Goal: Transaction & Acquisition: Download file/media

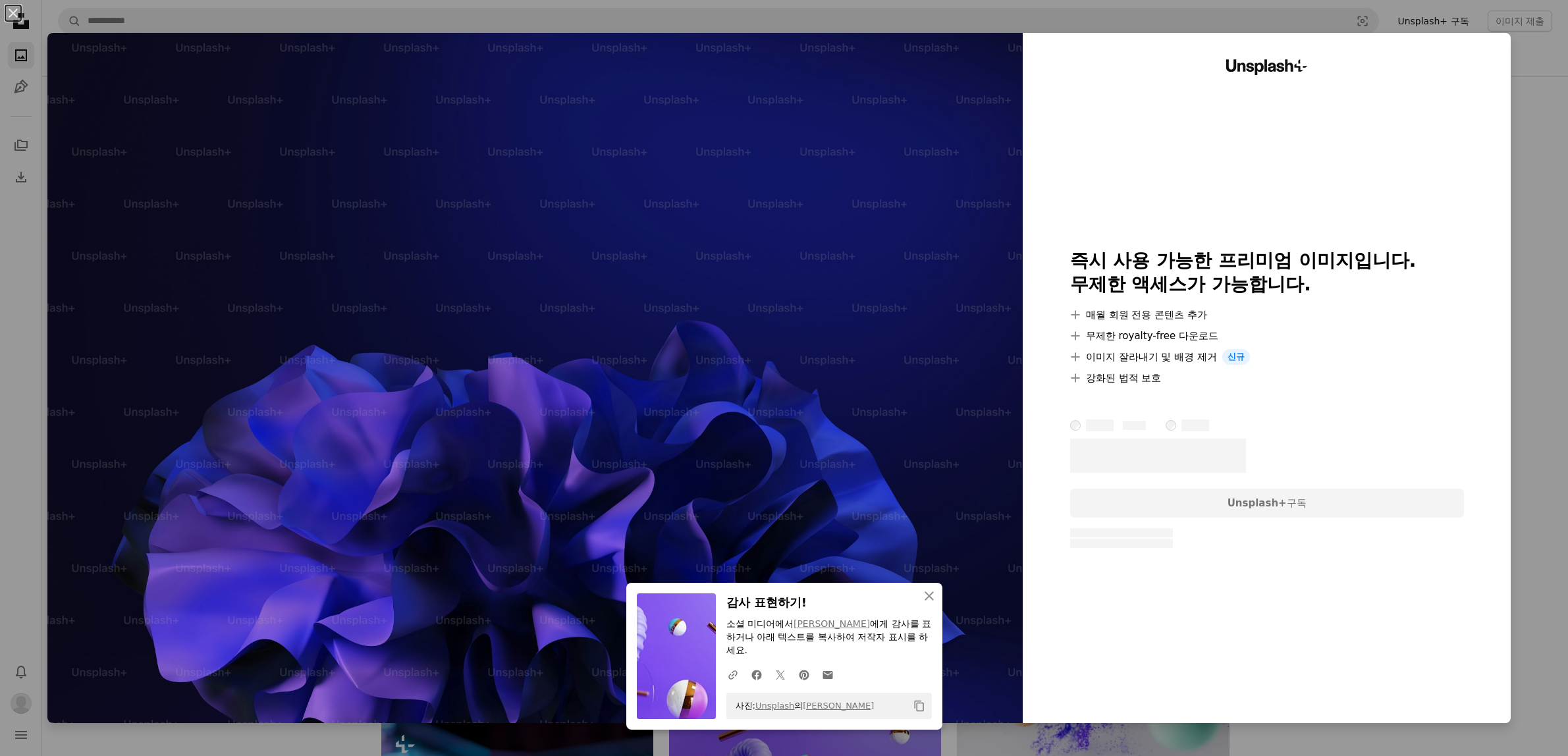
scroll to position [1097, 0]
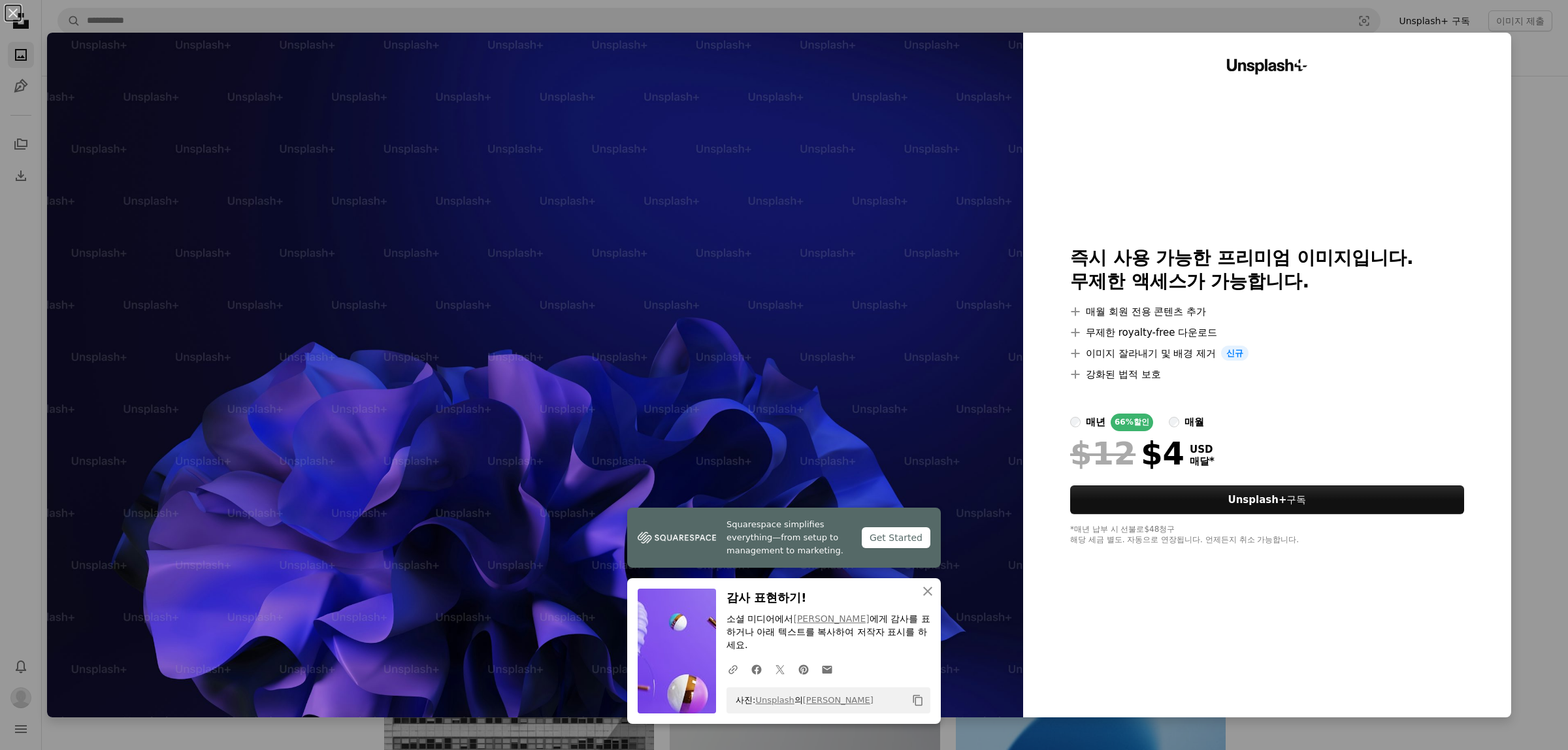
click at [1533, 112] on div "An X shape Squarespace simplifies everything—from setup to management to market…" at bounding box center [784, 375] width 1568 height 750
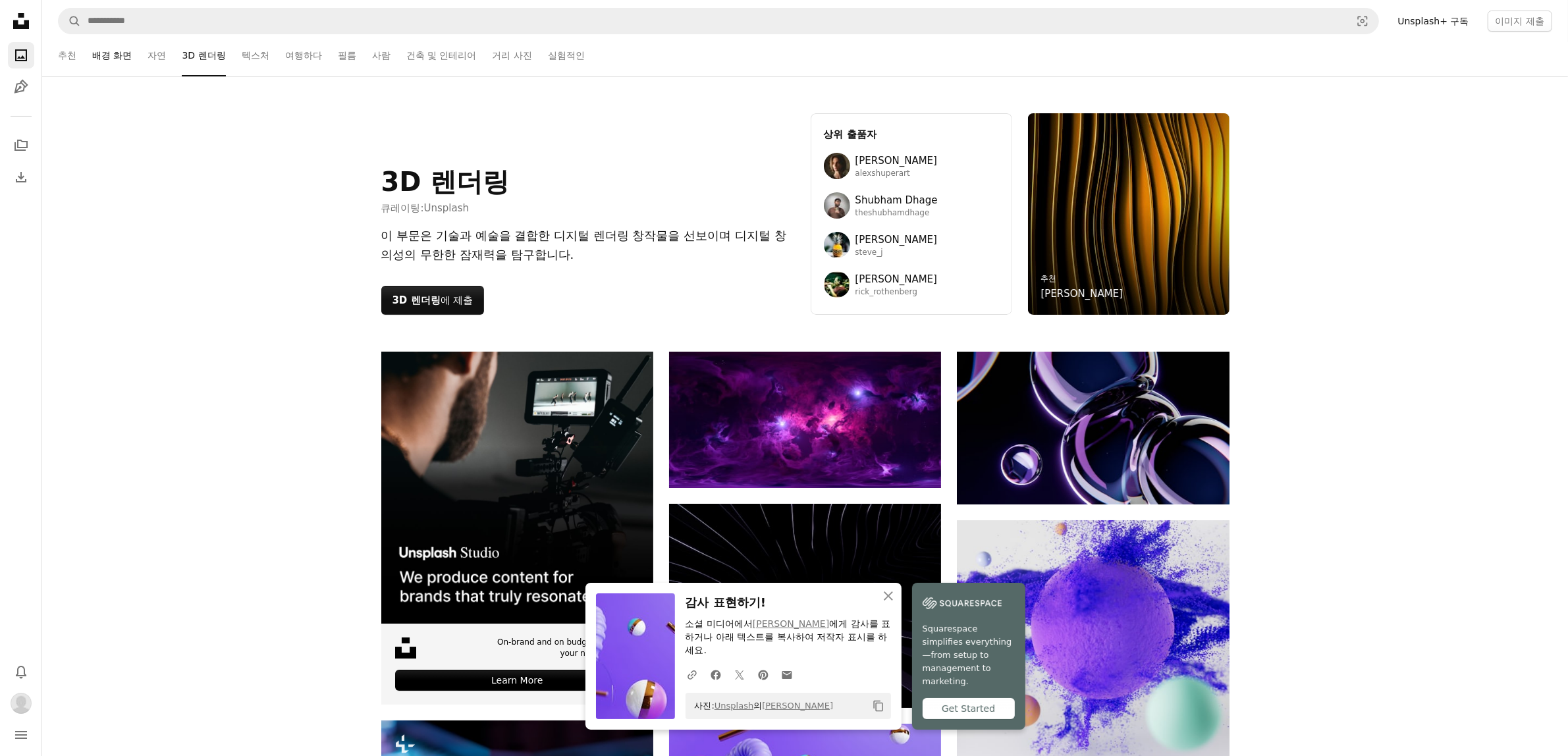
click at [124, 53] on link "배경 화면" at bounding box center [111, 55] width 39 height 42
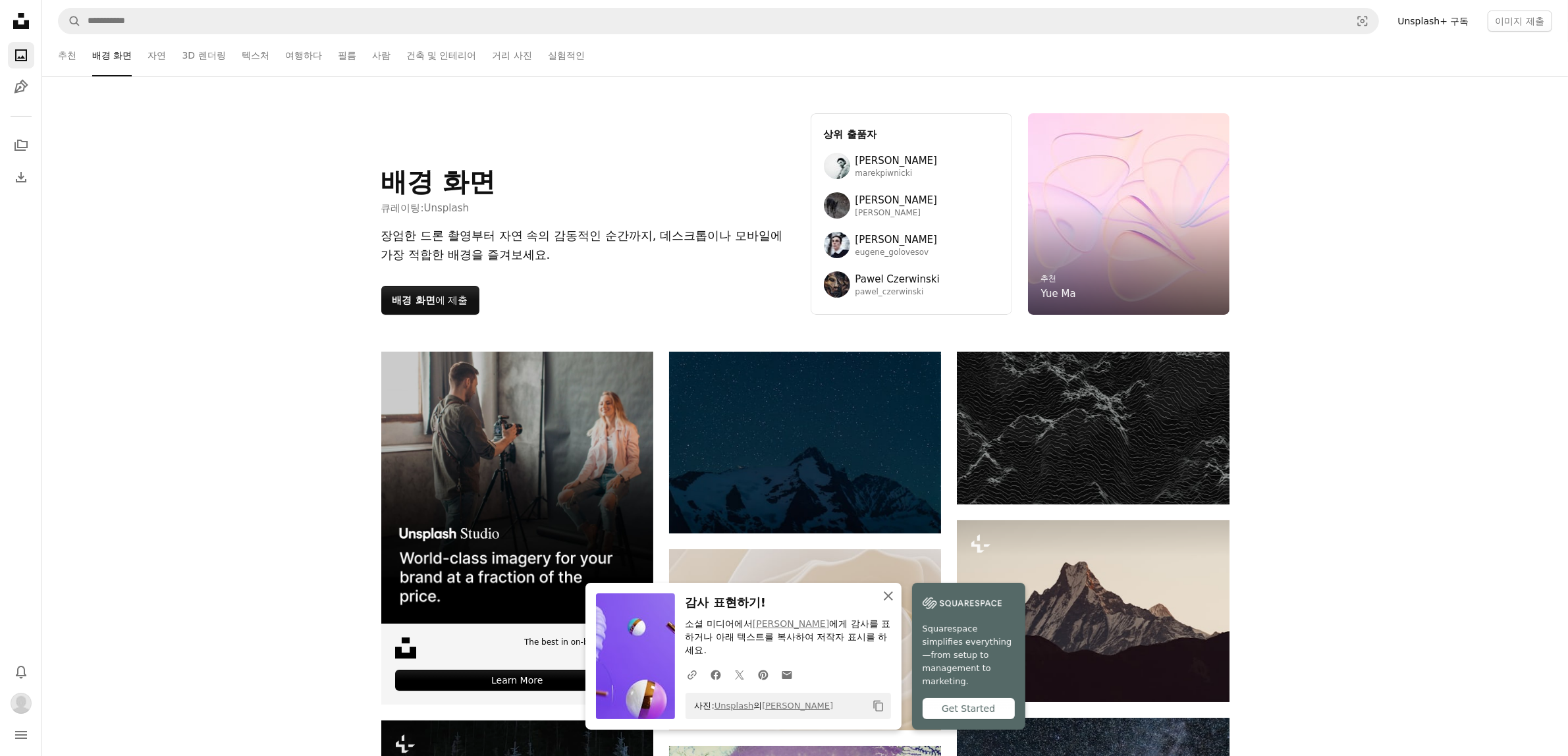
click at [892, 597] on icon "An X shape" at bounding box center [888, 596] width 16 height 16
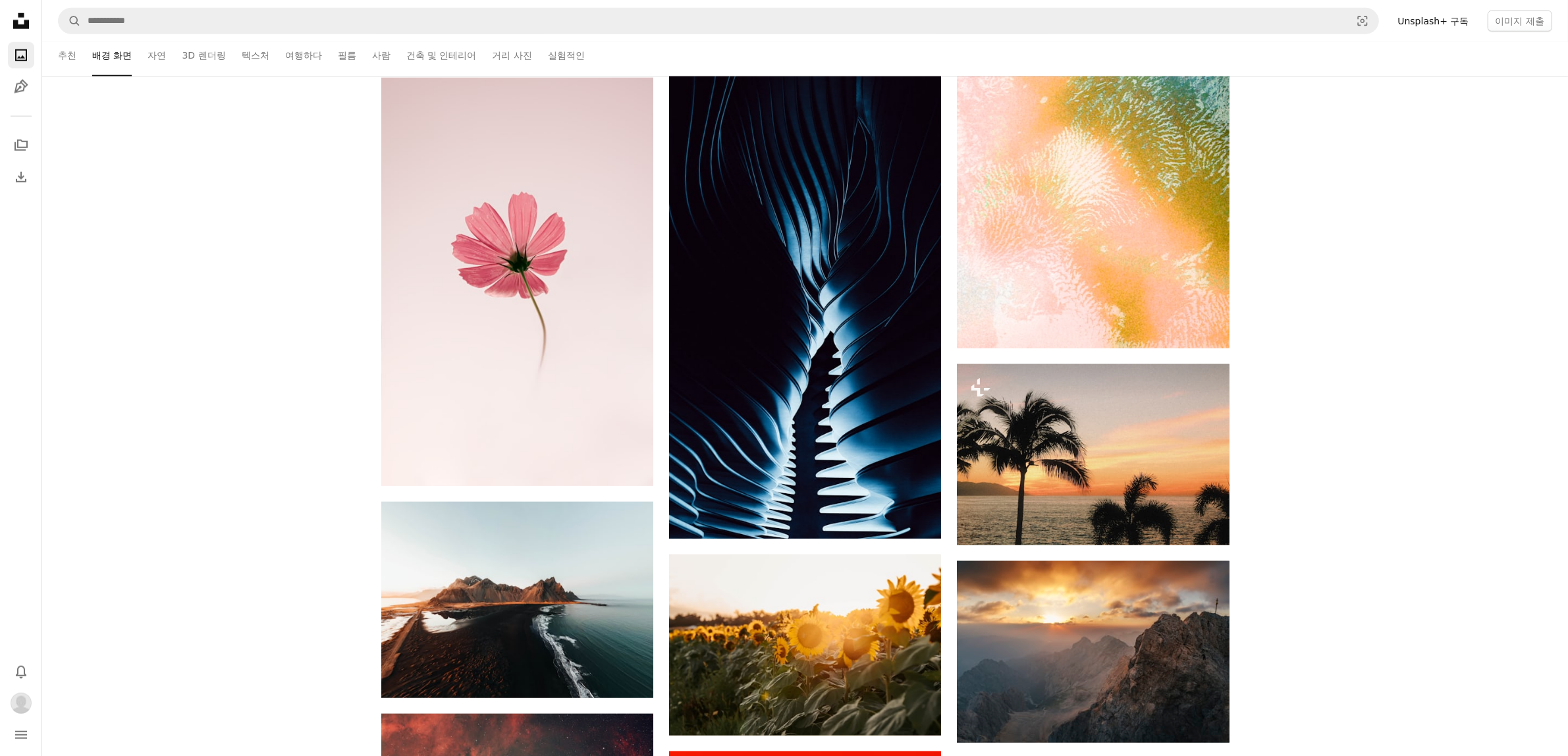
scroll to position [2332, 0]
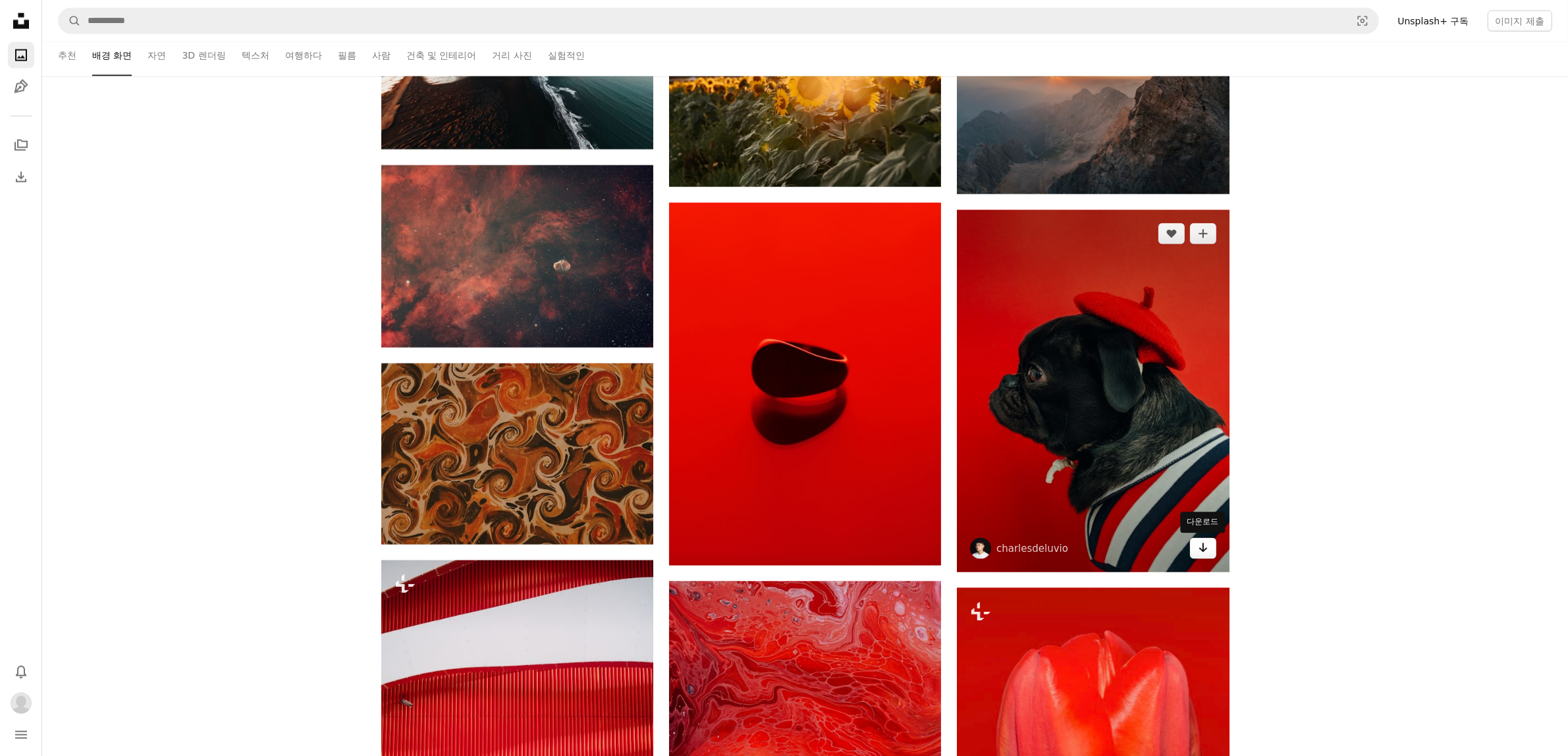
click at [1202, 548] on icon "다운로드" at bounding box center [1202, 548] width 8 height 9
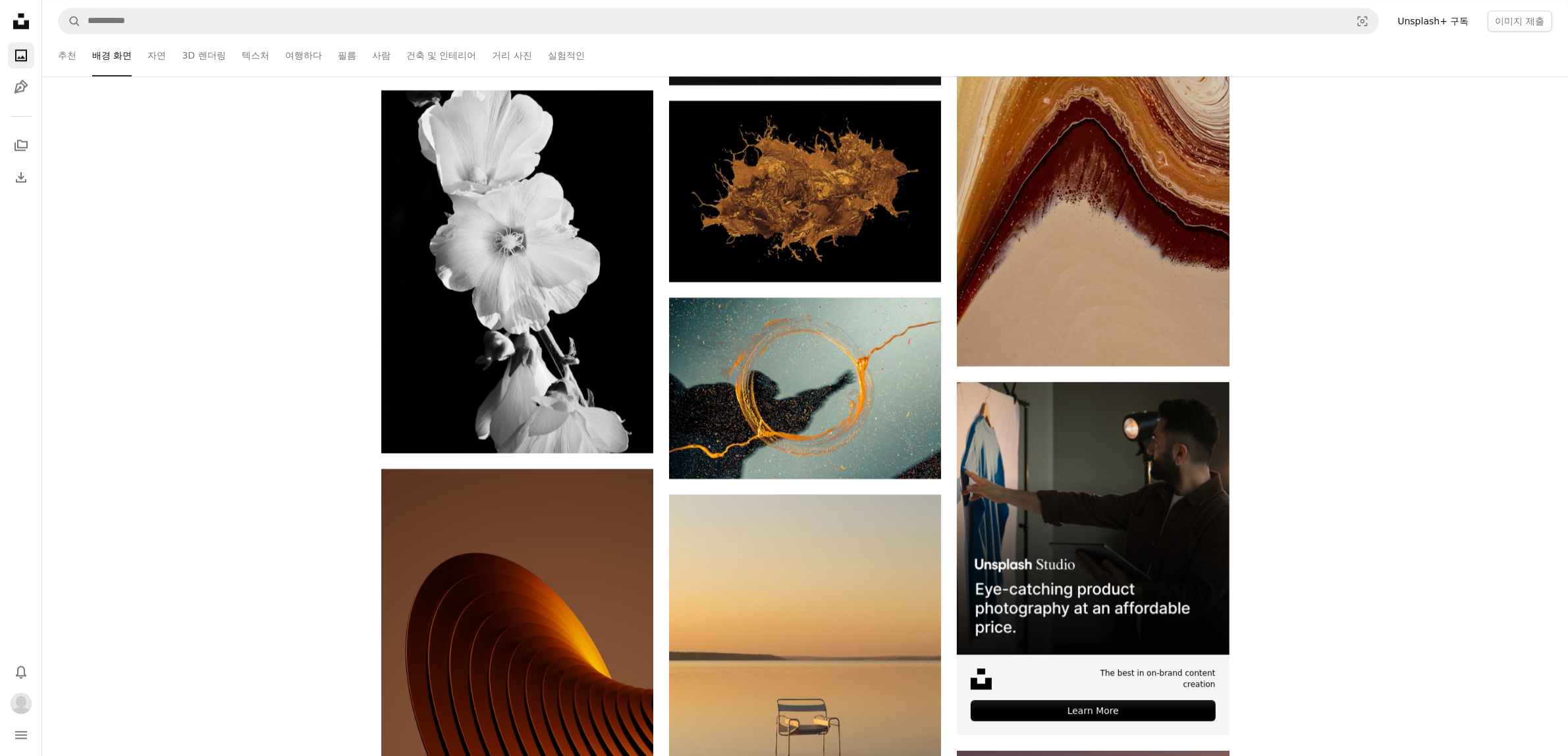
scroll to position [4528, 0]
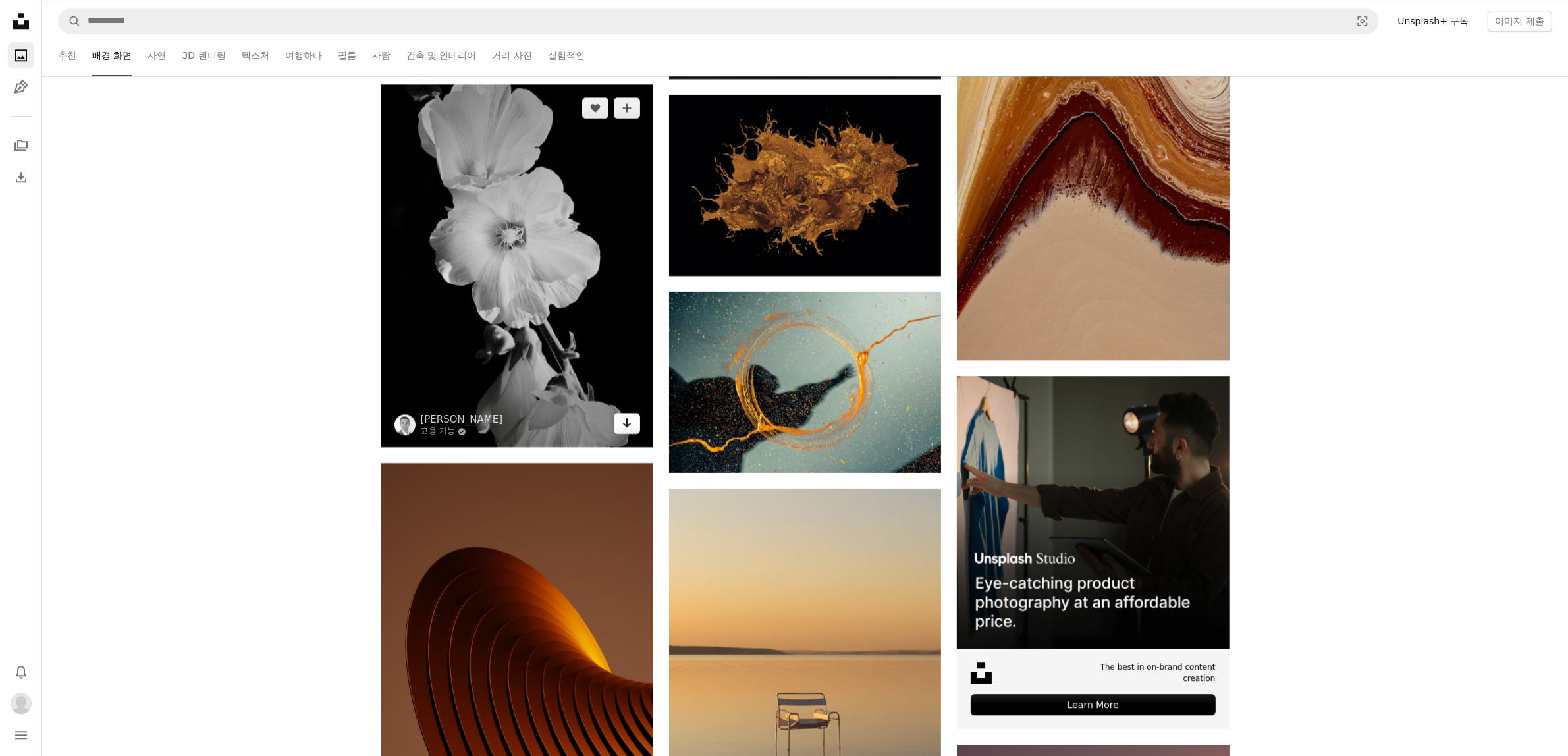
click at [623, 422] on icon "Arrow pointing down" at bounding box center [627, 423] width 10 height 16
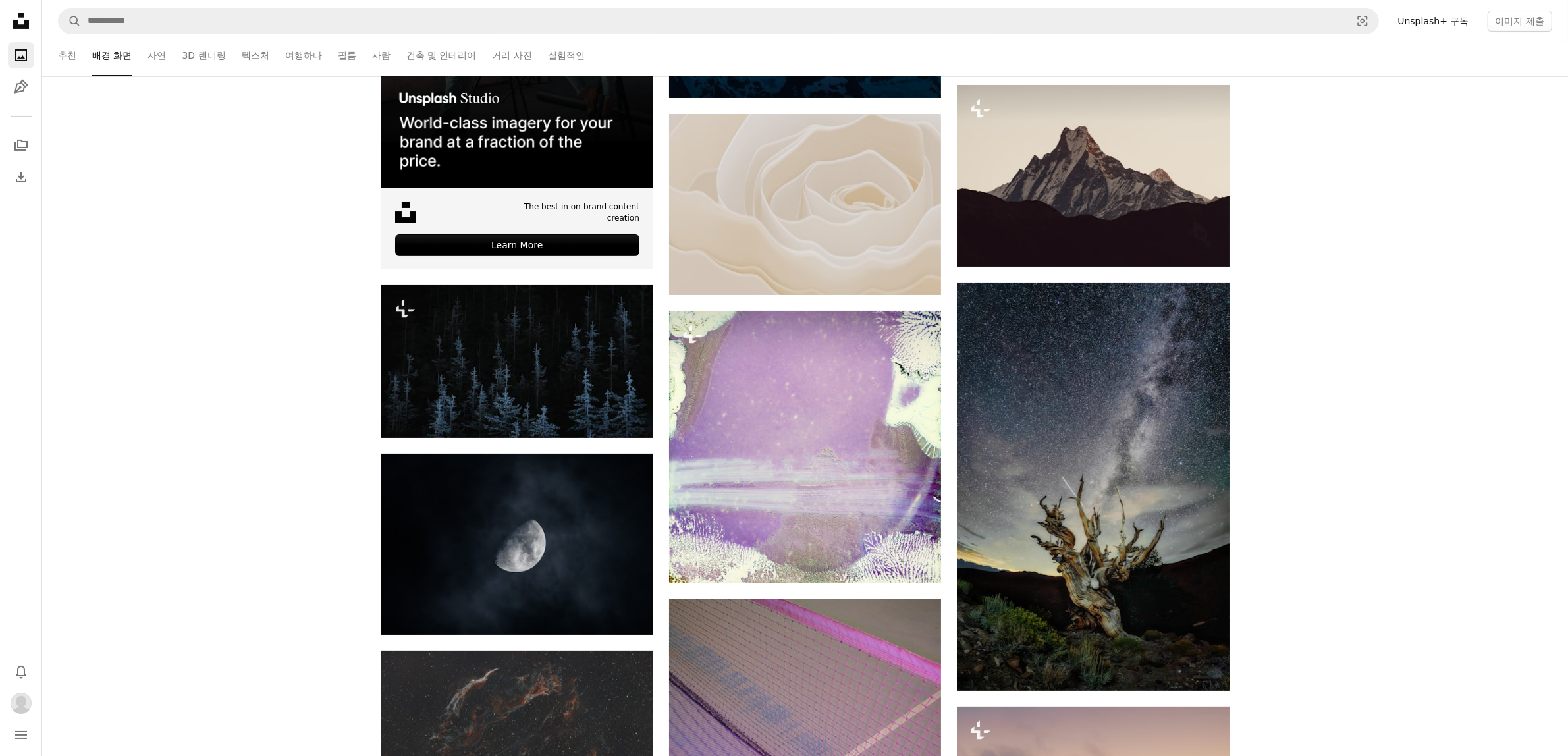
scroll to position [132, 0]
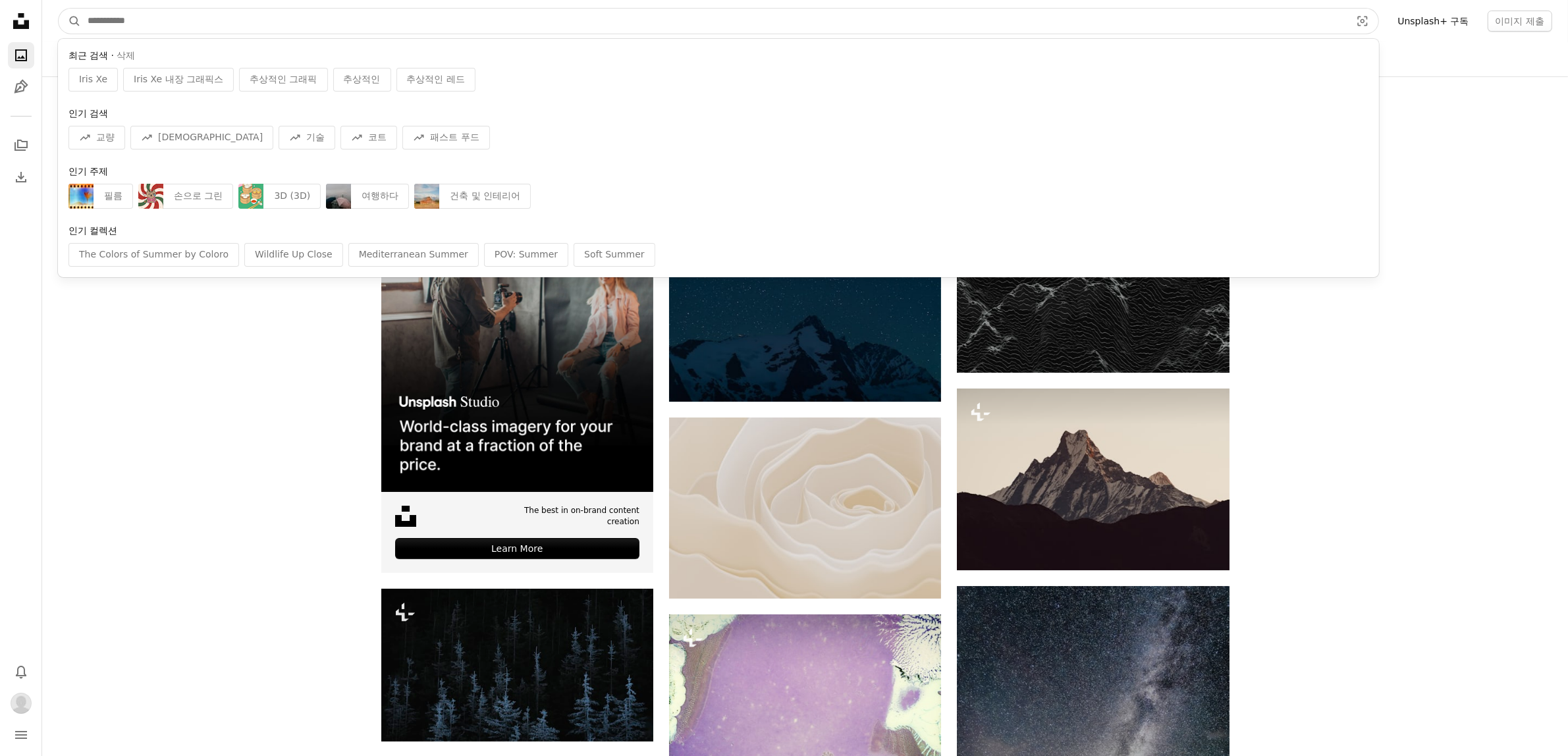
click at [1115, 26] on input "사이트 전체에서 이미지 찾기" at bounding box center [714, 21] width 1266 height 25
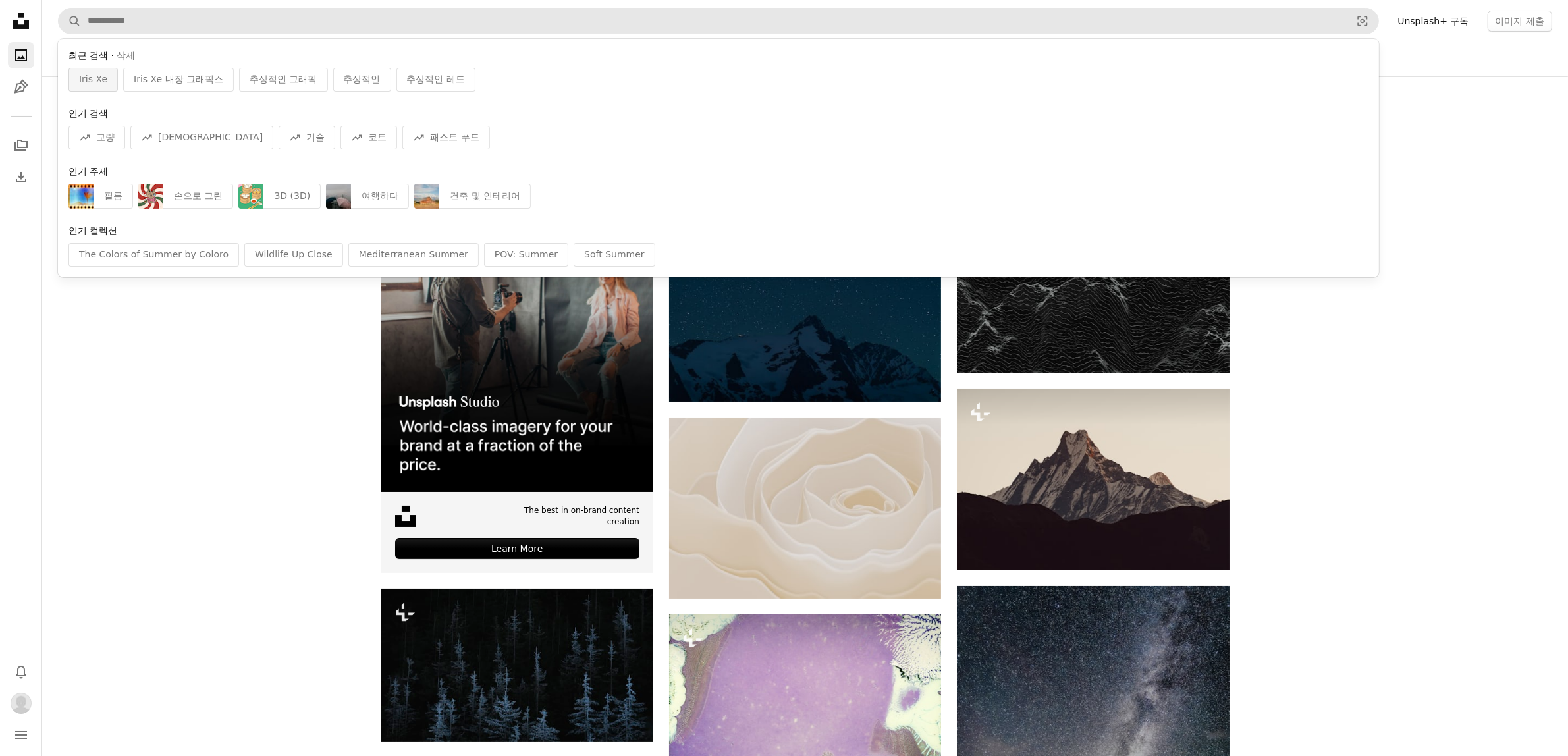
click at [84, 86] on span "Iris Xe" at bounding box center [93, 79] width 28 height 13
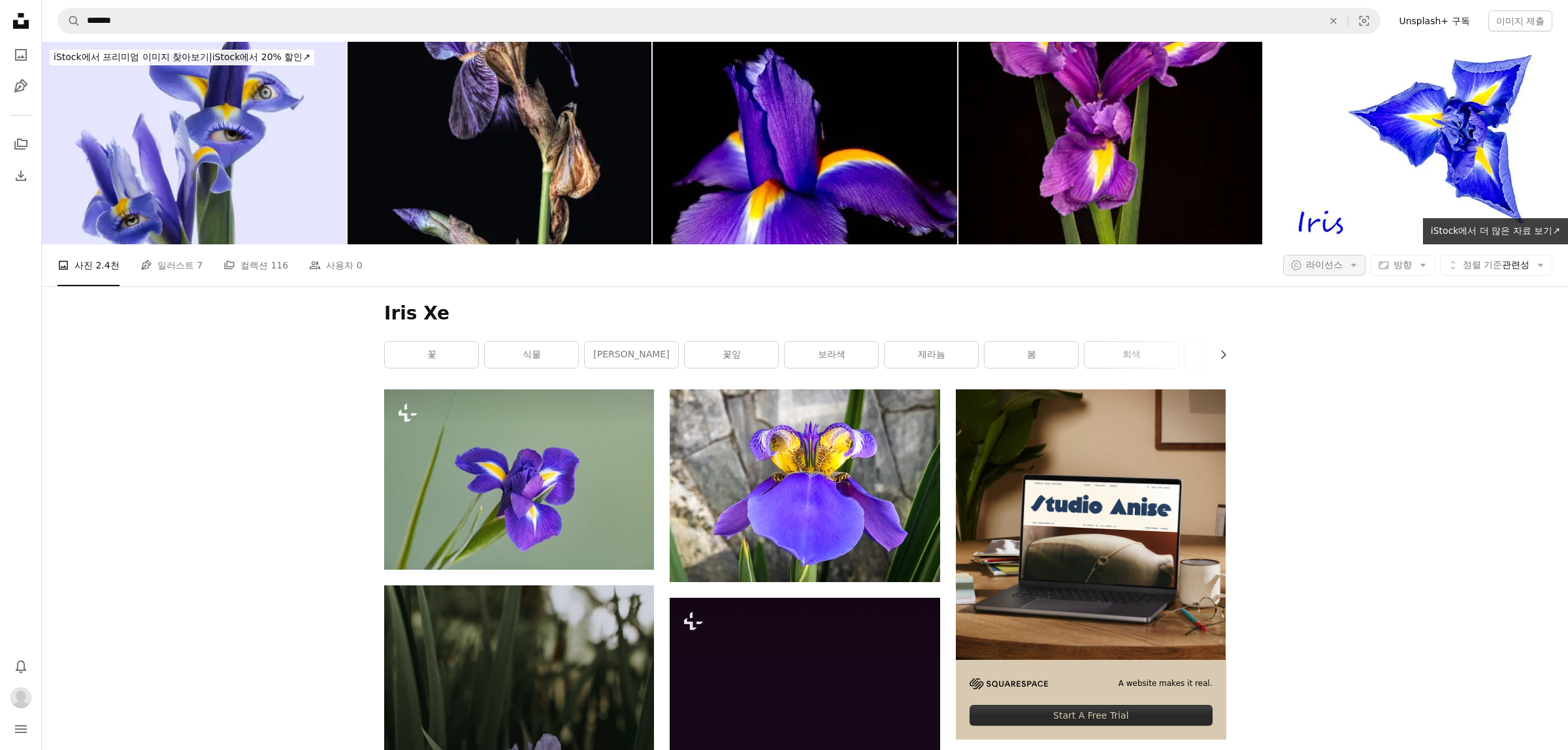
click at [1314, 265] on span "라이선스" at bounding box center [1324, 264] width 37 height 10
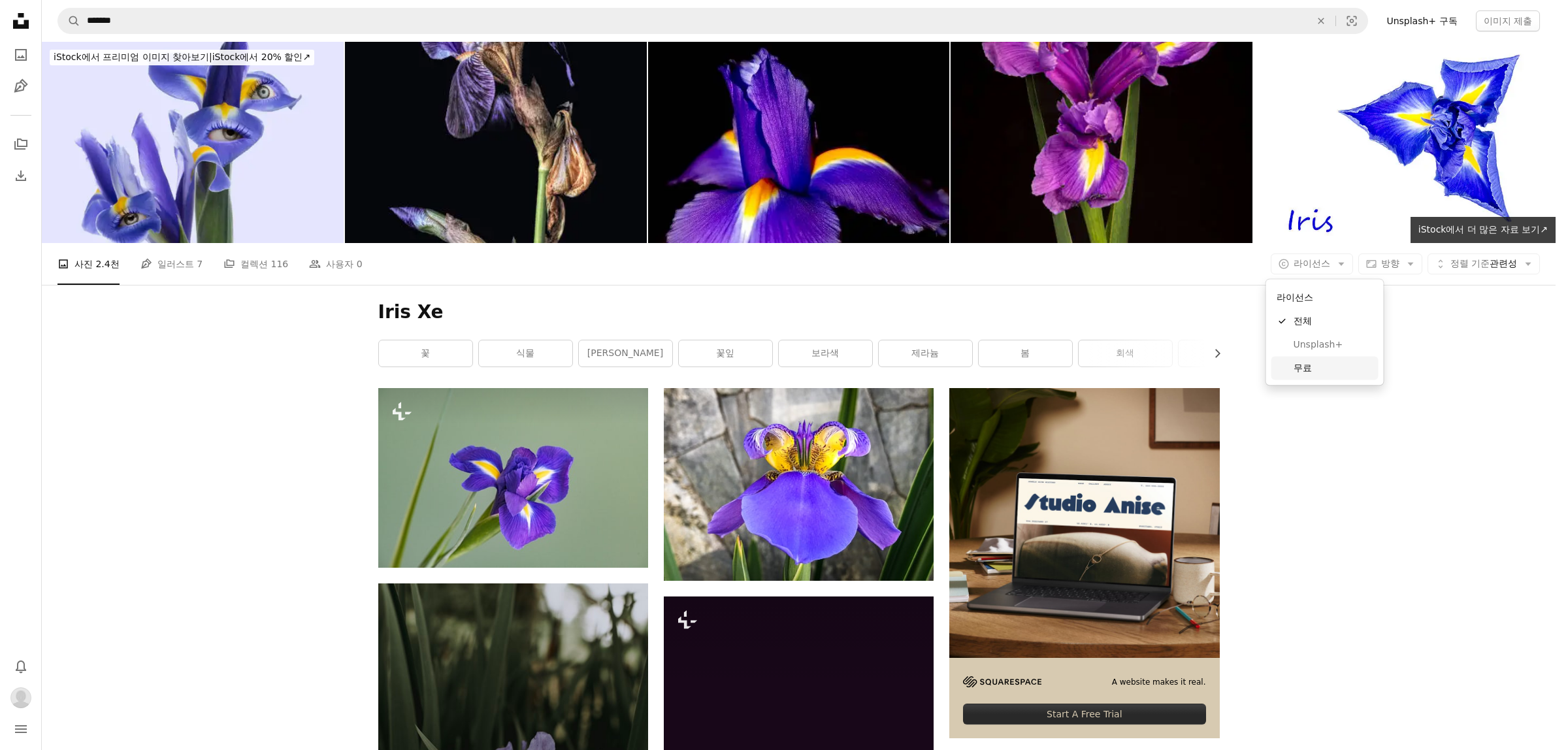
click at [1318, 376] on link "무료" at bounding box center [1325, 368] width 107 height 23
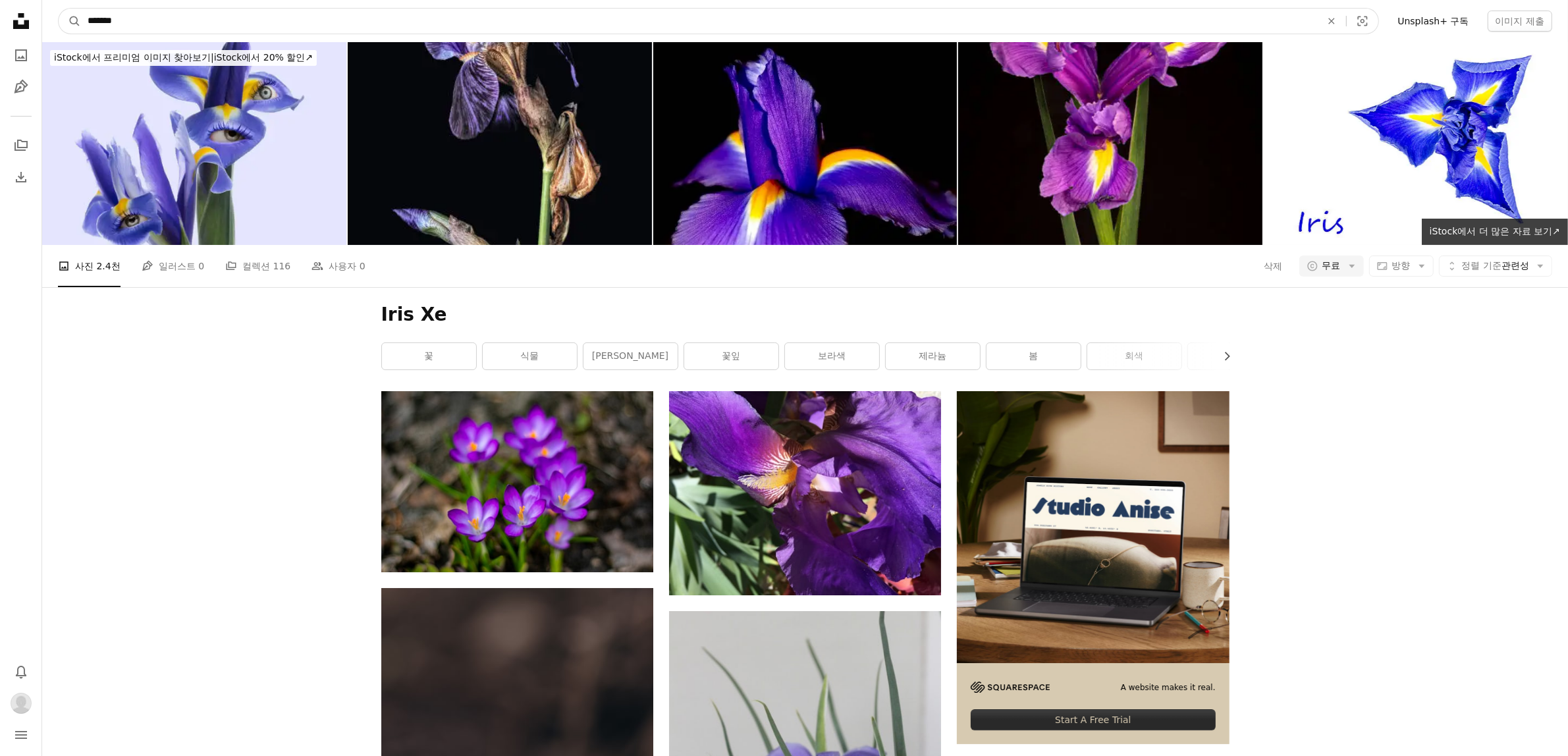
drag, startPoint x: 177, startPoint y: 22, endPoint x: 54, endPoint y: 22, distance: 123.0
click at [70, 22] on form "A magnifying glass ******* An X shape Visual search" at bounding box center [718, 21] width 1321 height 26
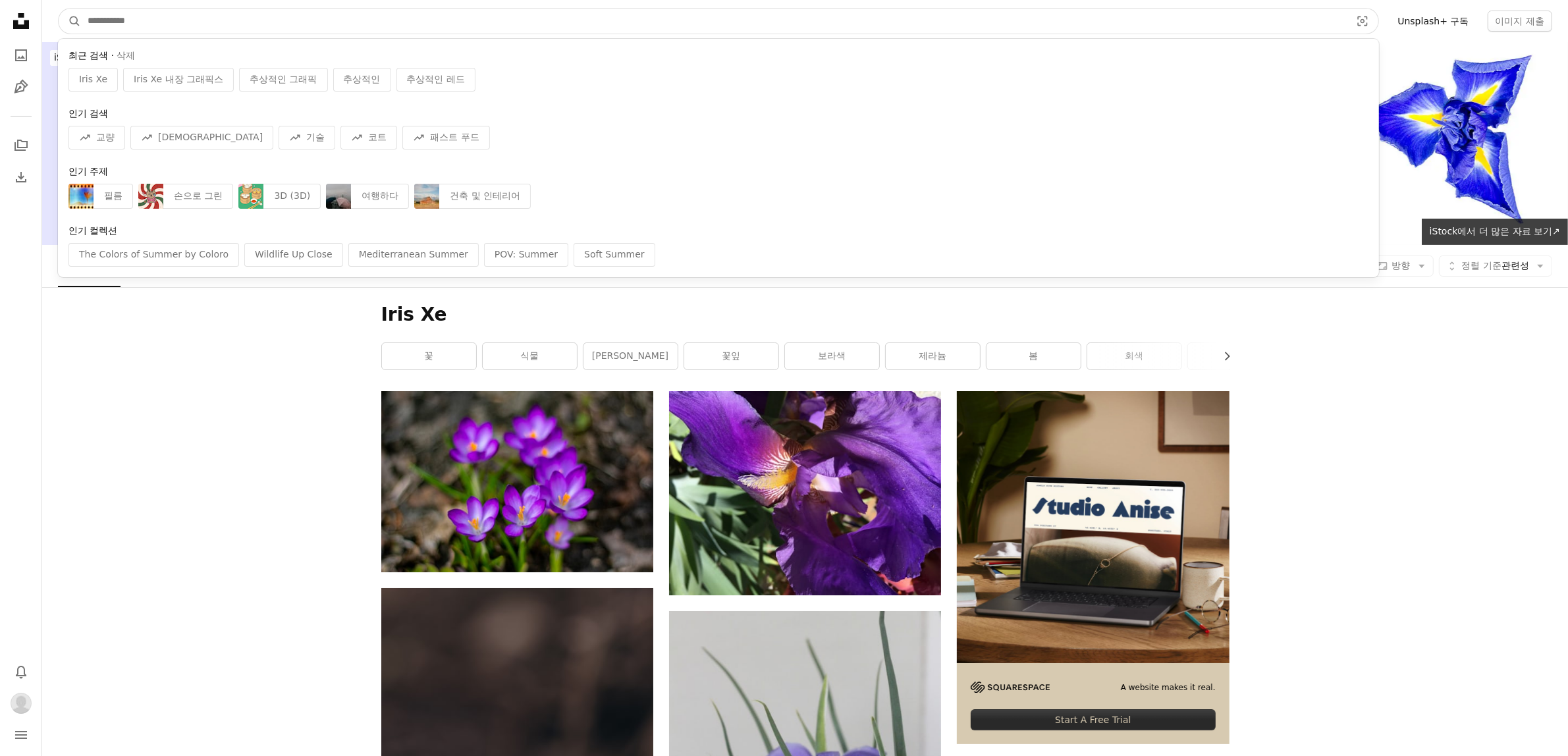
type input "*"
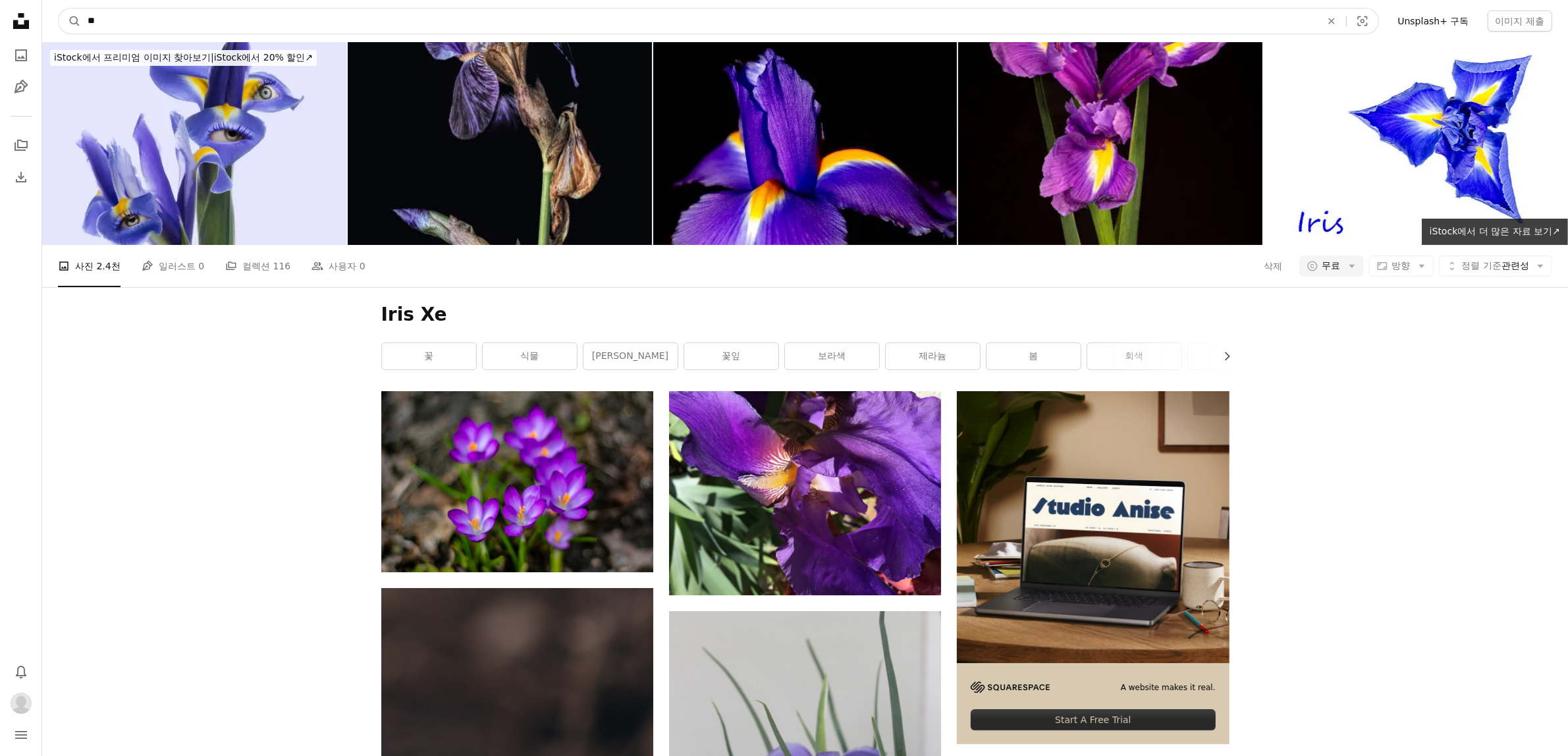
type input "*"
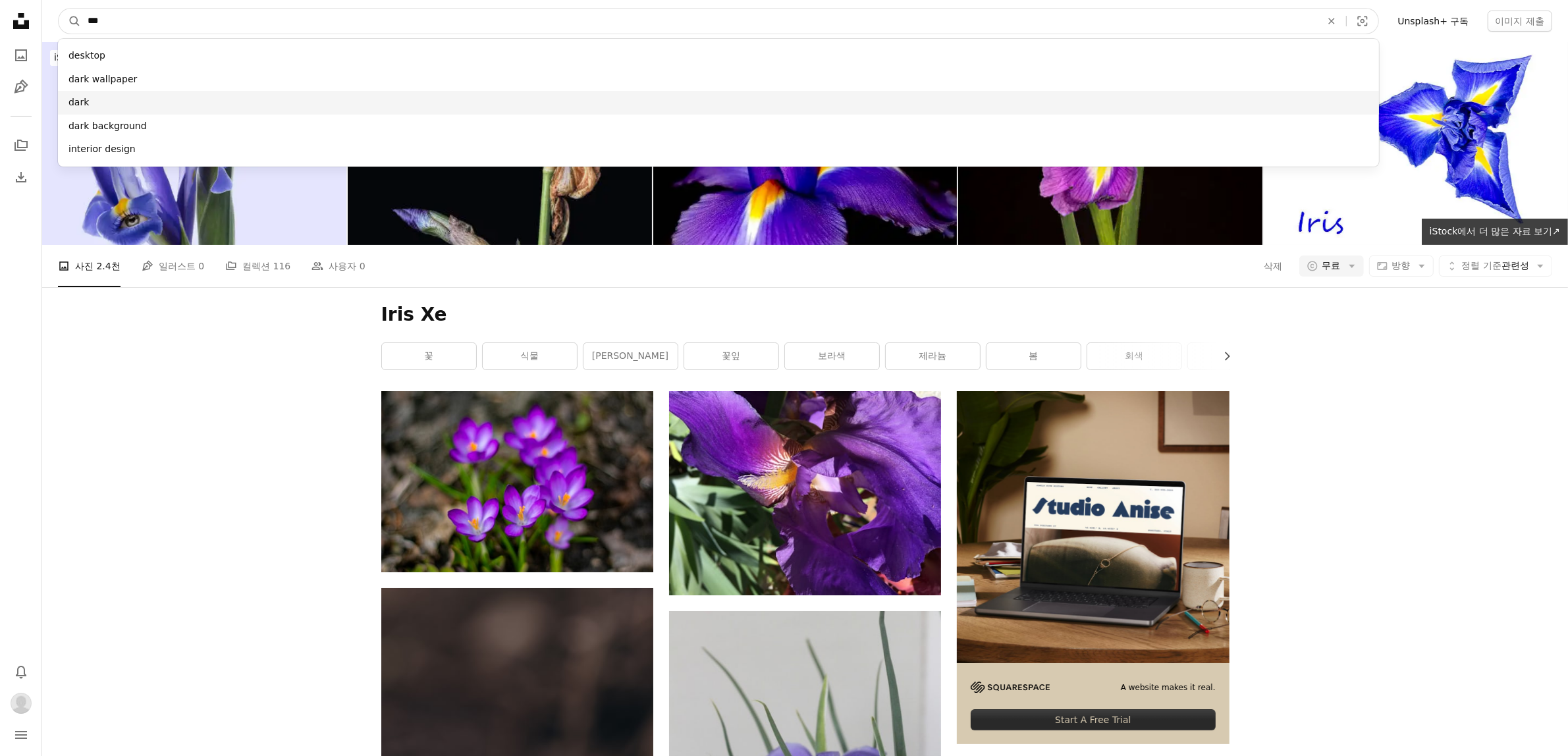
type input "**"
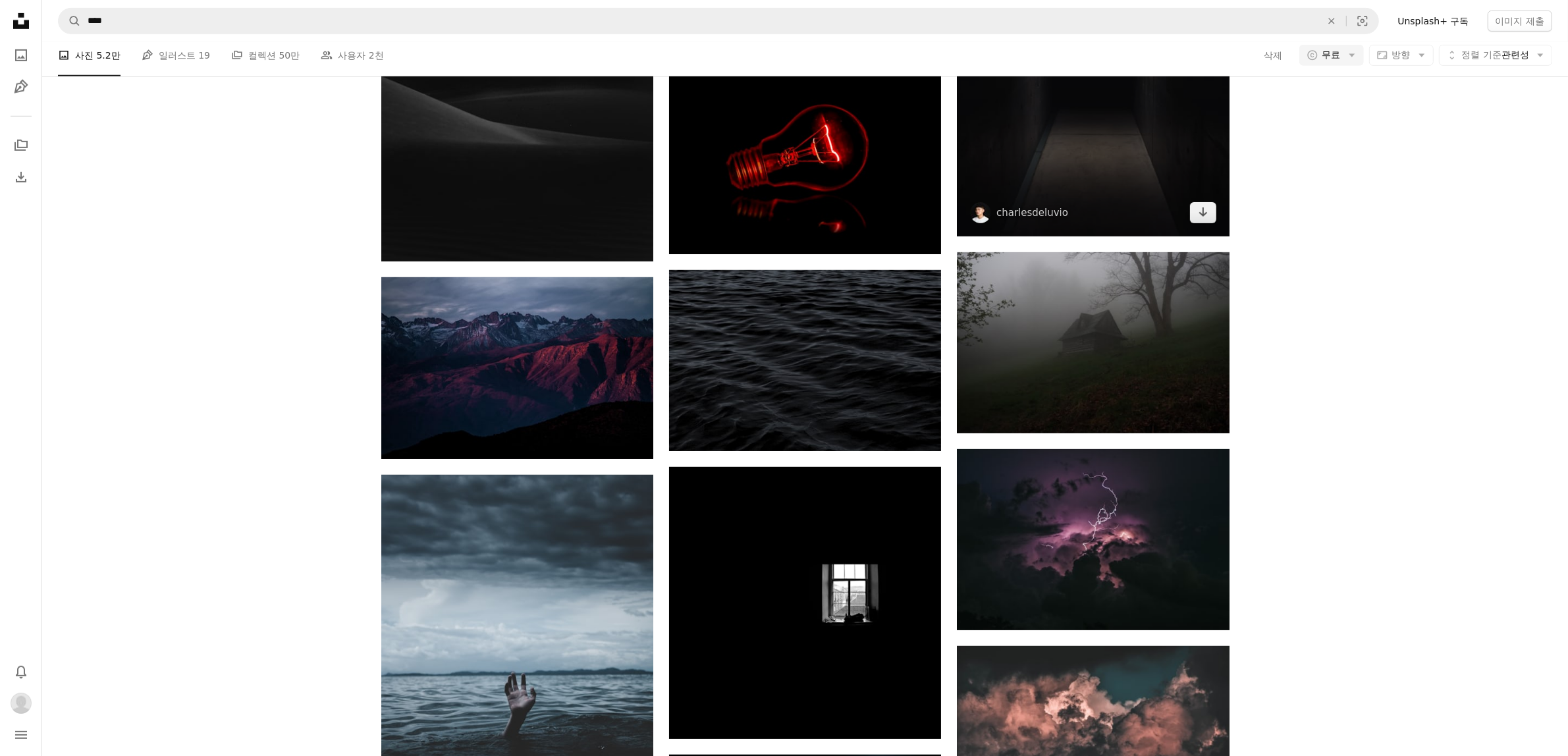
scroll to position [1097, 0]
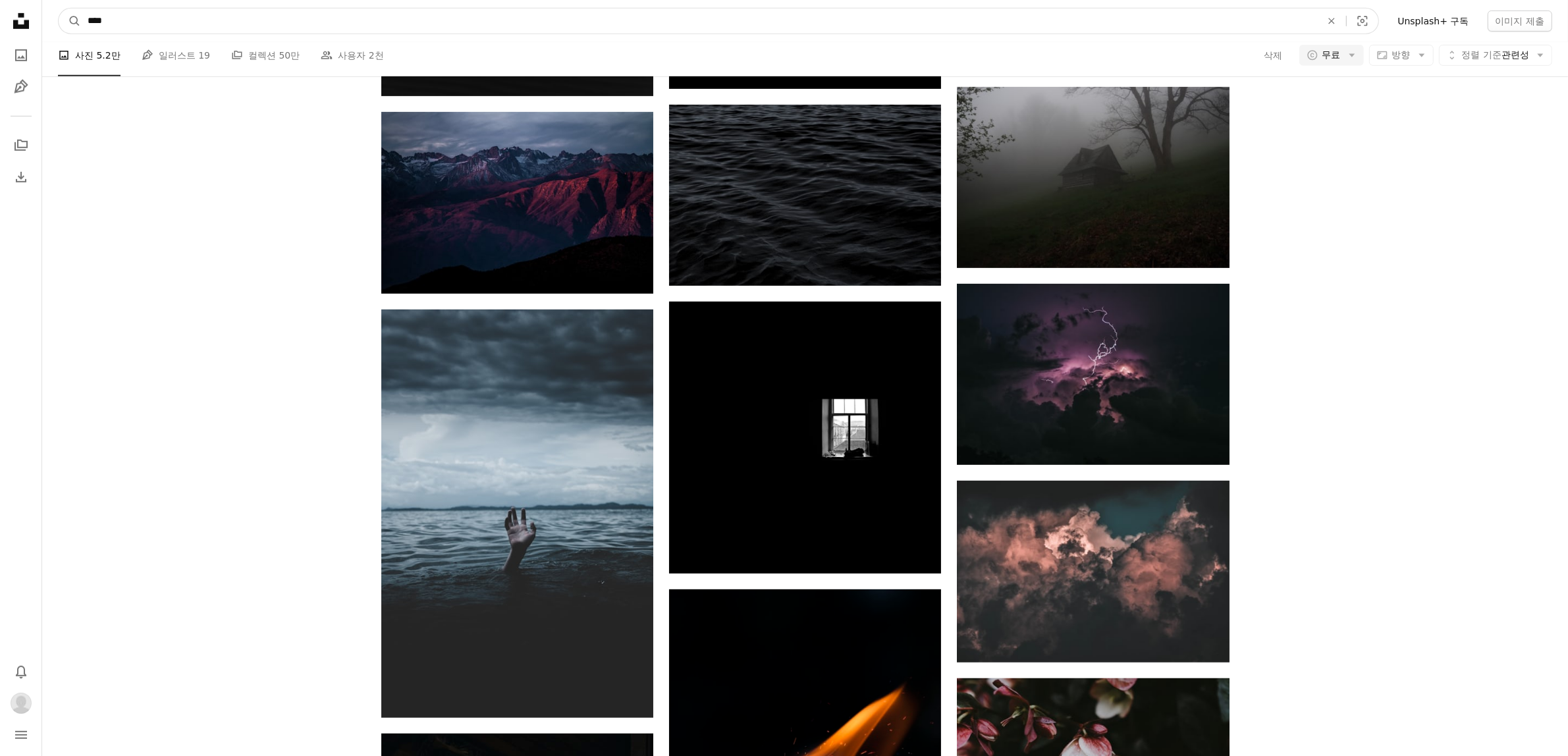
click at [304, 21] on input "****" at bounding box center [699, 21] width 1236 height 25
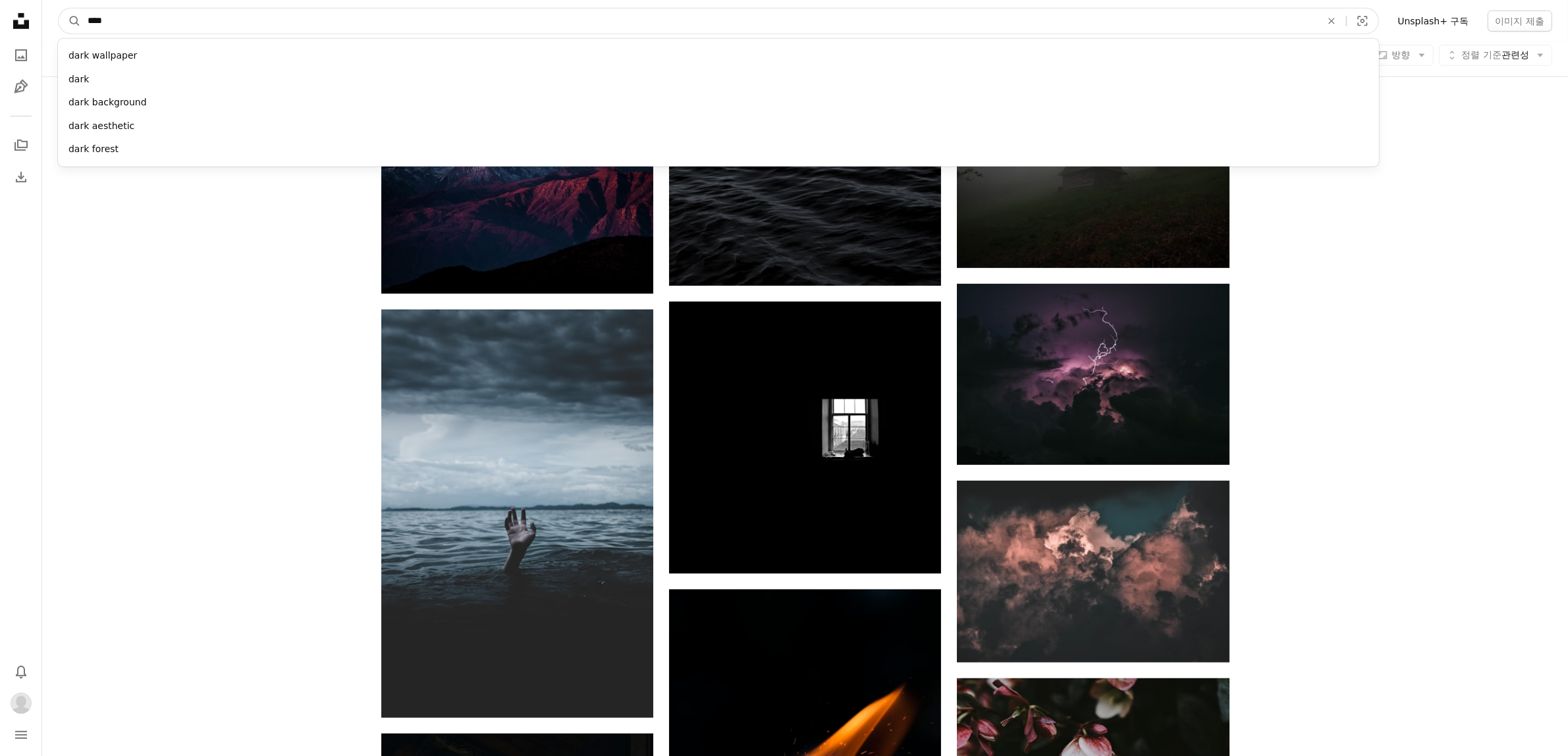
drag, startPoint x: 304, startPoint y: 21, endPoint x: -128, endPoint y: 26, distance: 432.0
click at [0, 26] on html "Unsplash logo Unsplash 홈 A photo Pen Tool A stack of folders Download Bell navi…" at bounding box center [784, 477] width 1568 height 3148
type input "******"
click at [58, 8] on button "A magnifying glass" at bounding box center [69, 21] width 23 height 25
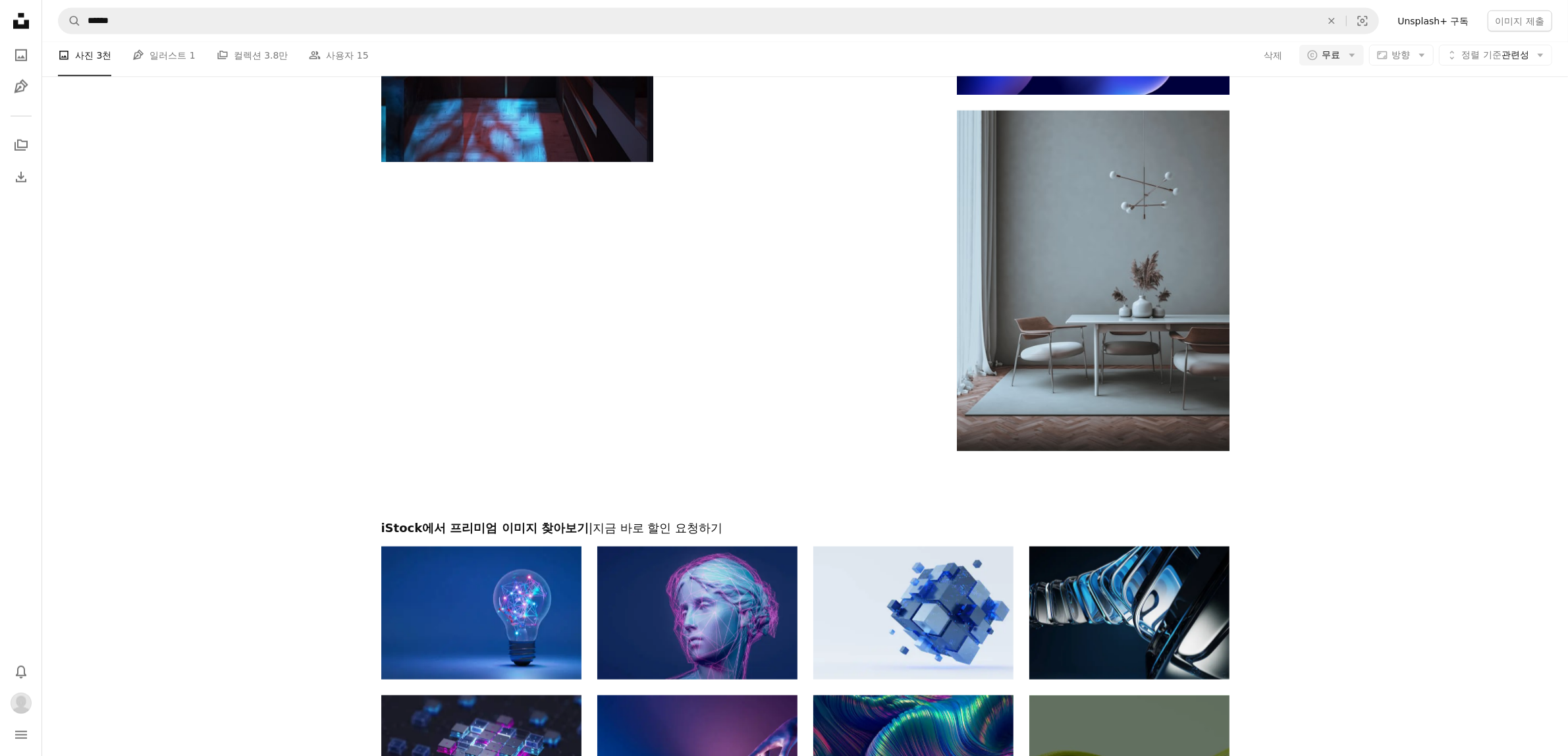
scroll to position [2058, 0]
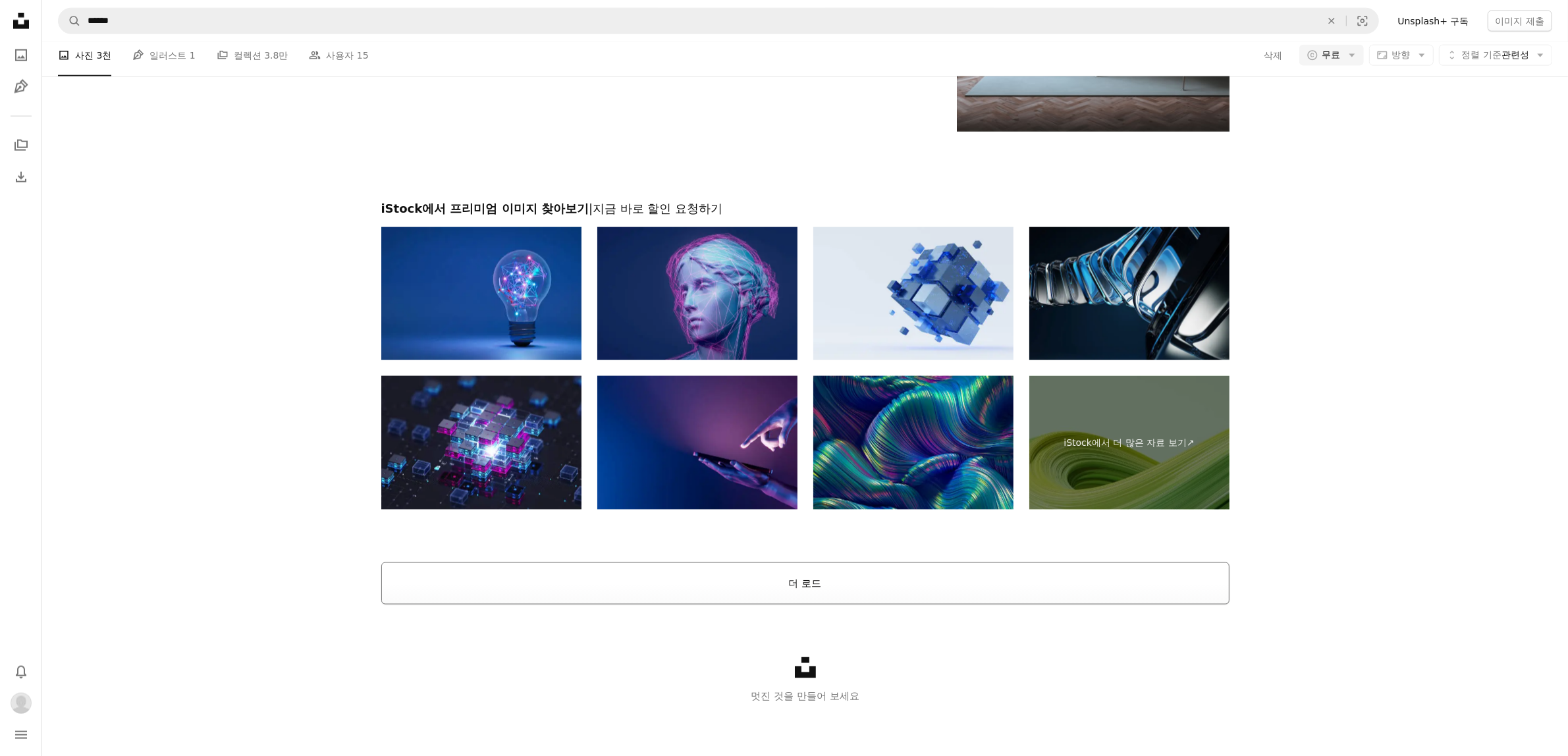
click at [912, 578] on button "더 로드" at bounding box center [805, 583] width 848 height 42
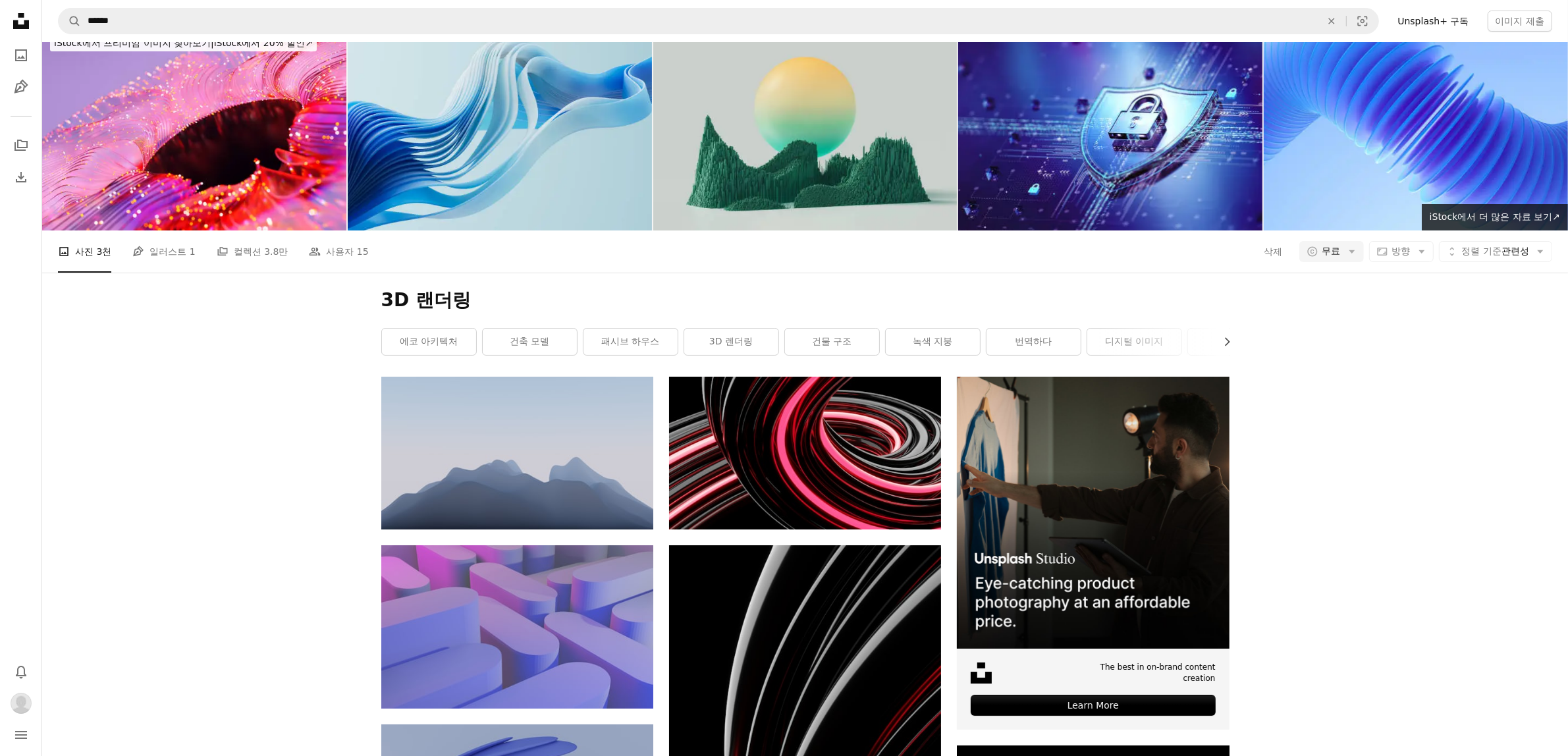
scroll to position [0, 0]
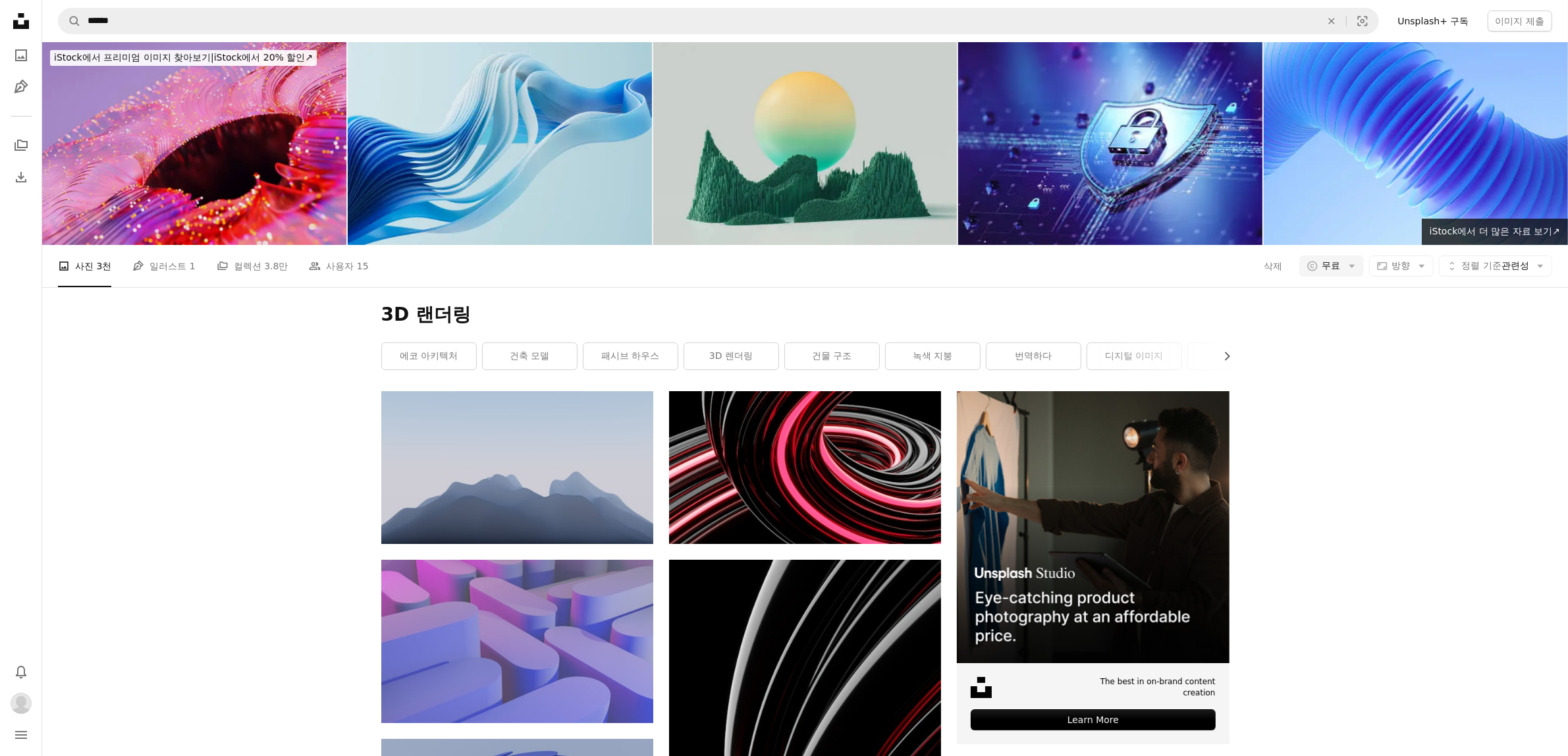
click at [268, 192] on img at bounding box center [194, 143] width 304 height 203
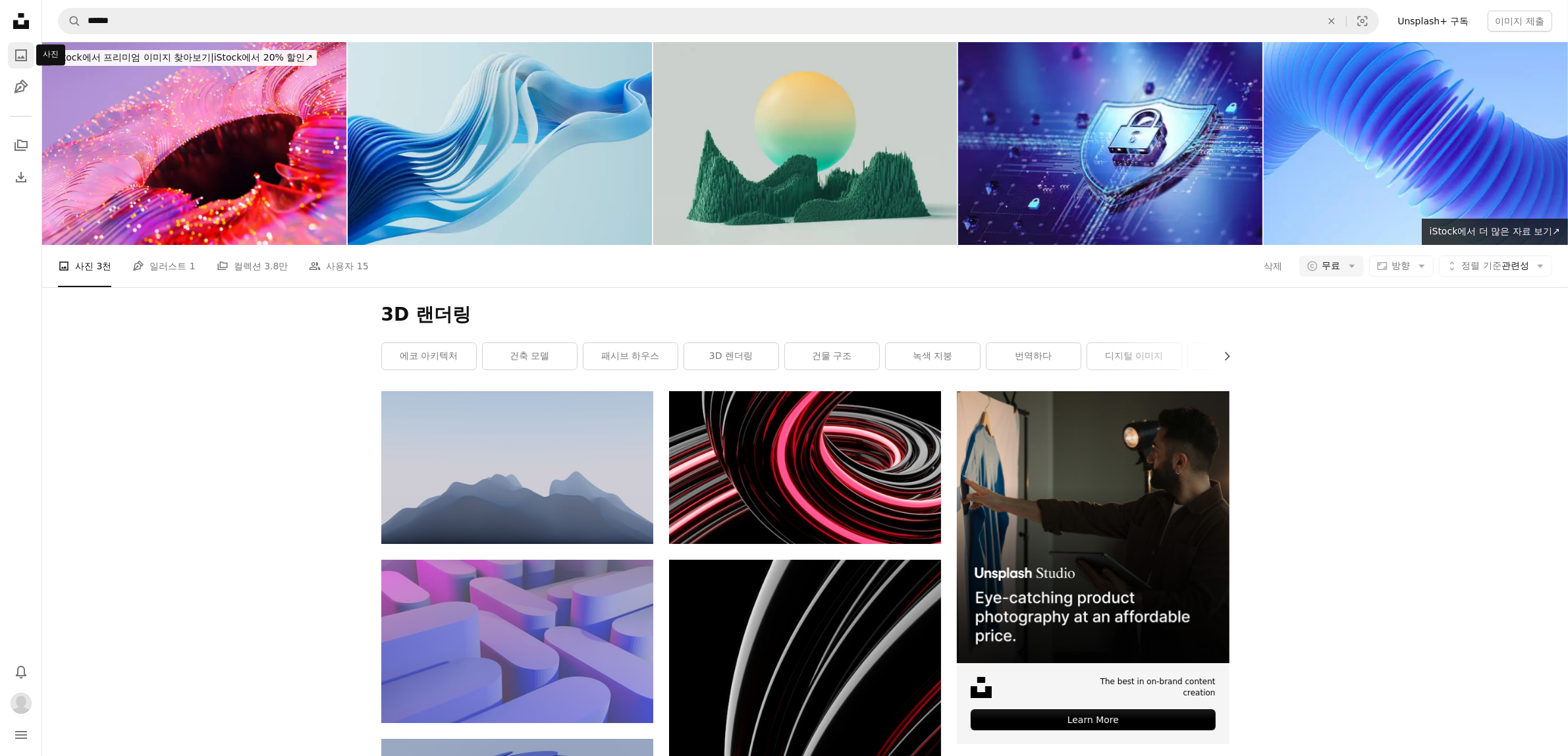
click at [18, 58] on icon "사진" at bounding box center [21, 55] width 12 height 12
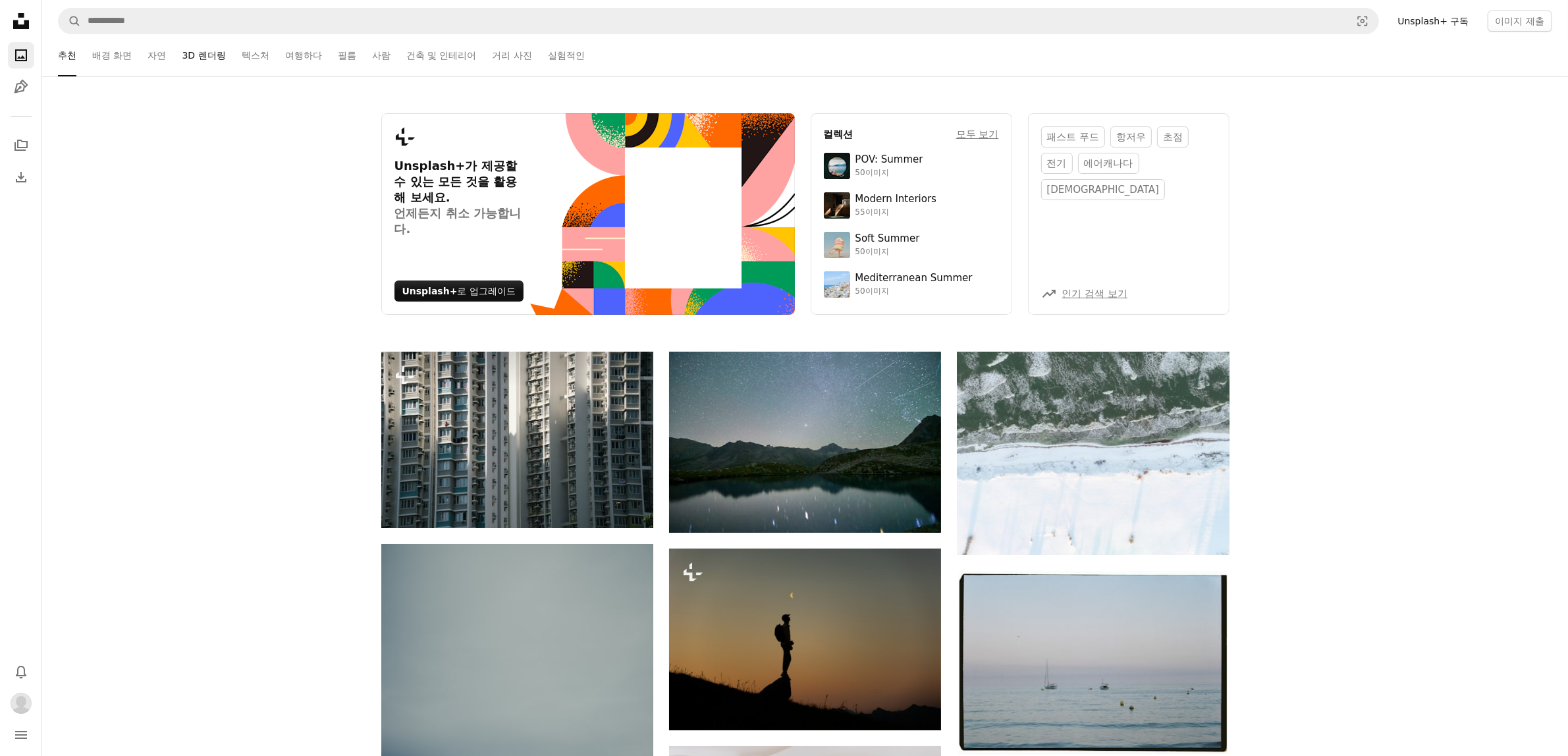
click at [206, 59] on link "3D 렌더링" at bounding box center [203, 55] width 43 height 42
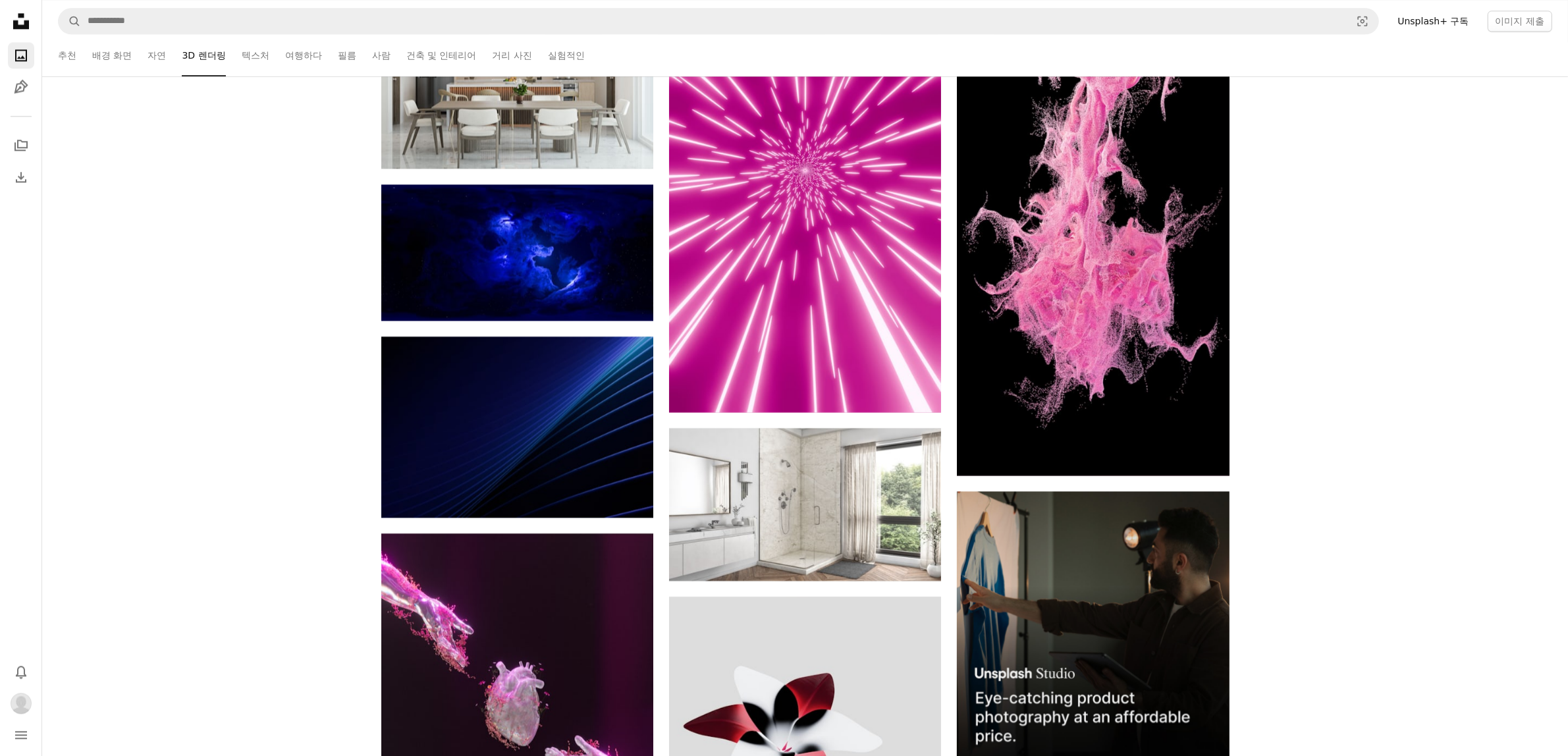
scroll to position [4116, 0]
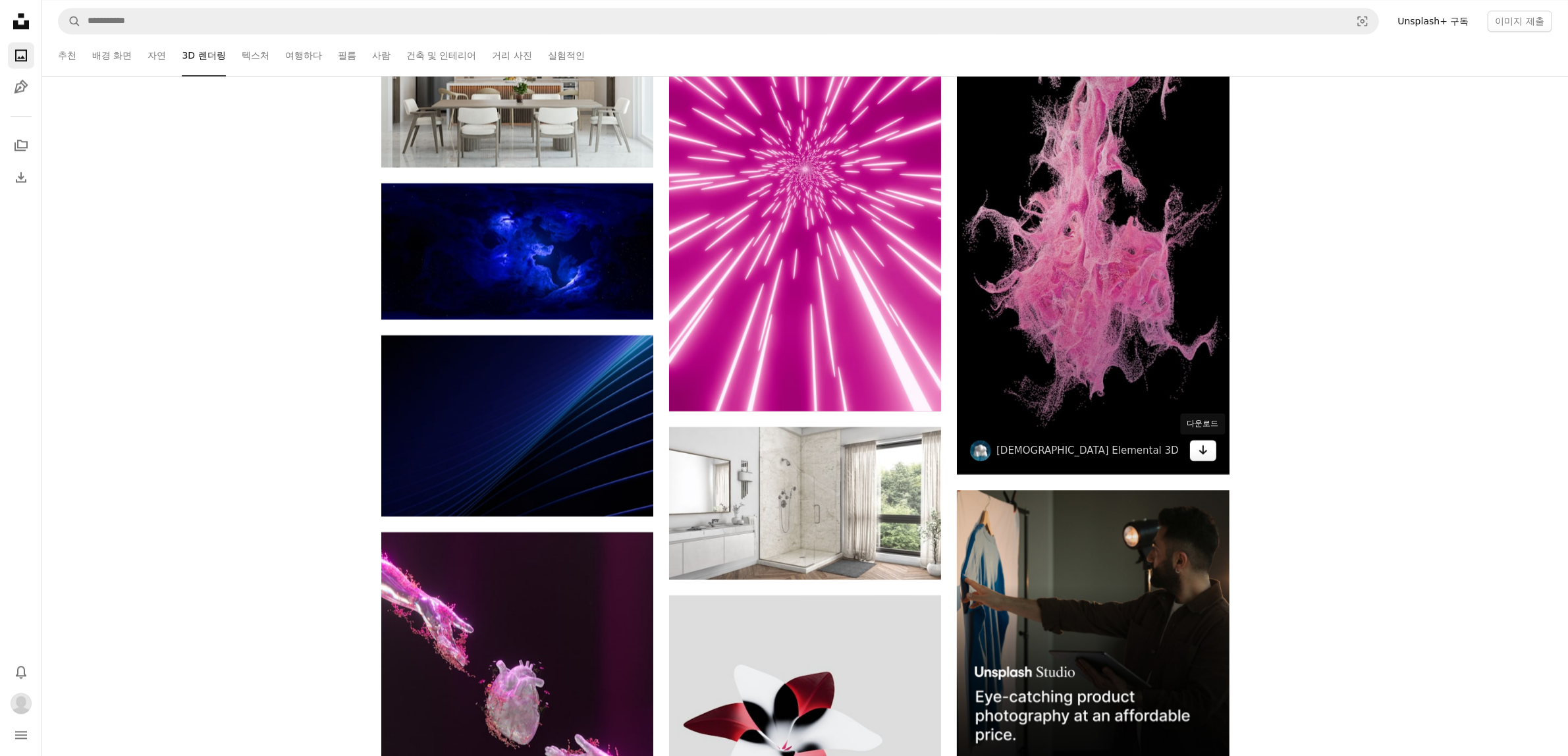
click at [1199, 452] on icon "Arrow pointing down" at bounding box center [1202, 449] width 10 height 16
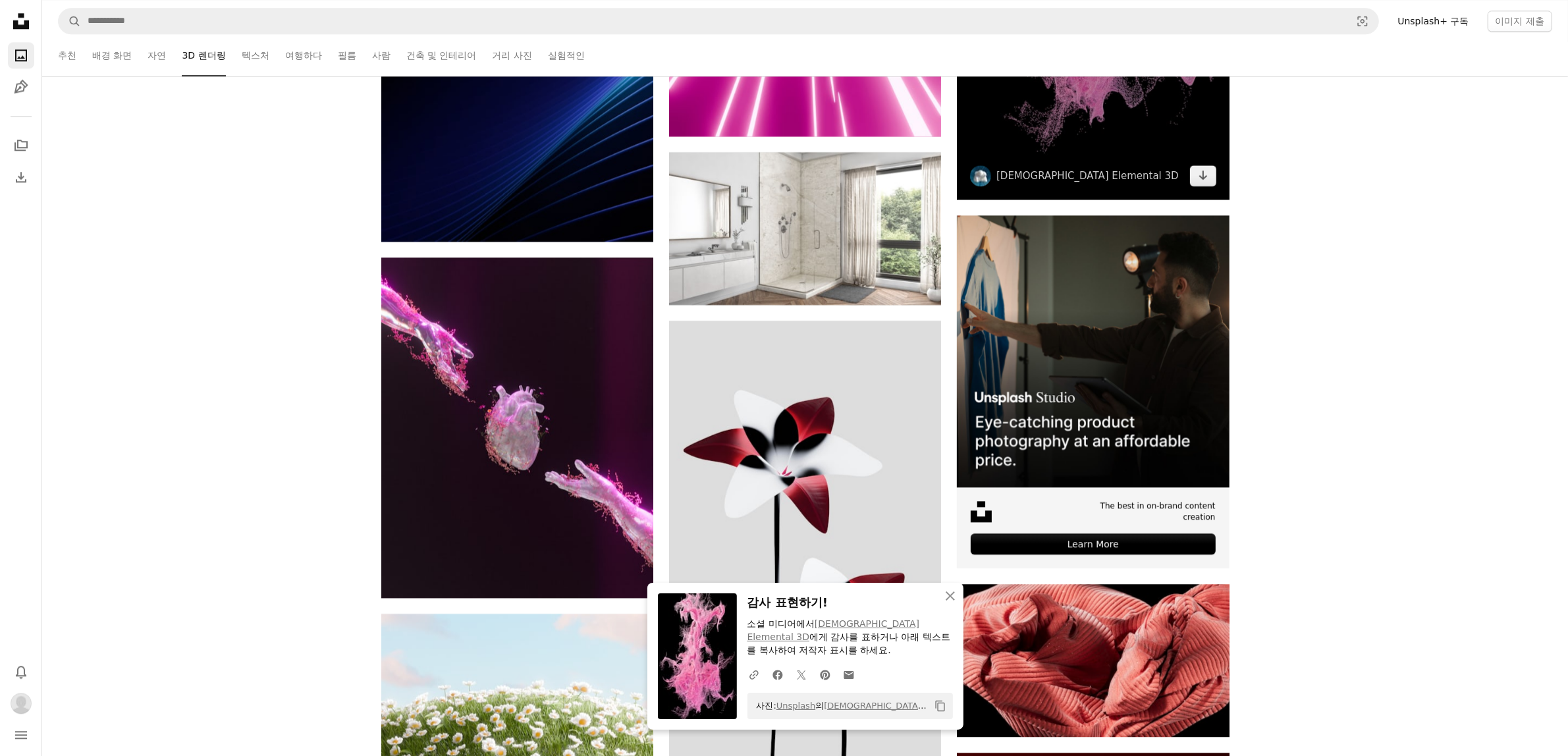
scroll to position [4528, 0]
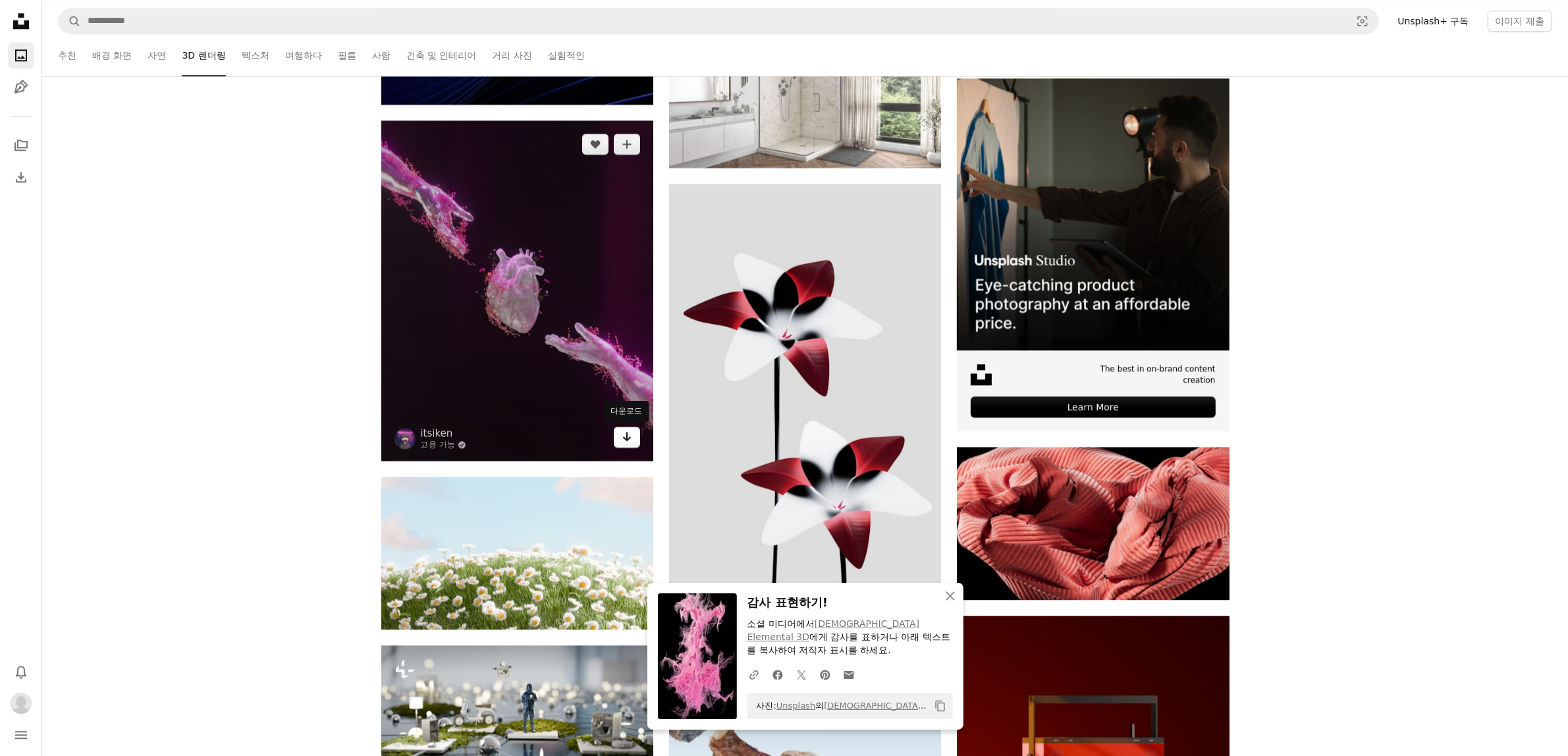
click at [622, 443] on icon "Arrow pointing down" at bounding box center [627, 436] width 10 height 16
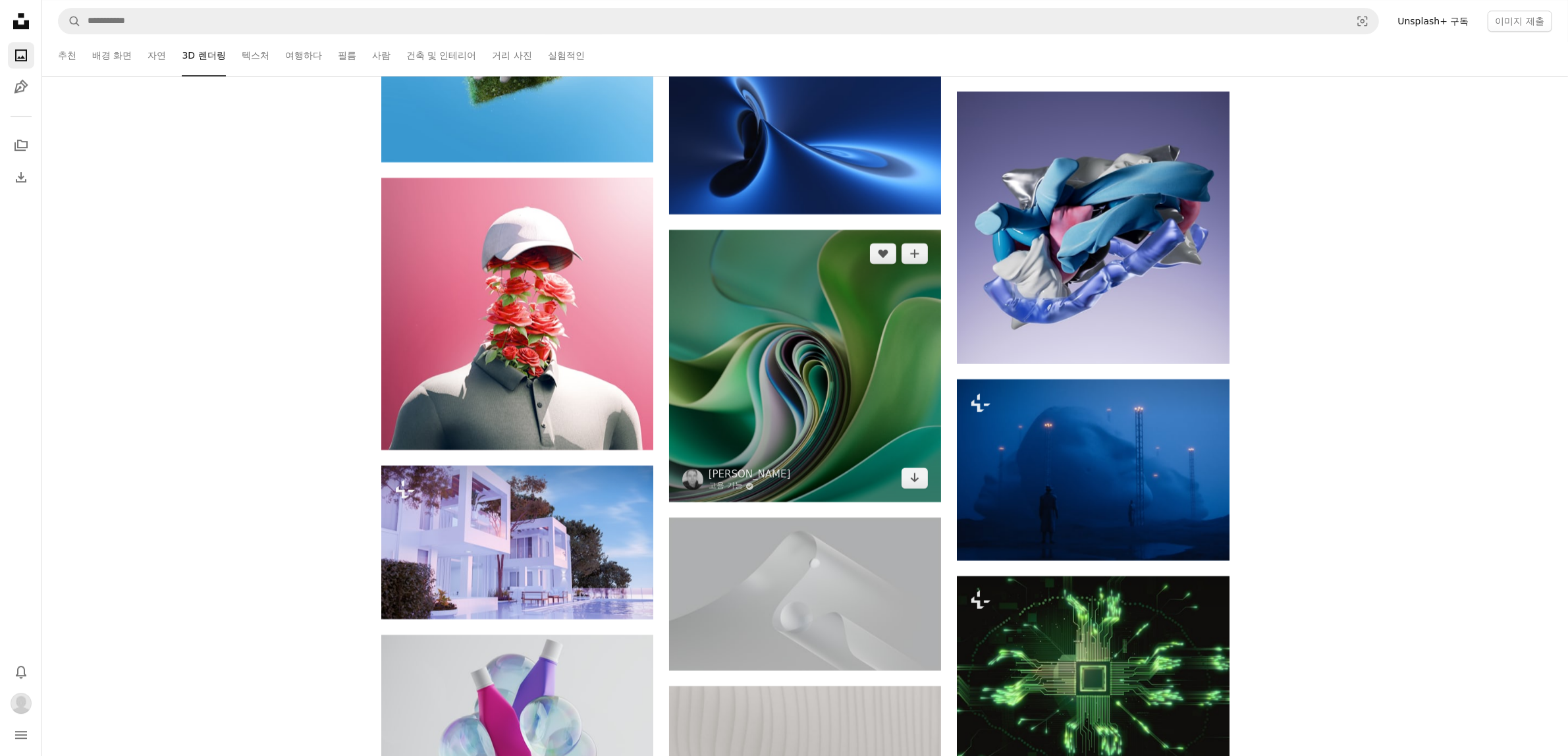
scroll to position [11250, 0]
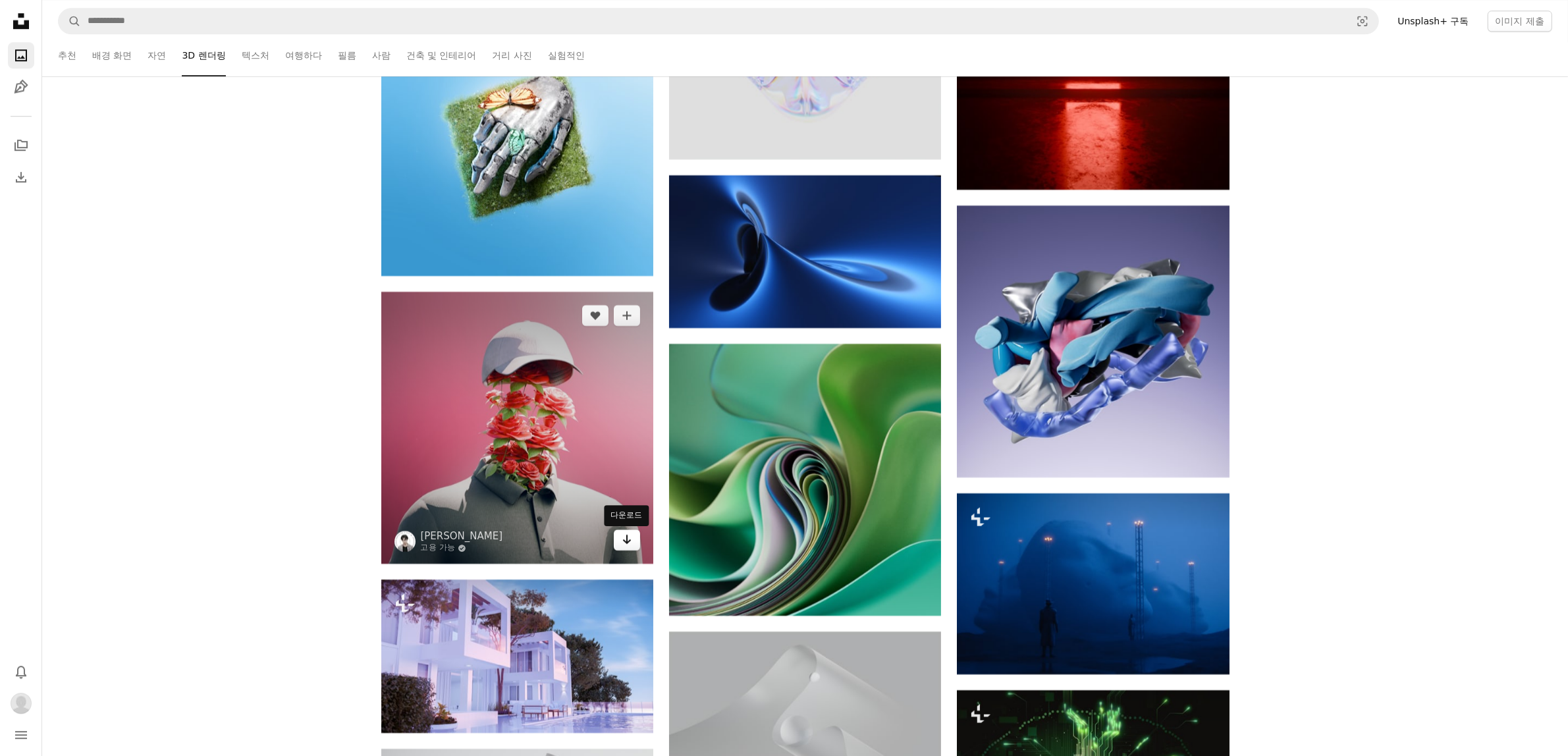
click at [634, 546] on link "Arrow pointing down" at bounding box center [627, 540] width 26 height 21
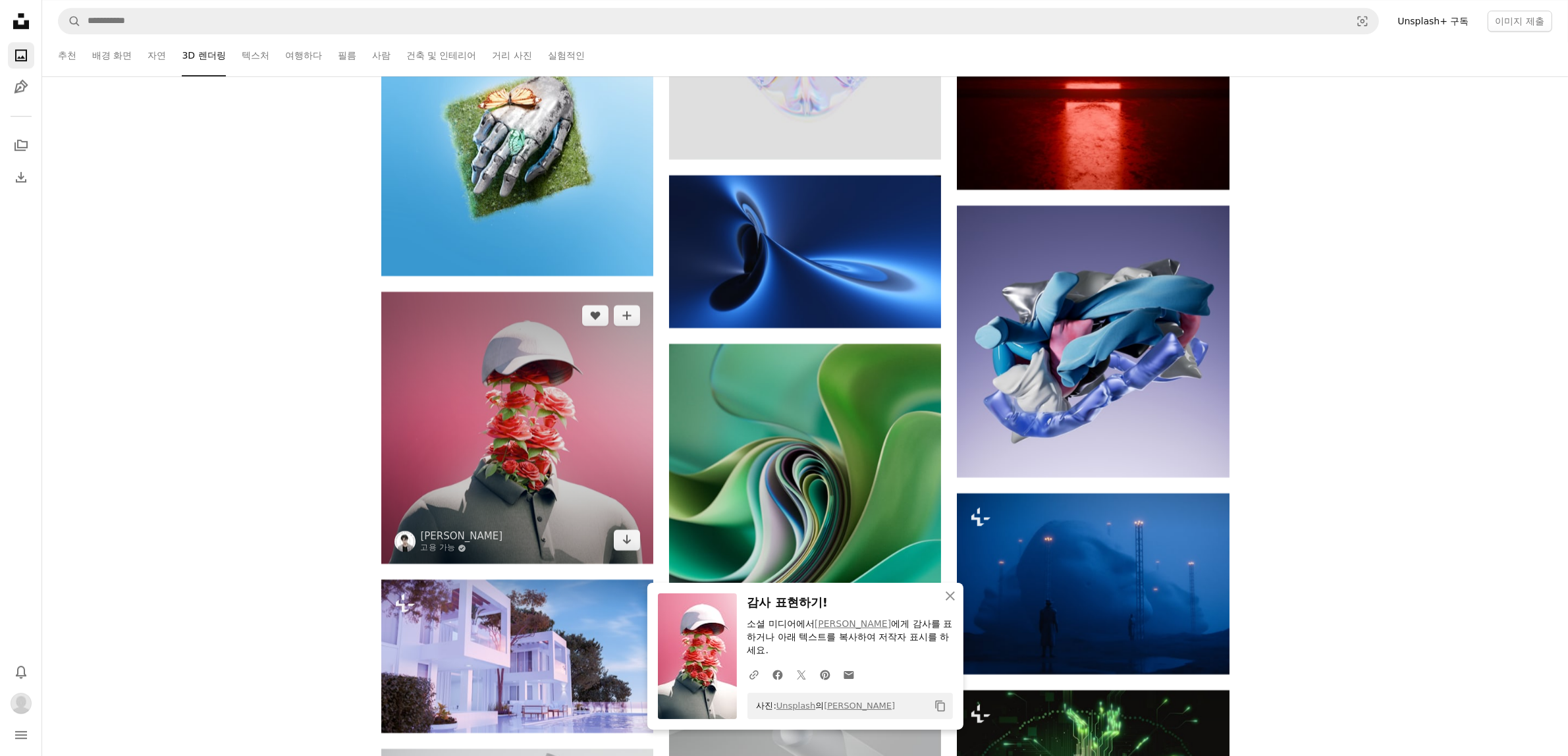
scroll to position [11113, 0]
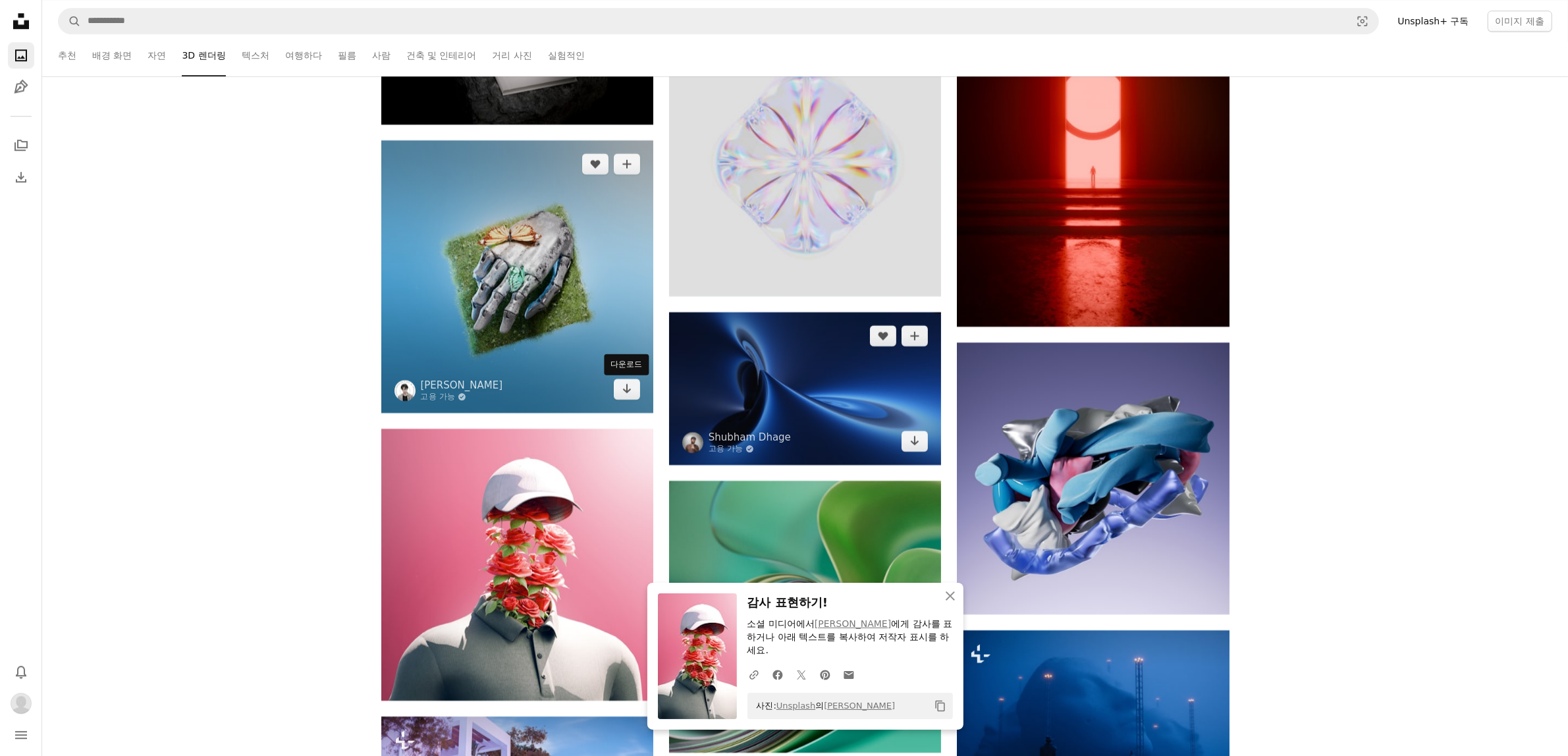
drag, startPoint x: 634, startPoint y: 397, endPoint x: 692, endPoint y: 416, distance: 61.0
click at [634, 397] on link "Arrow pointing down" at bounding box center [627, 389] width 26 height 21
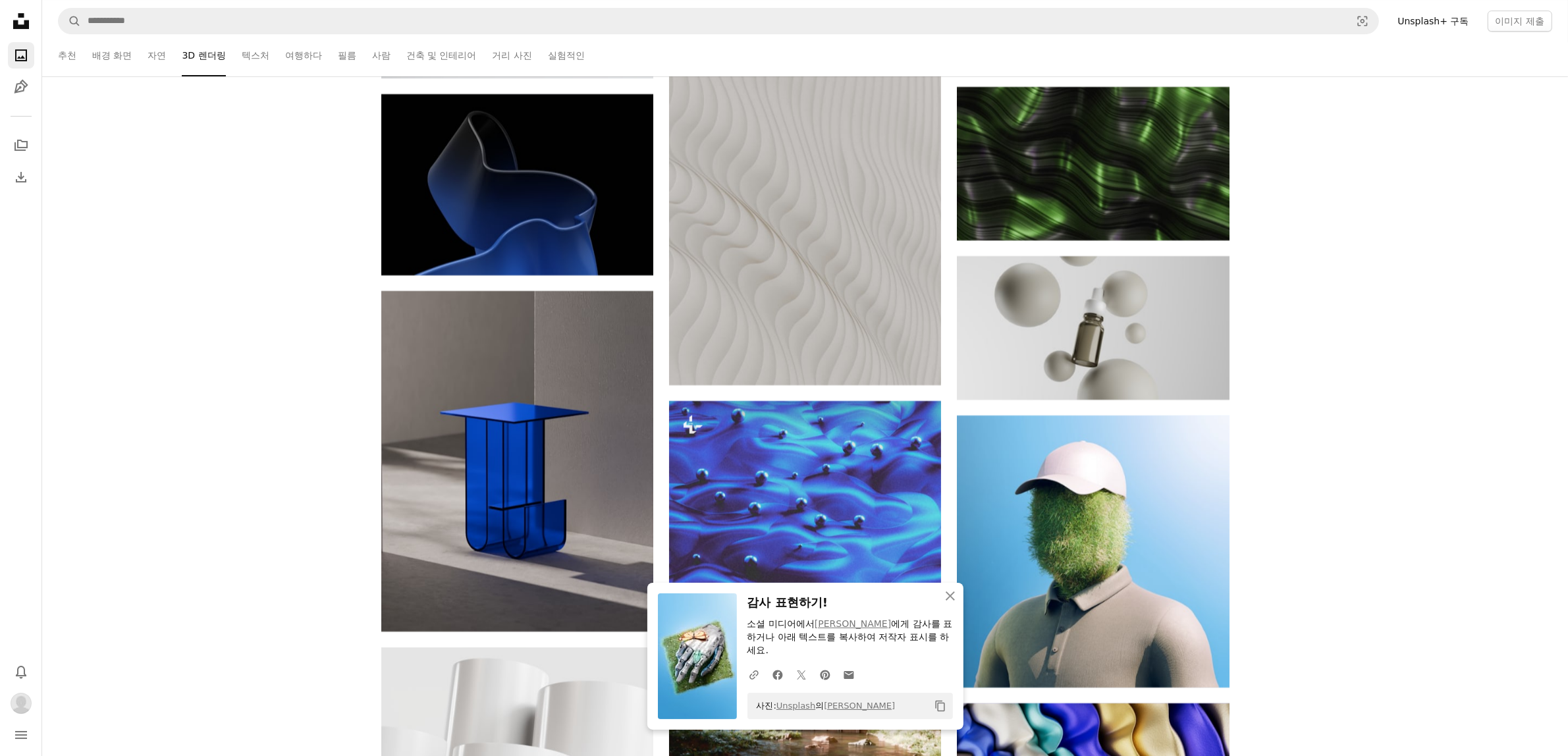
scroll to position [12348, 0]
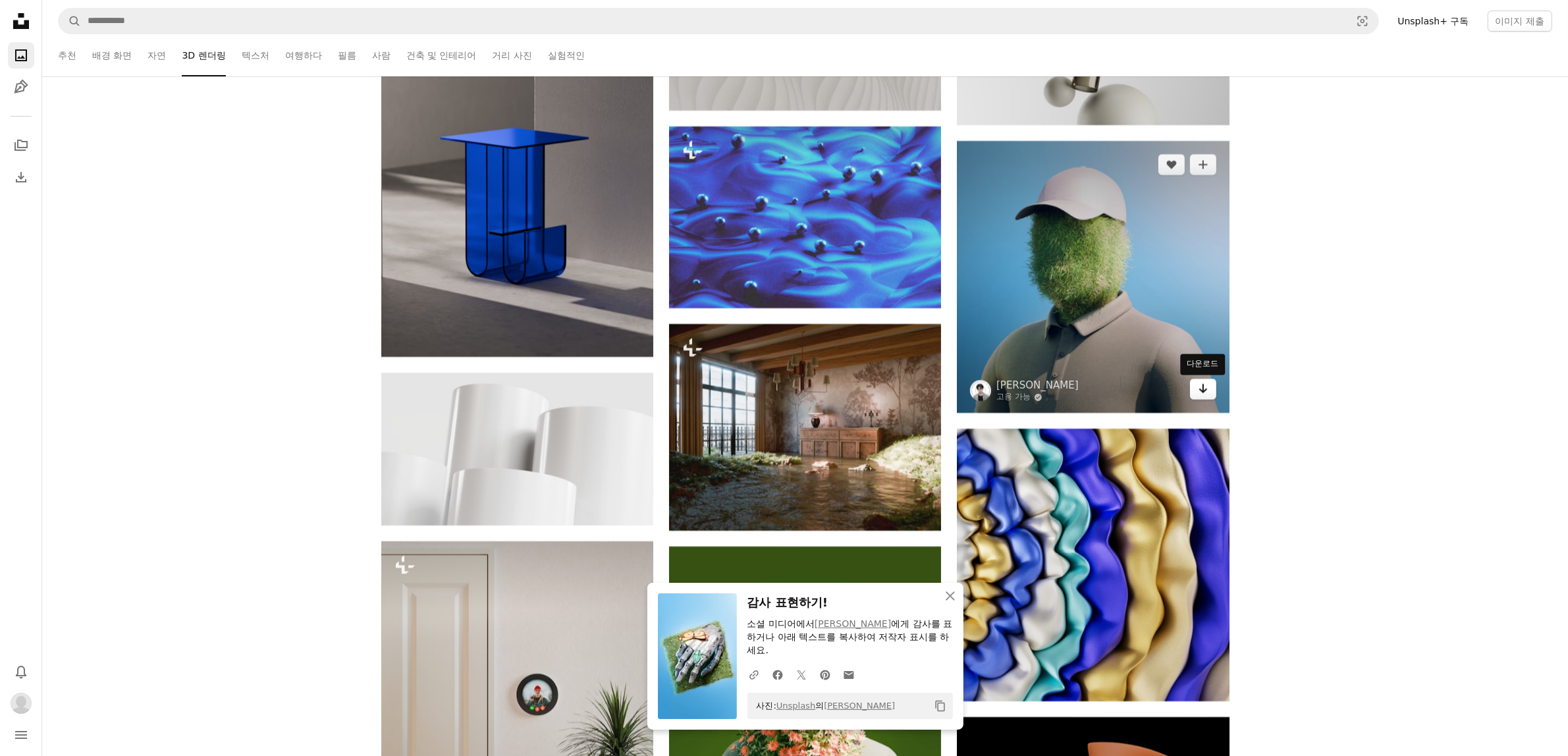
click at [1205, 388] on icon "Arrow pointing down" at bounding box center [1202, 388] width 10 height 16
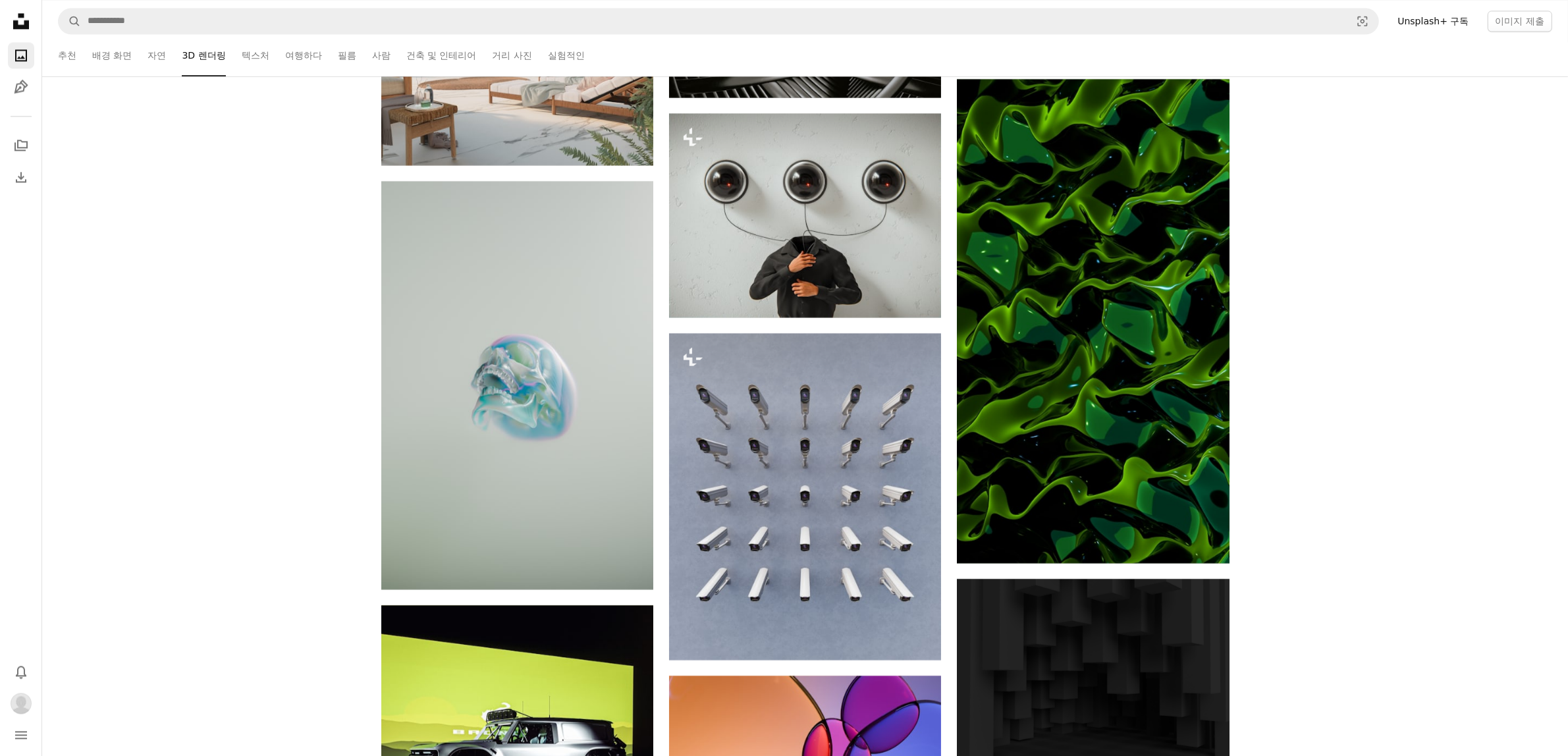
scroll to position [16464, 0]
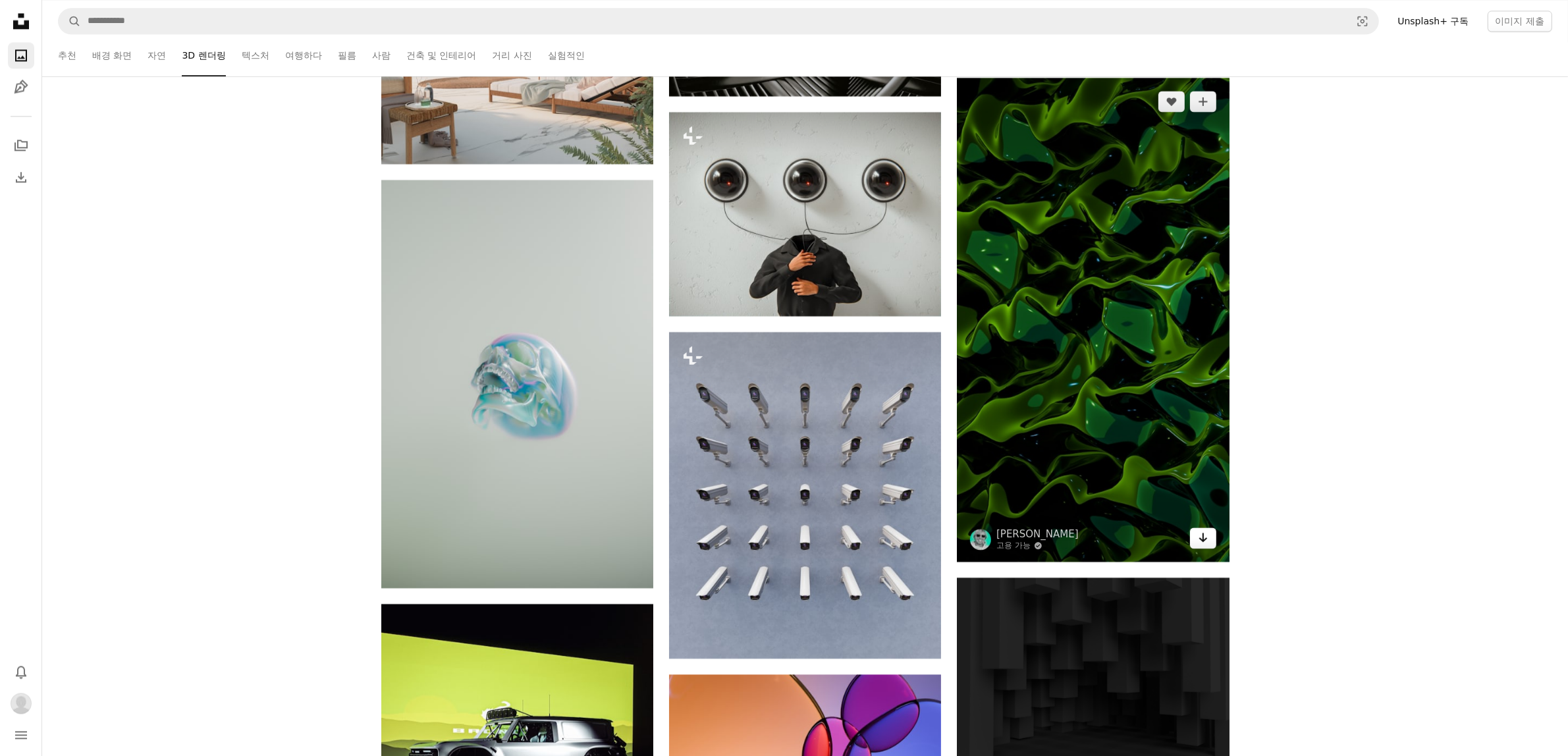
click at [1198, 539] on icon "Arrow pointing down" at bounding box center [1202, 537] width 10 height 16
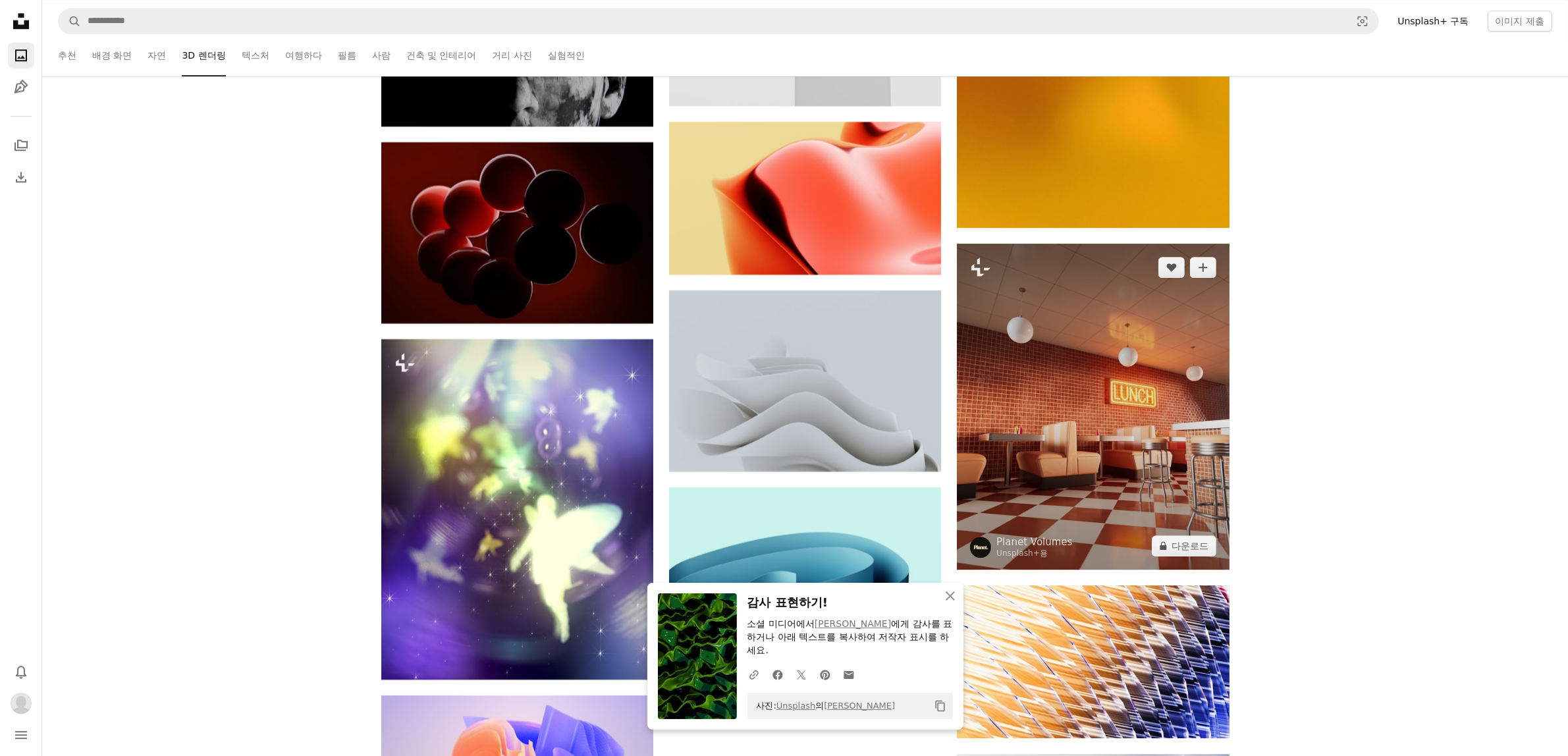
scroll to position [17424, 0]
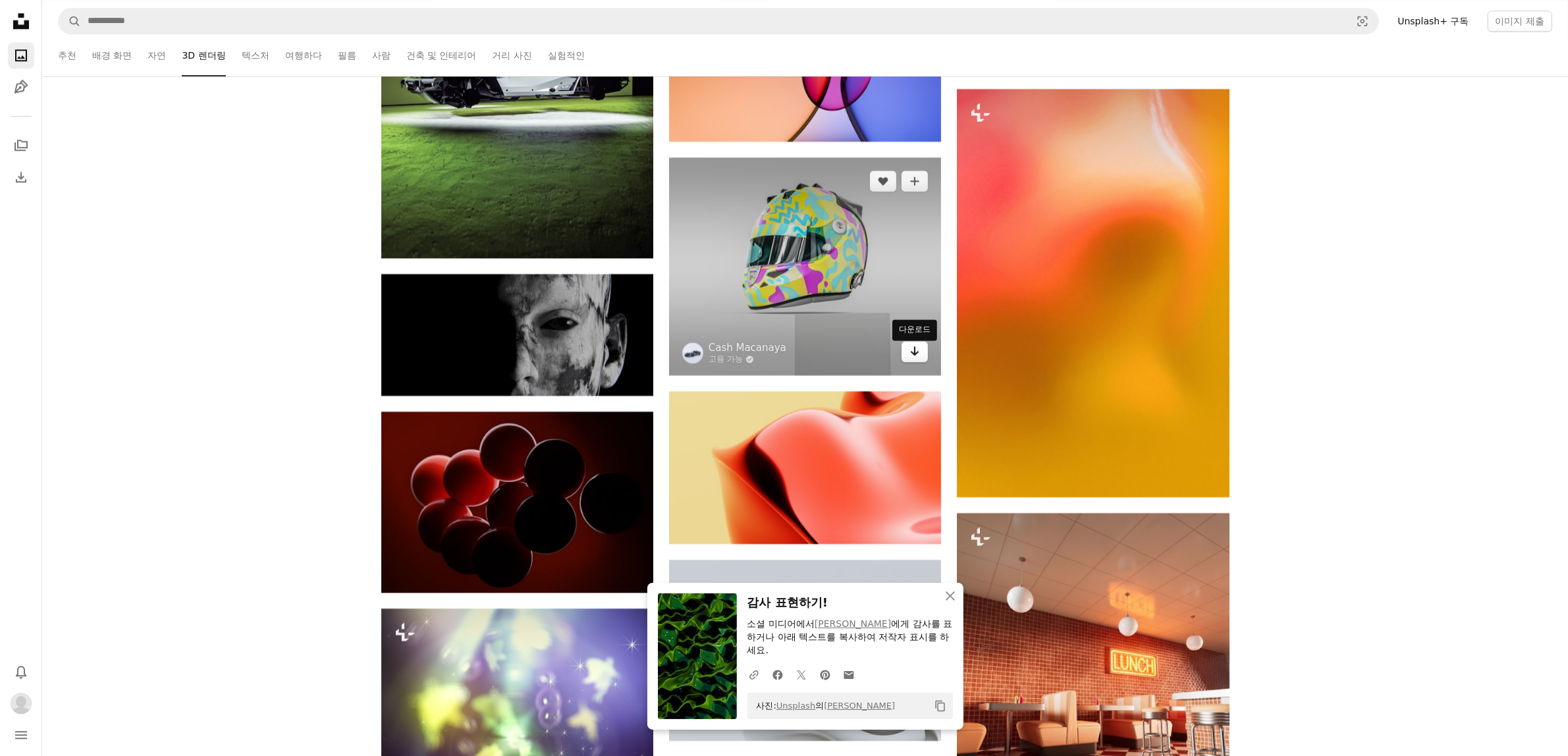
click at [912, 359] on icon "Arrow pointing down" at bounding box center [914, 351] width 10 height 16
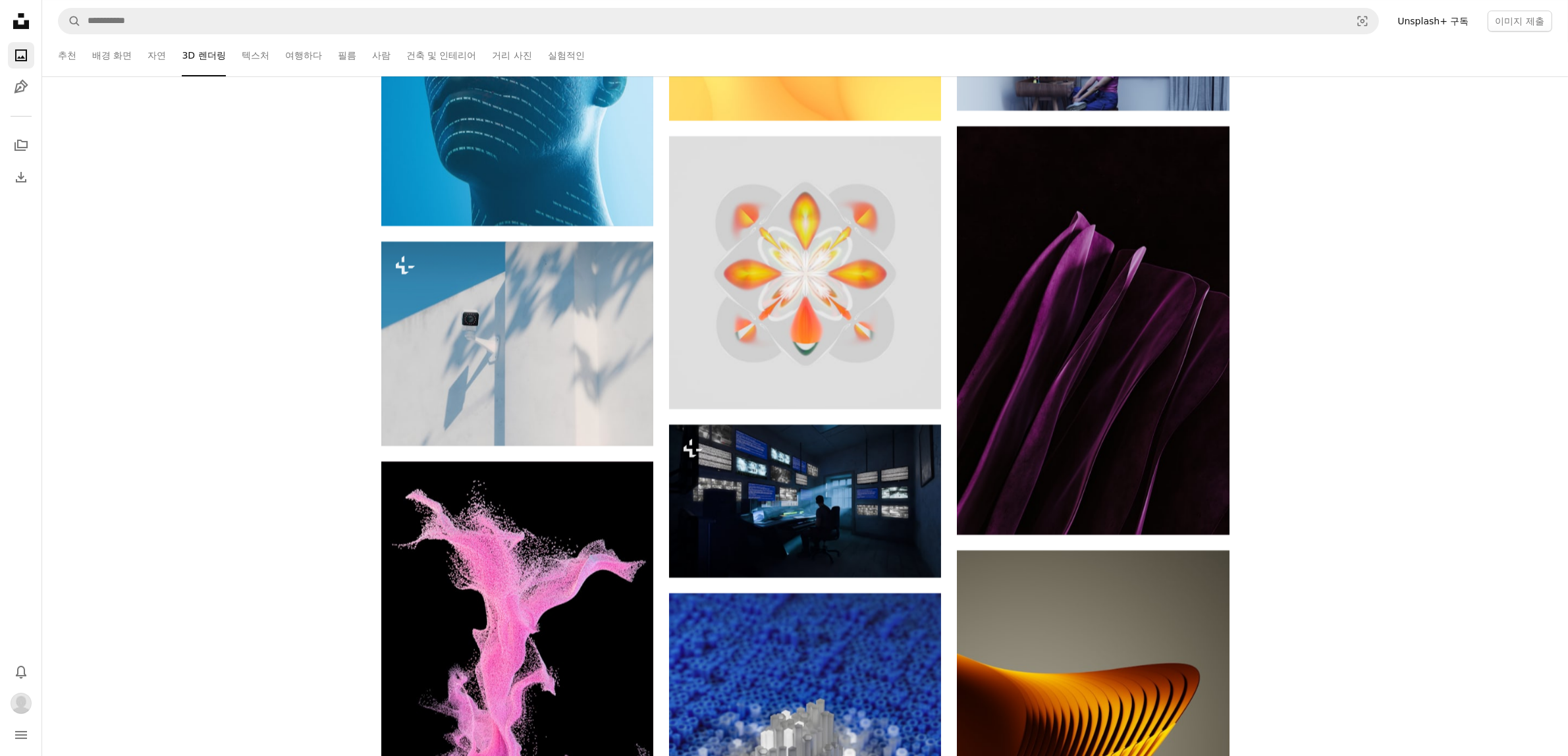
scroll to position [18796, 0]
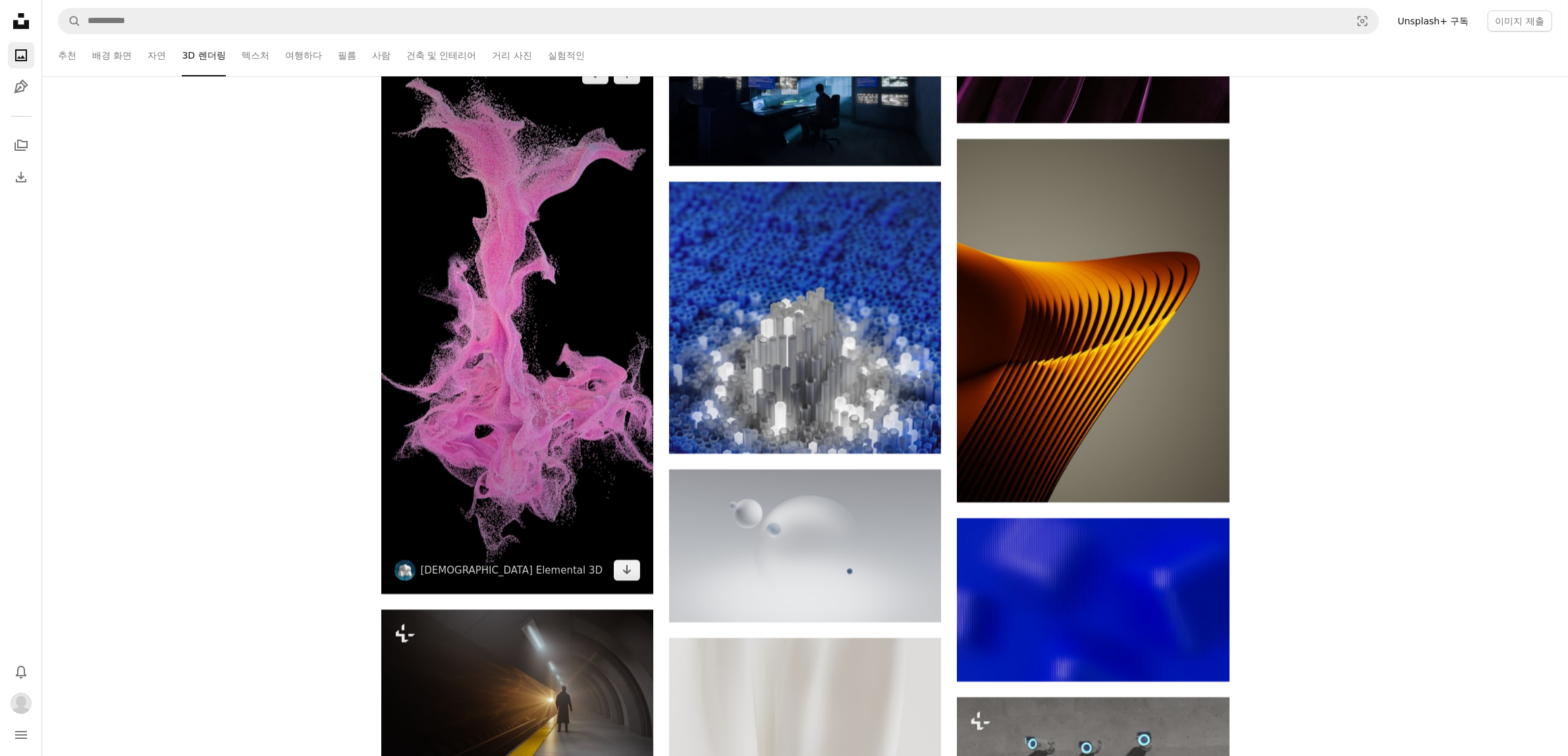
click at [620, 581] on link "Arrow pointing down" at bounding box center [627, 570] width 26 height 21
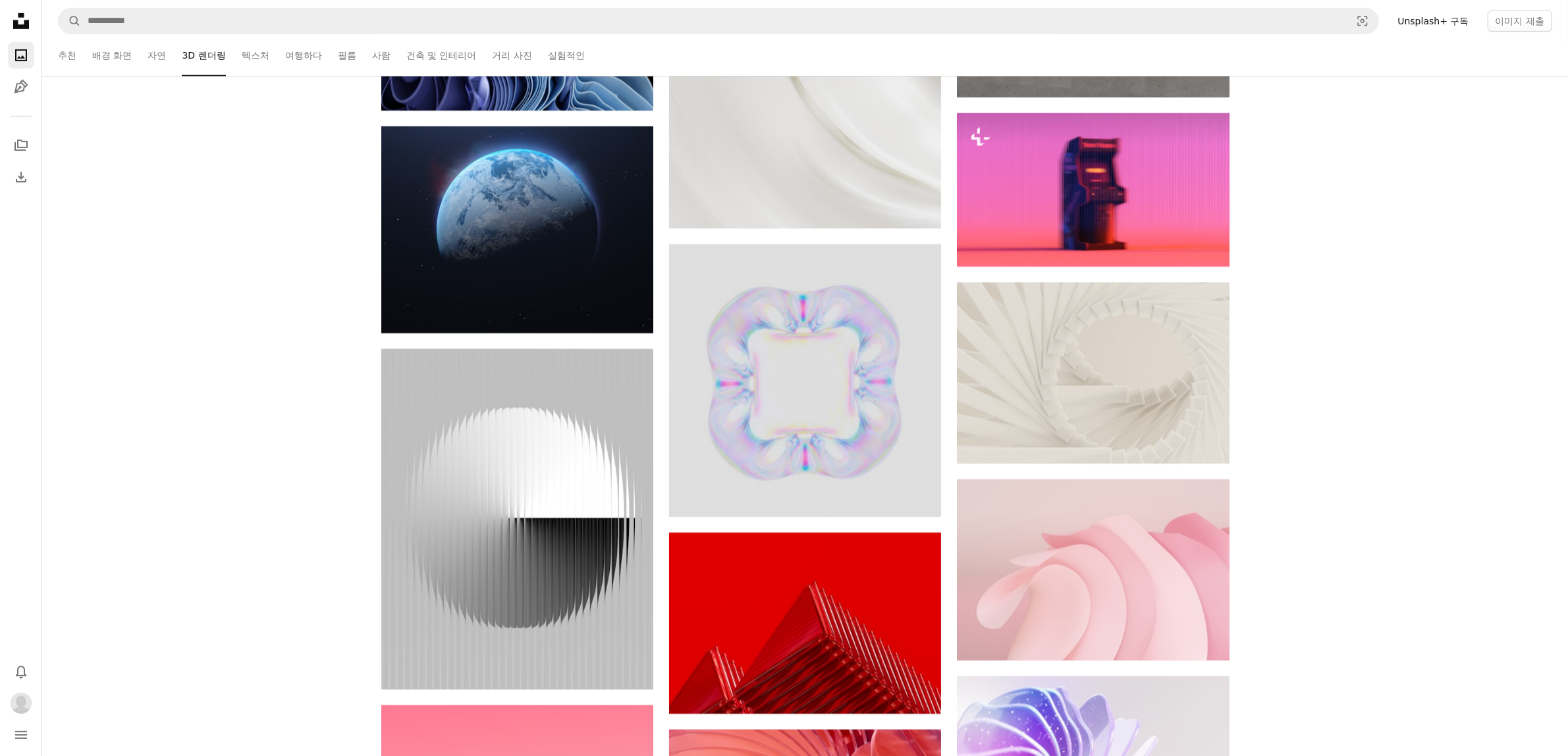
scroll to position [19482, 0]
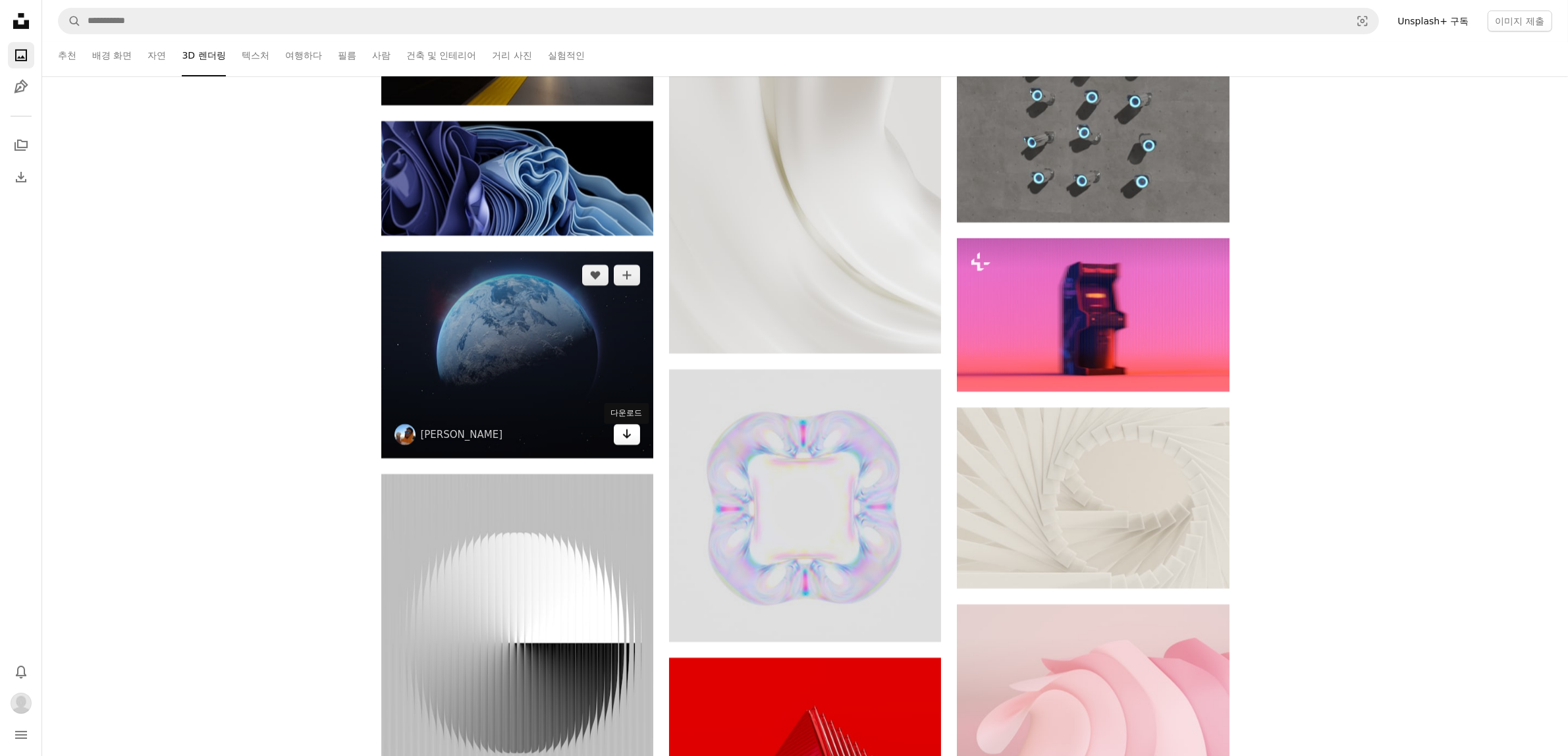
click at [625, 442] on icon "Arrow pointing down" at bounding box center [627, 434] width 10 height 16
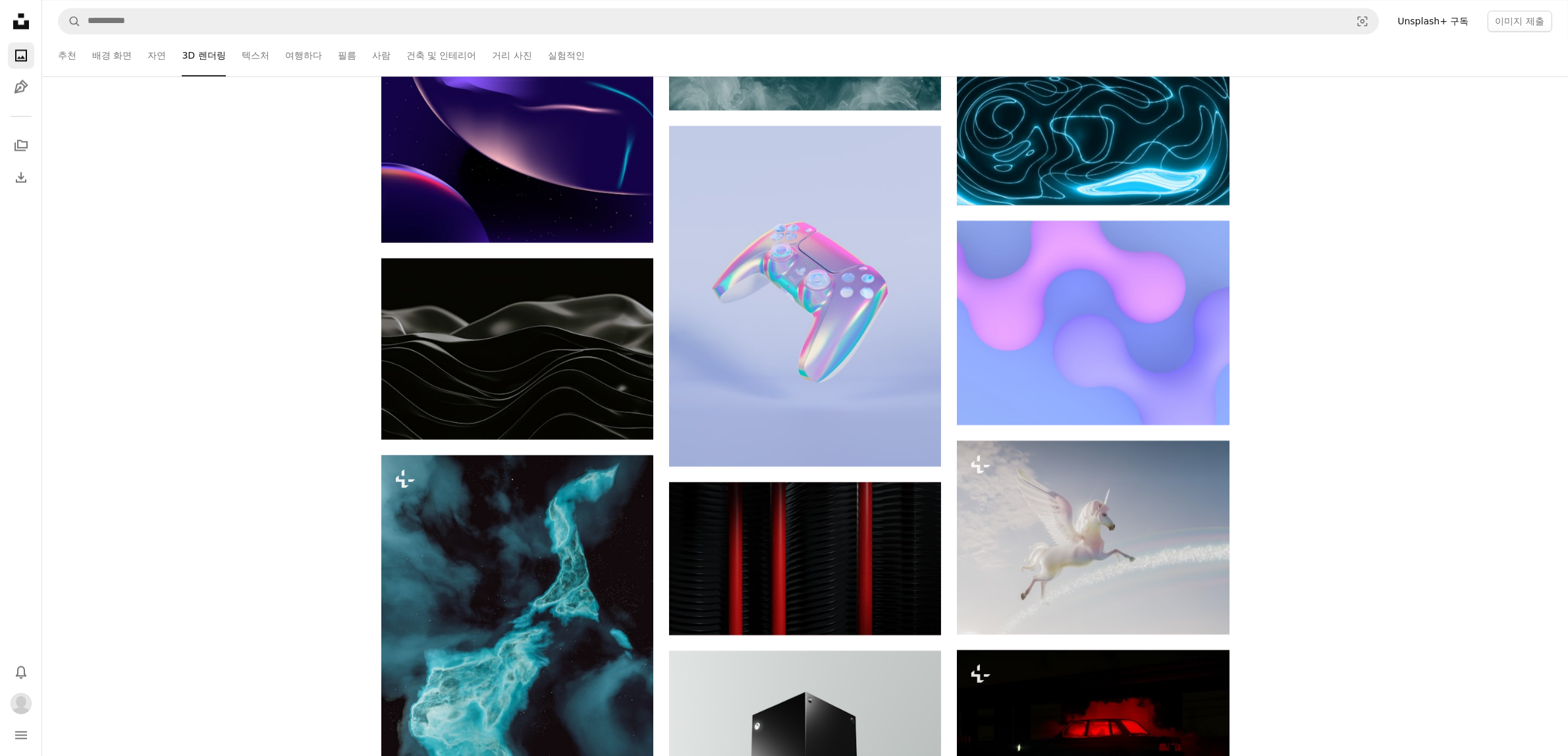
scroll to position [22775, 0]
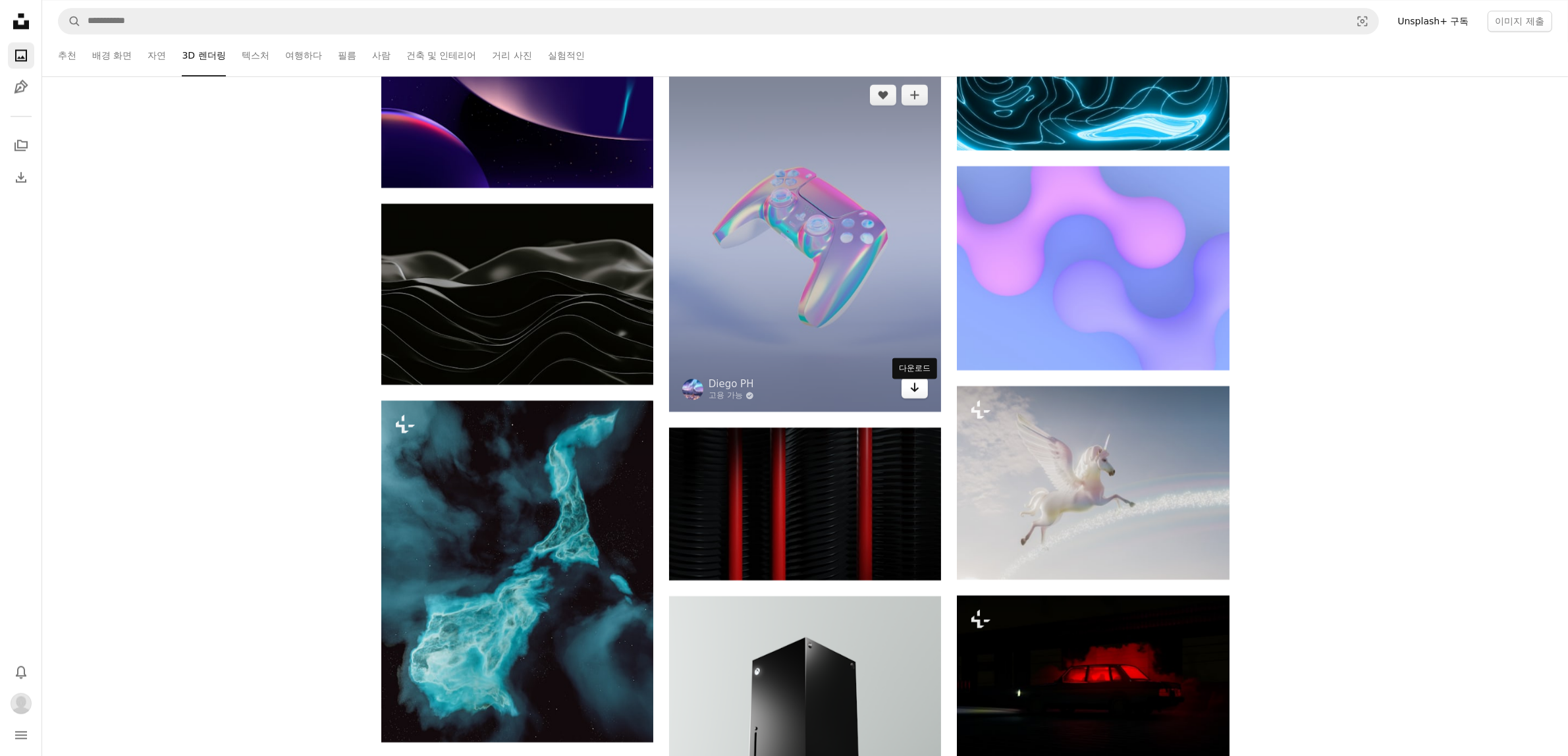
click at [923, 397] on link "Arrow pointing down" at bounding box center [915, 388] width 26 height 21
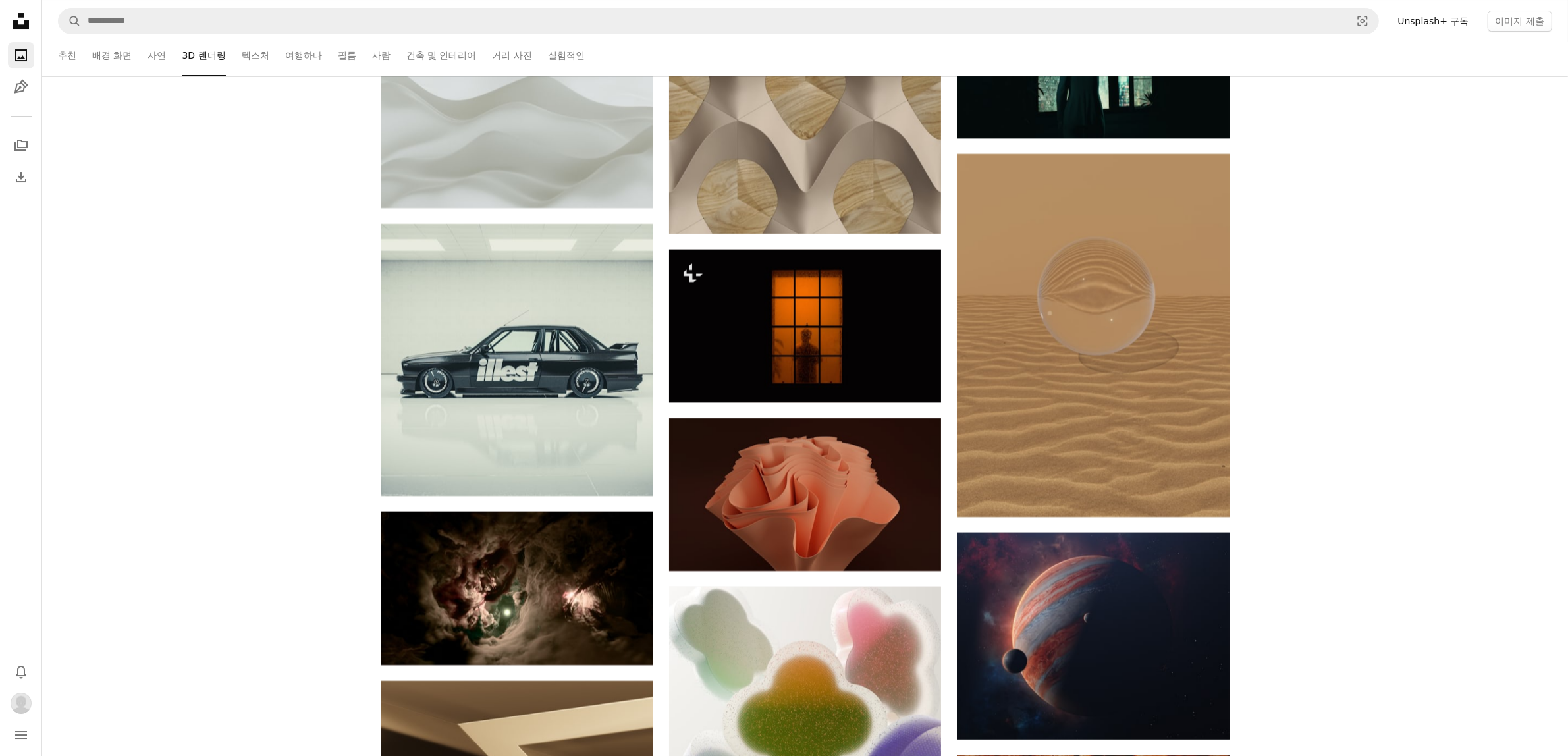
scroll to position [25244, 0]
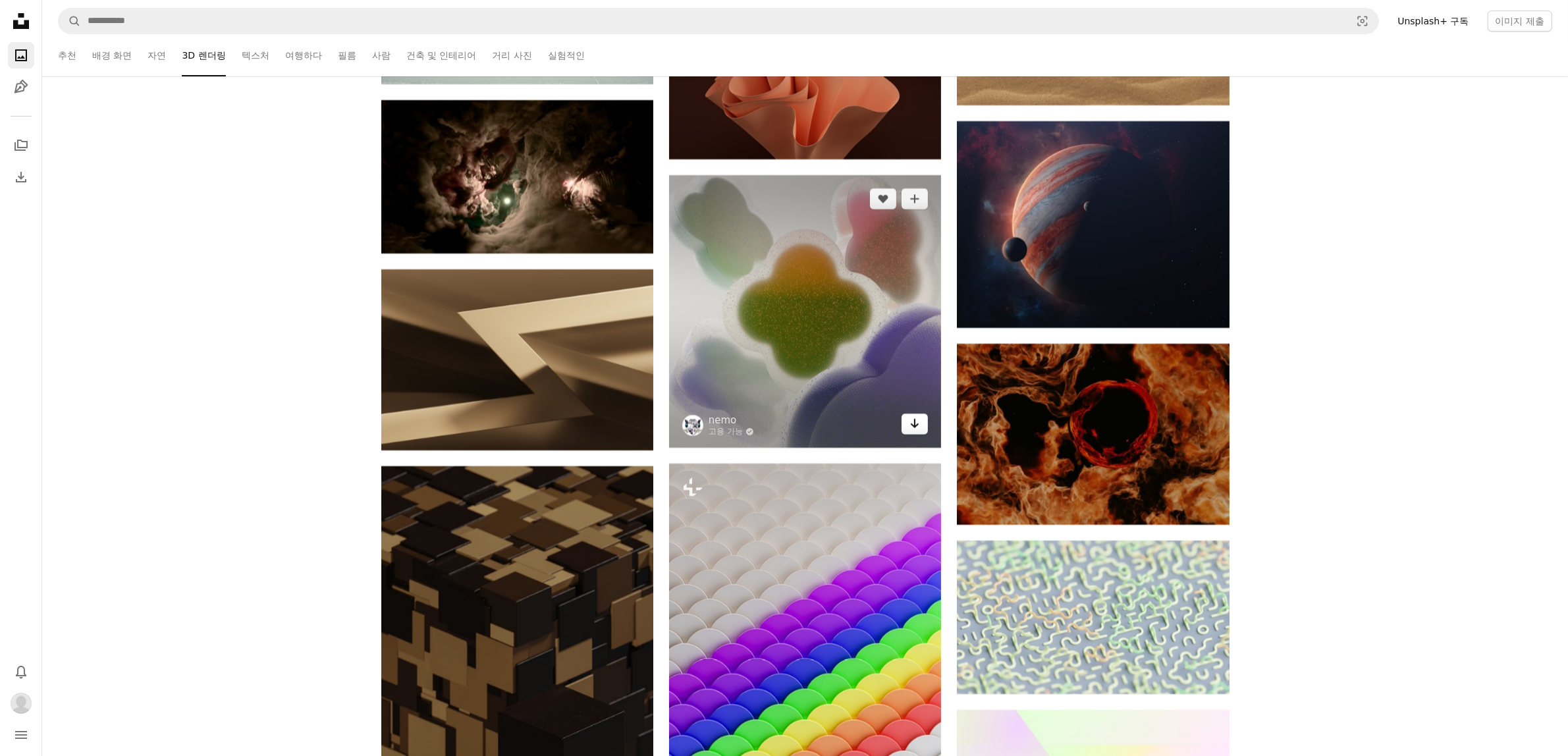
click at [914, 434] on link "Arrow pointing down" at bounding box center [915, 424] width 26 height 21
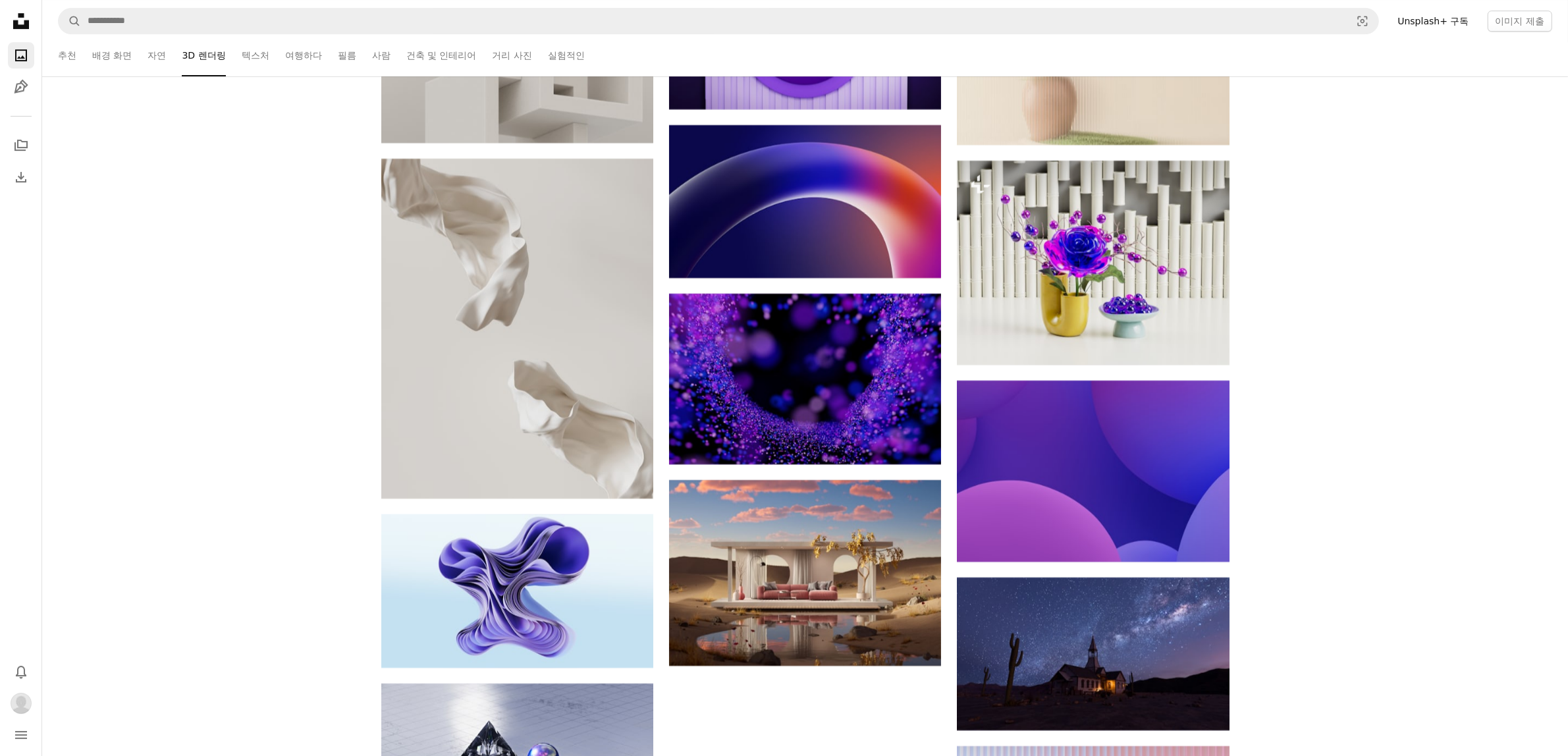
scroll to position [30732, 0]
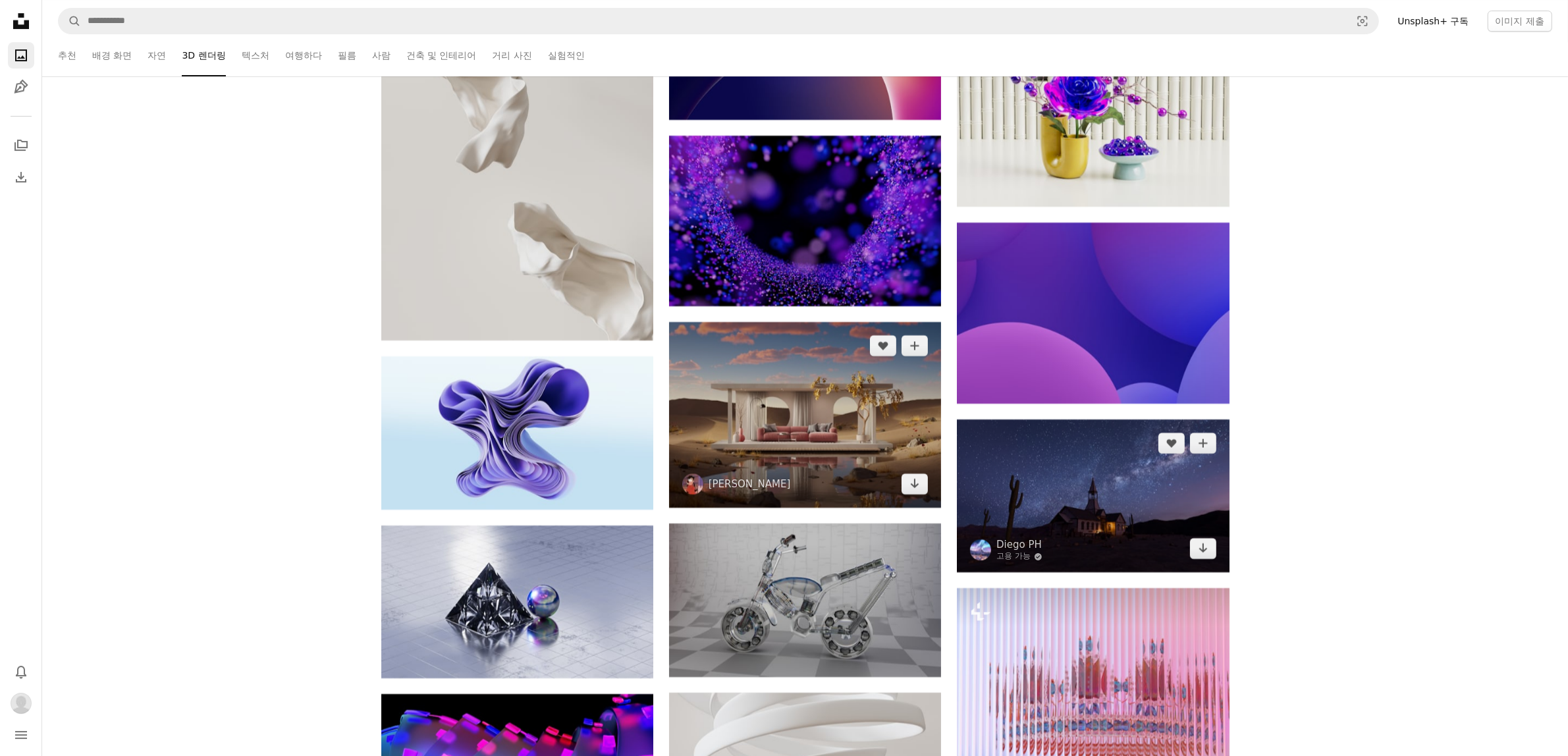
click at [919, 489] on icon "Arrow pointing down" at bounding box center [914, 483] width 10 height 16
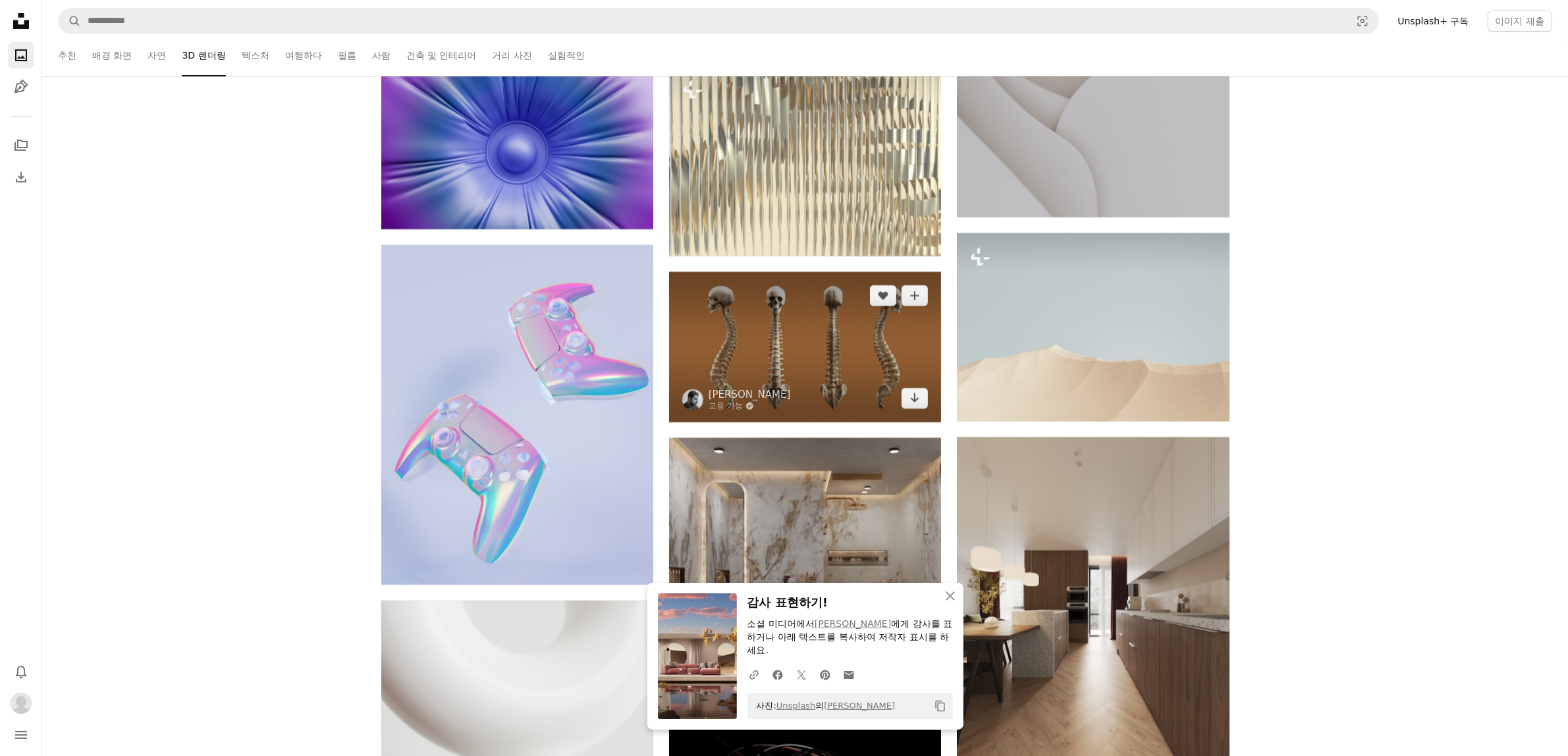
scroll to position [31830, 0]
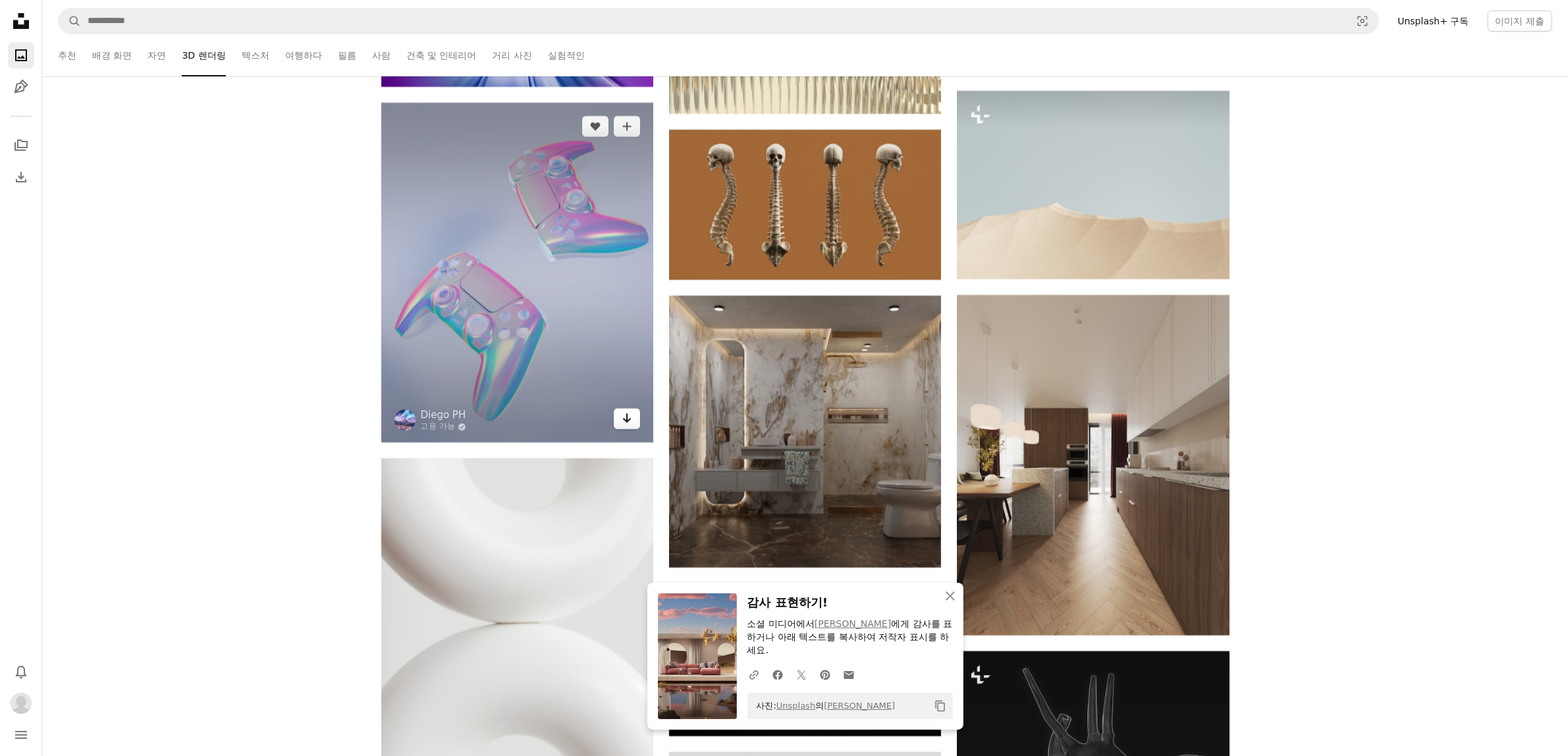
click at [620, 426] on link "Arrow pointing down" at bounding box center [627, 419] width 26 height 21
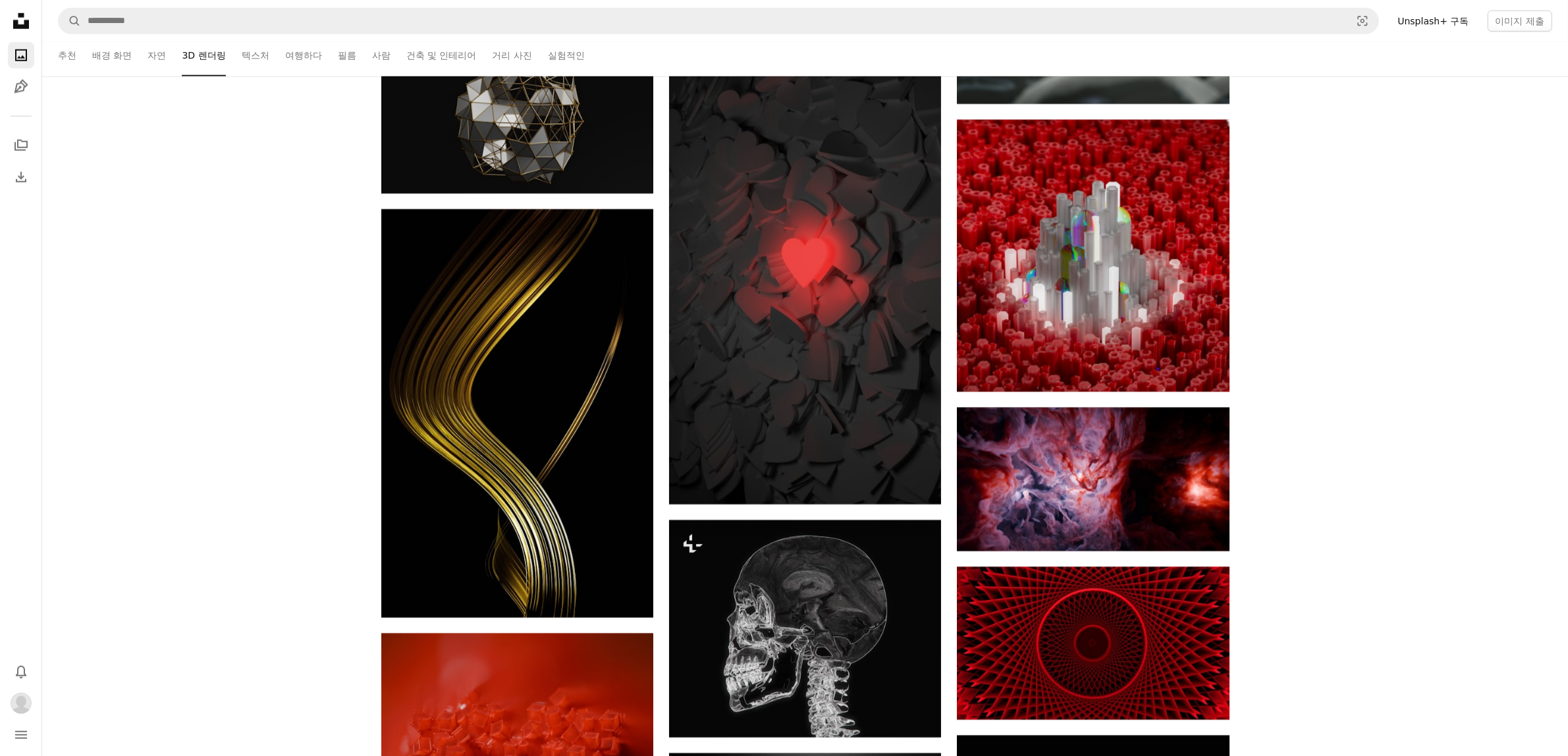
scroll to position [33340, 0]
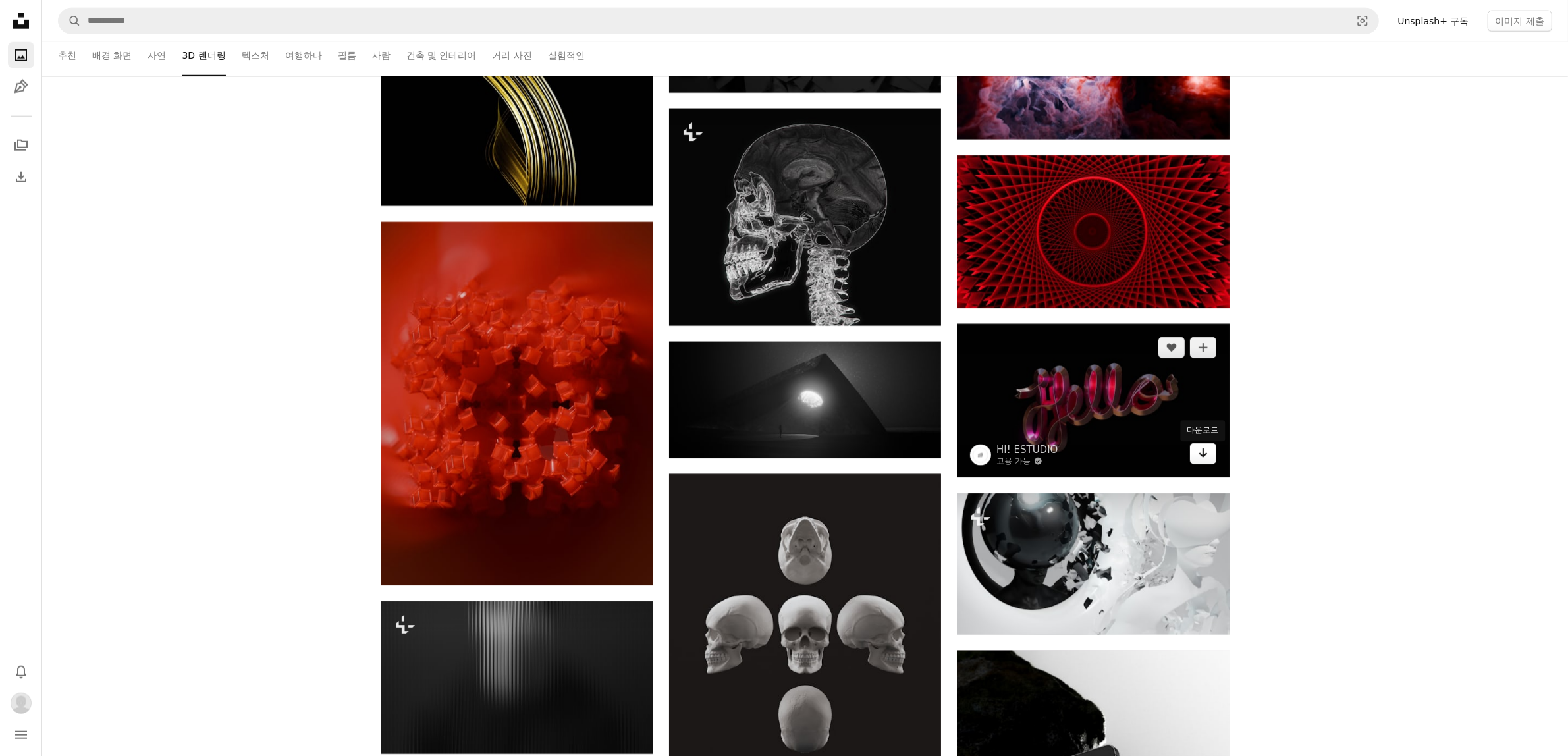
click at [1207, 459] on icon "Arrow pointing down" at bounding box center [1202, 453] width 10 height 16
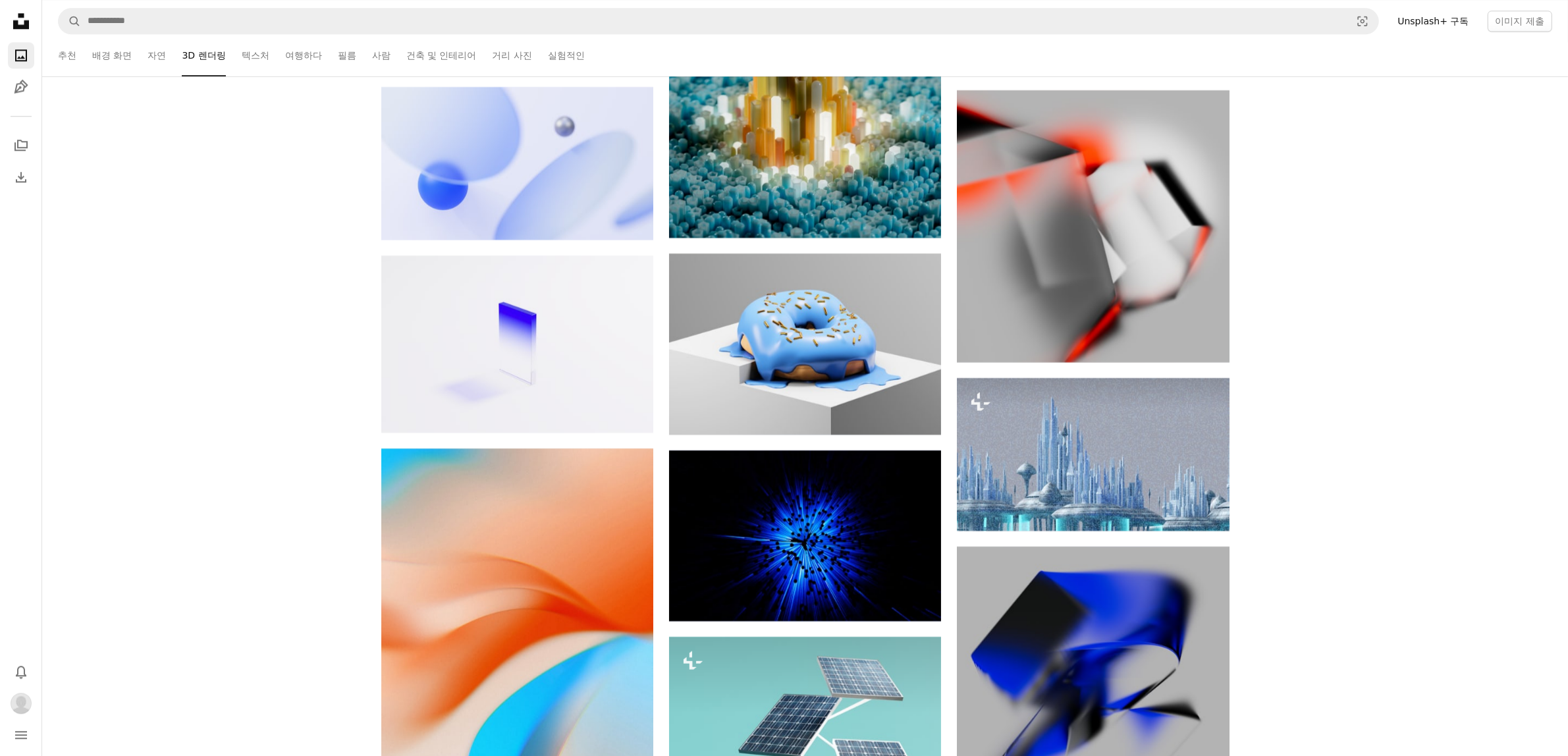
scroll to position [35397, 0]
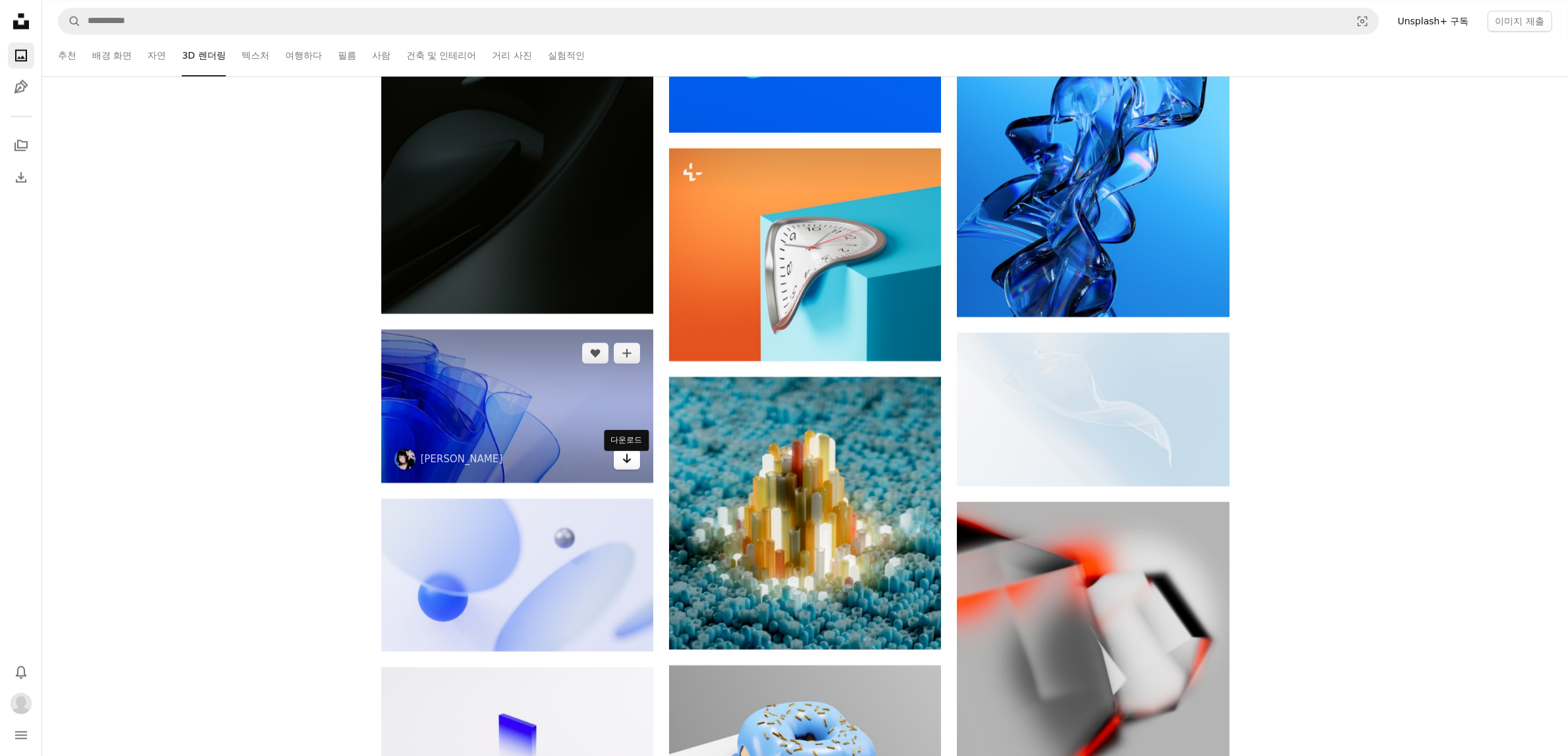
click at [637, 468] on link "Arrow pointing down" at bounding box center [627, 459] width 26 height 21
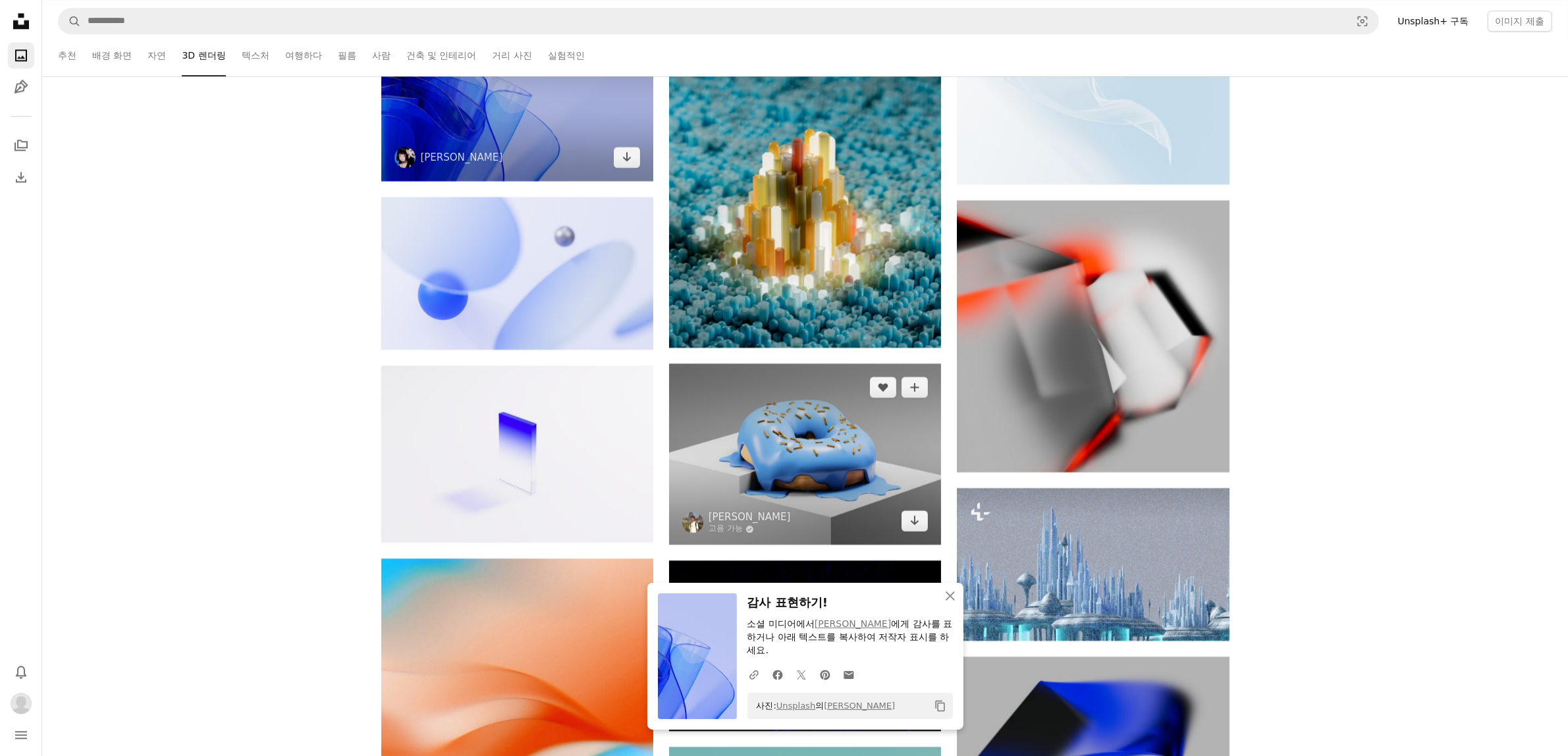
scroll to position [35672, 0]
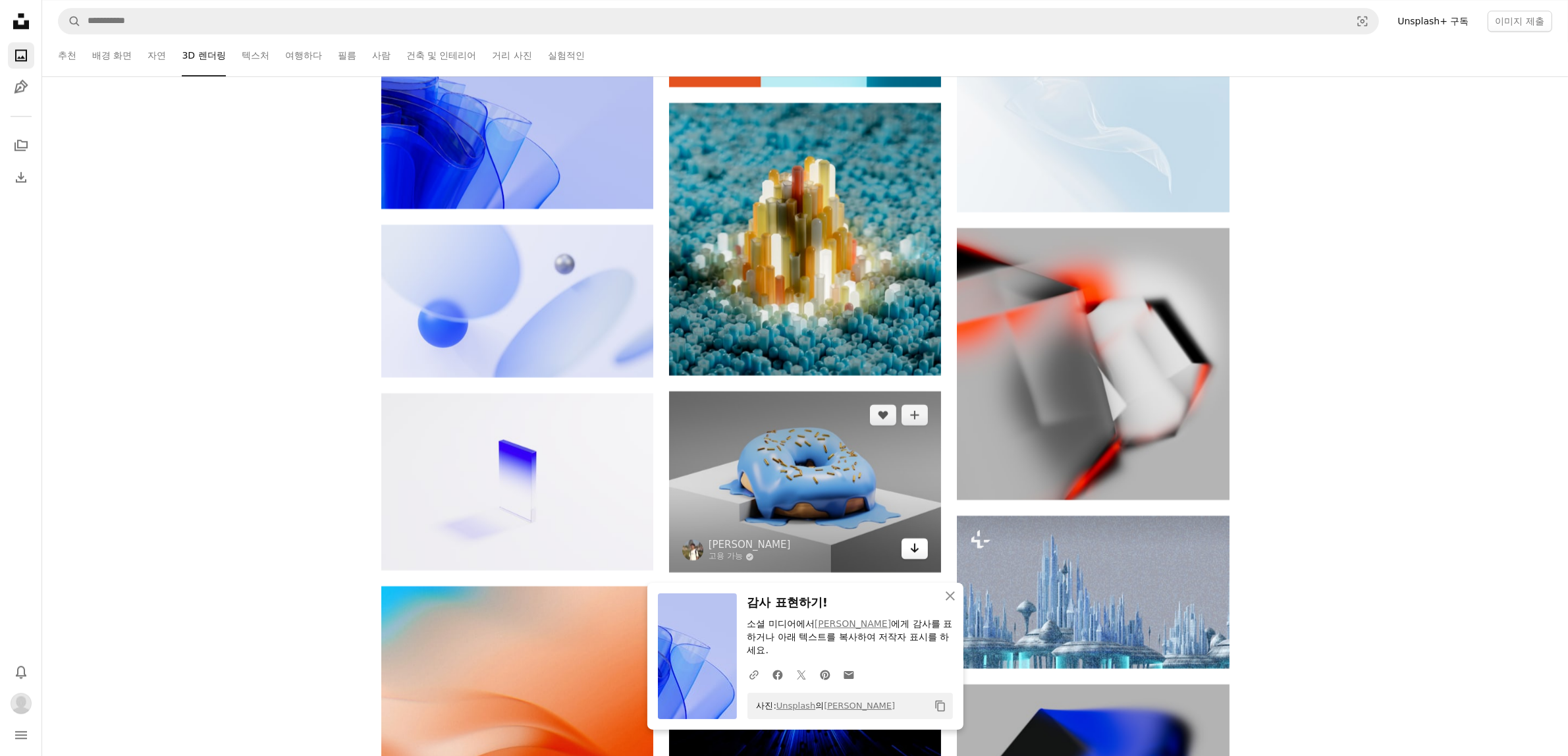
click at [909, 555] on icon "Arrow pointing down" at bounding box center [914, 548] width 10 height 16
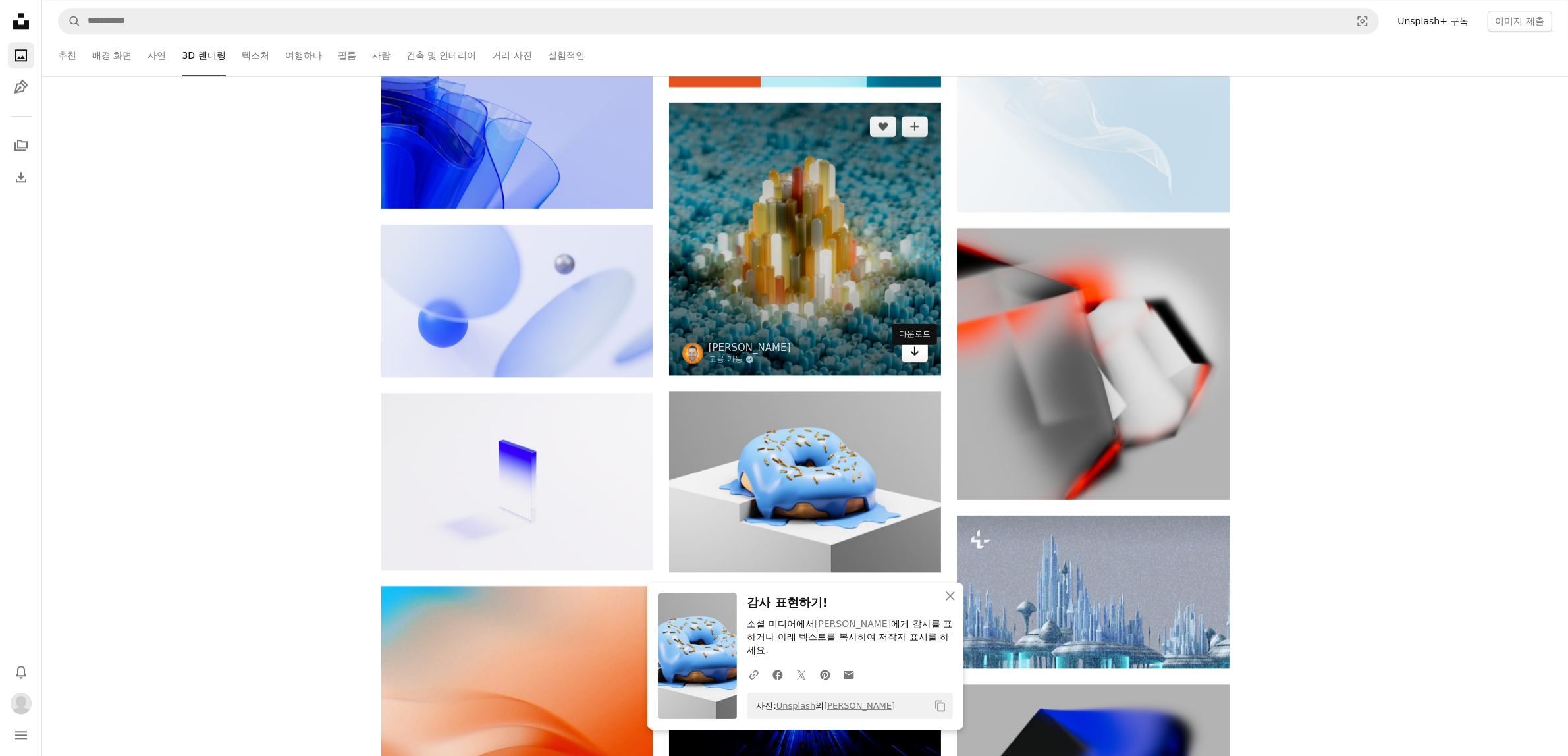
click at [906, 362] on link "Arrow pointing down" at bounding box center [915, 351] width 26 height 21
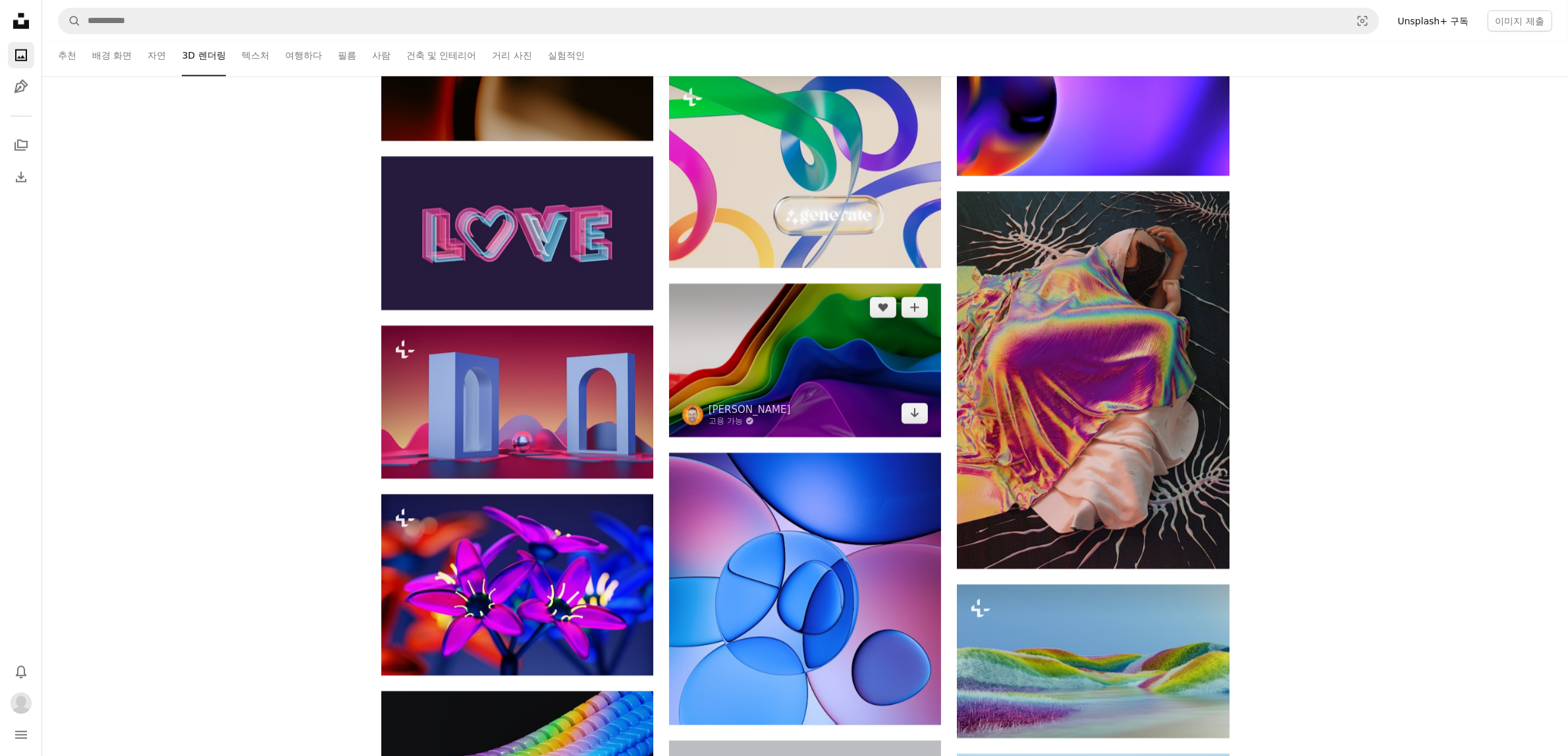
scroll to position [39376, 0]
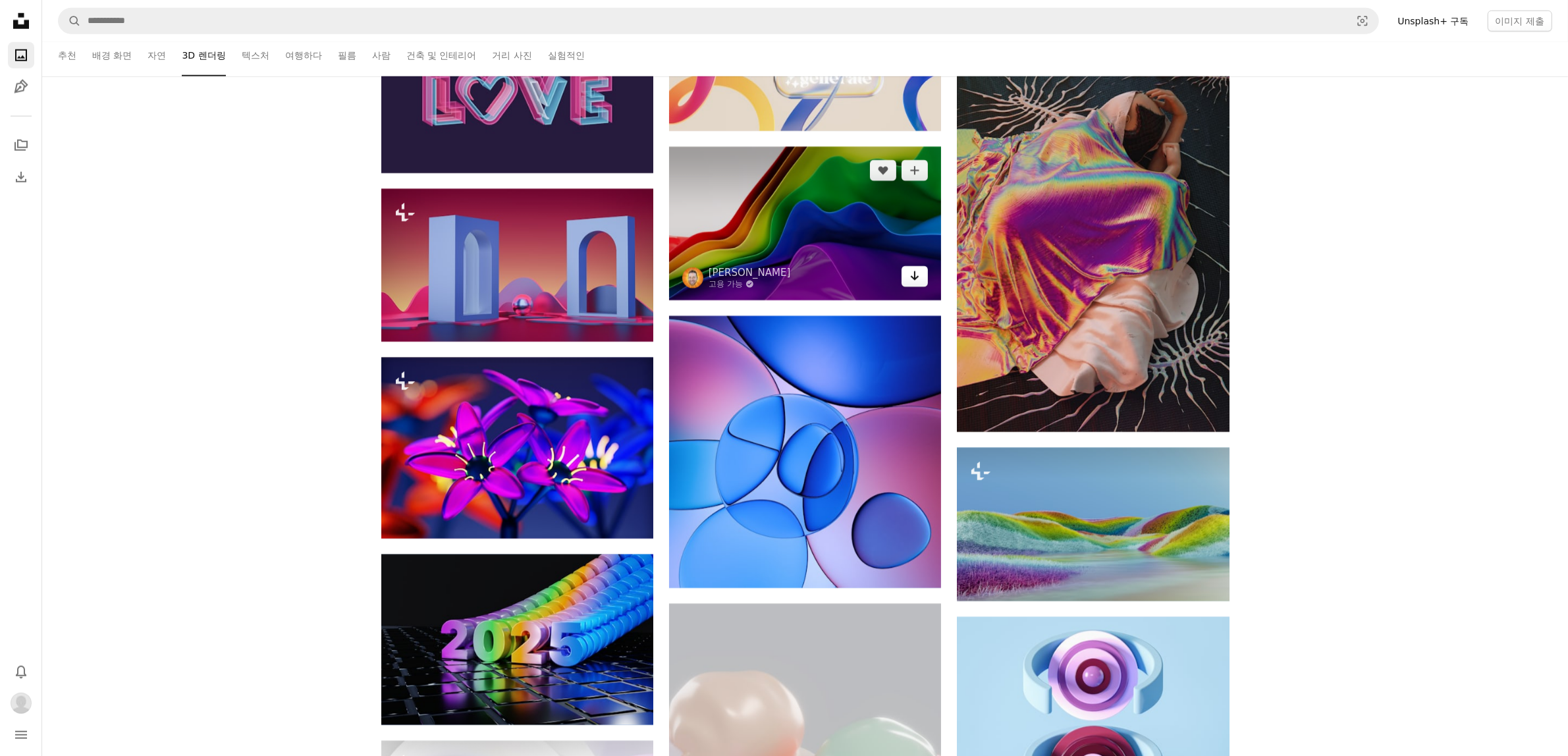
click at [912, 284] on icon "Arrow pointing down" at bounding box center [914, 276] width 10 height 16
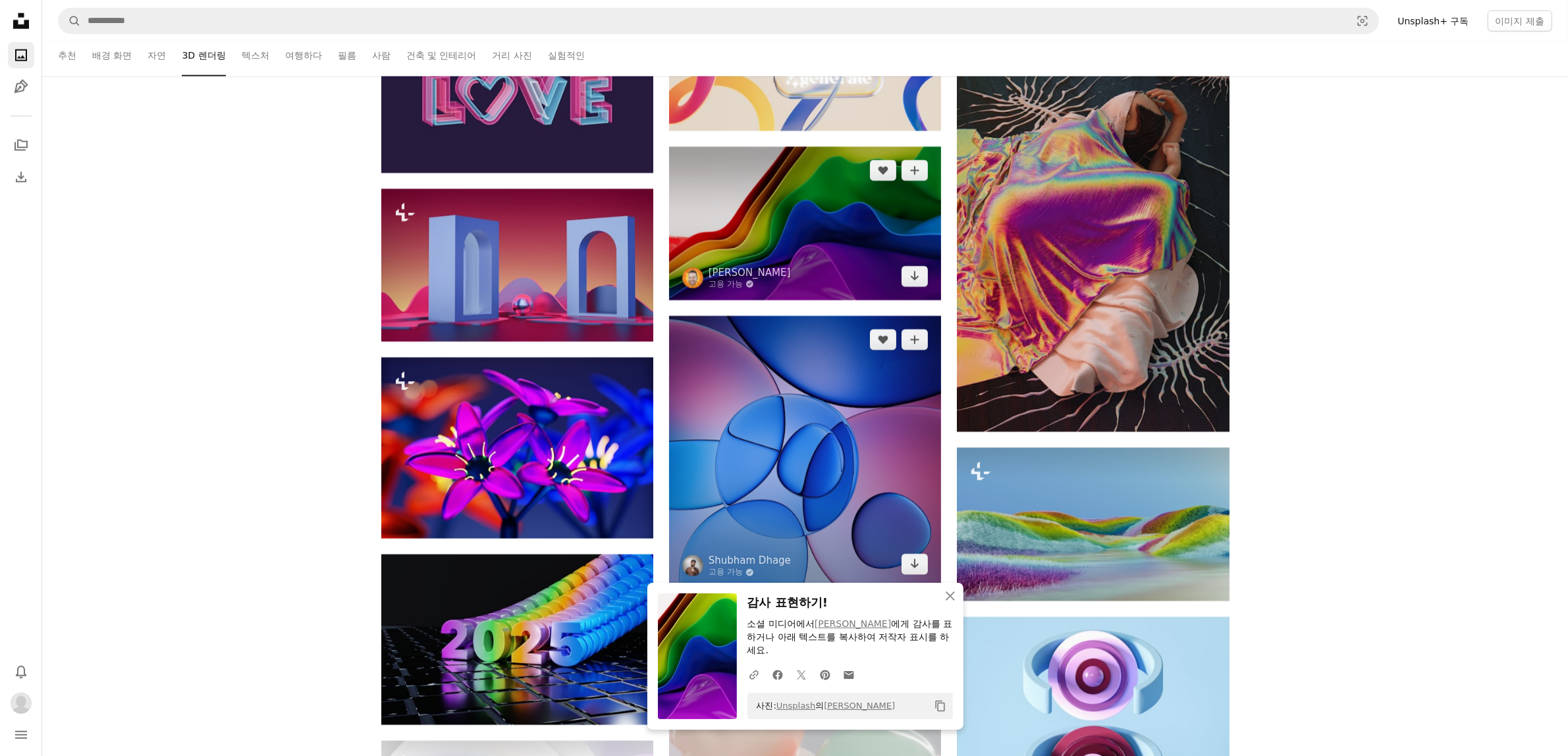
scroll to position [39513, 0]
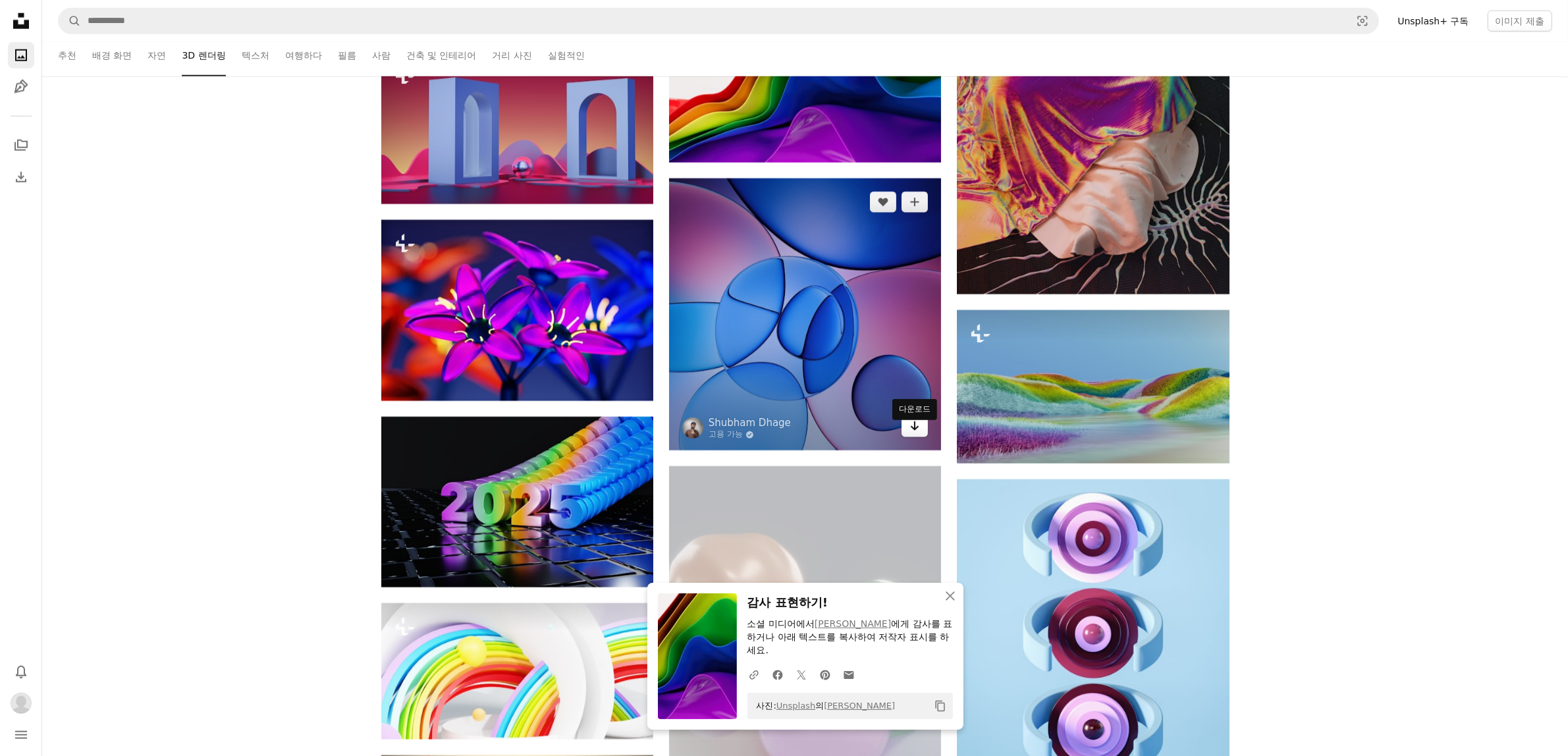
click at [910, 434] on icon "Arrow pointing down" at bounding box center [914, 425] width 10 height 16
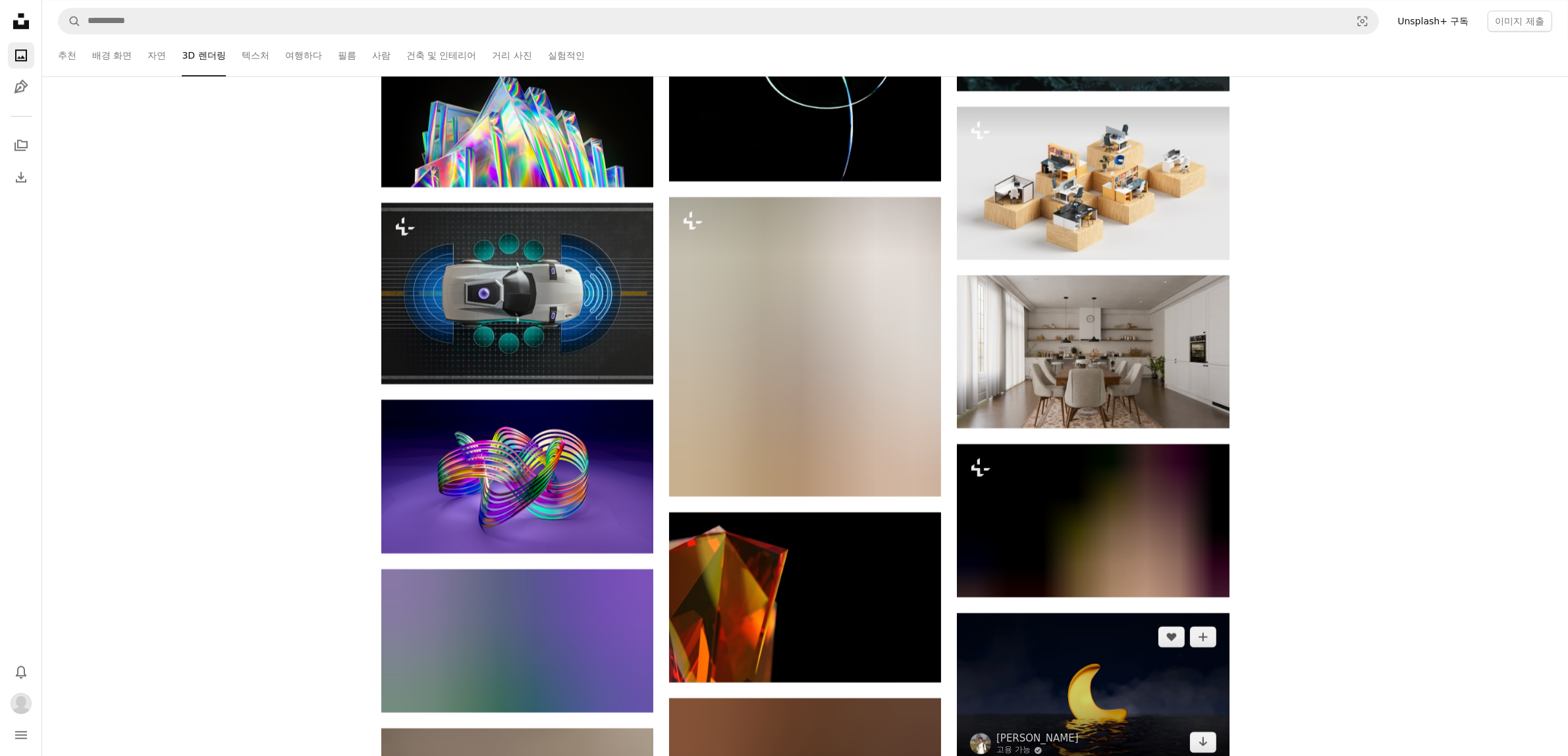
scroll to position [49254, 0]
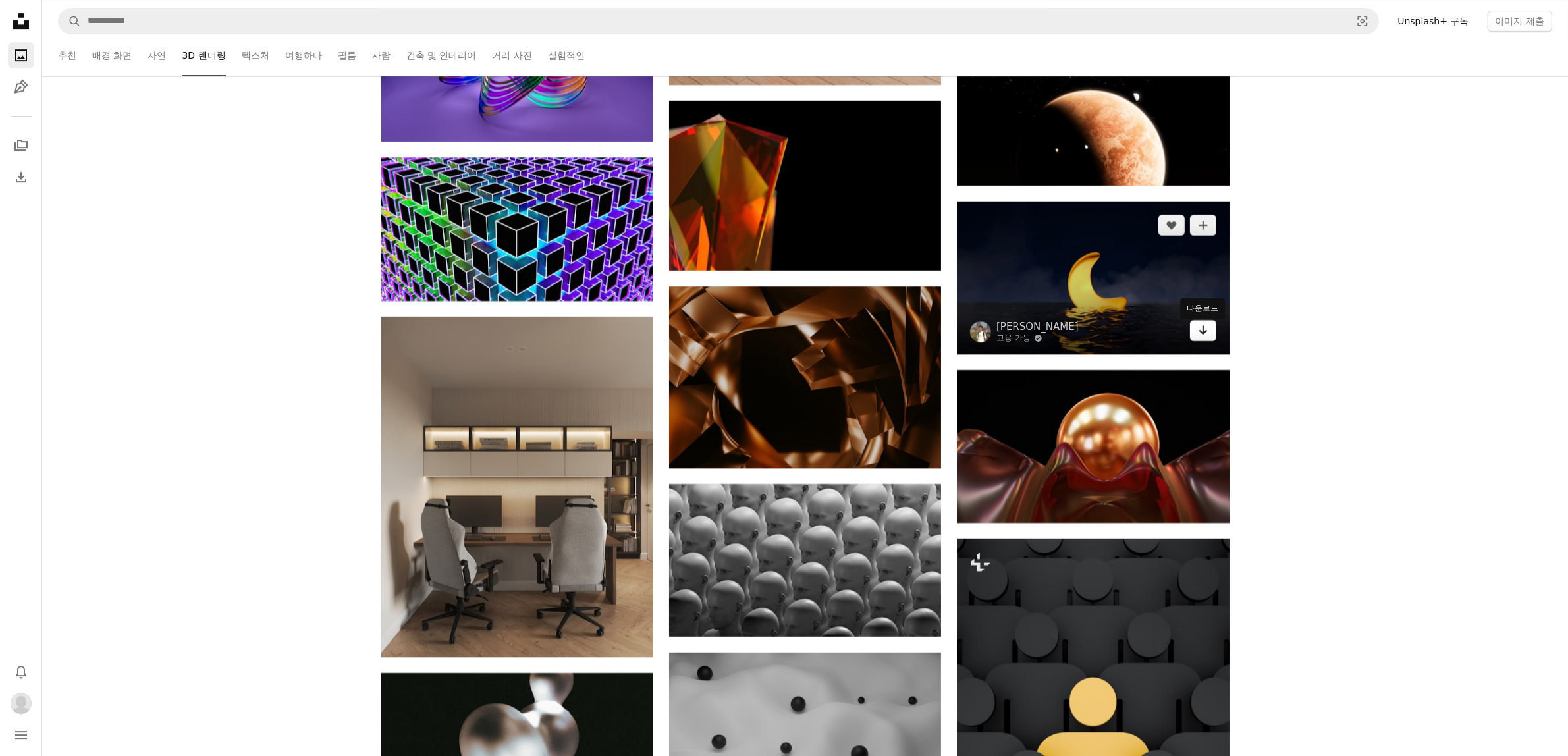
click at [1202, 336] on icon "Arrow pointing down" at bounding box center [1202, 330] width 10 height 16
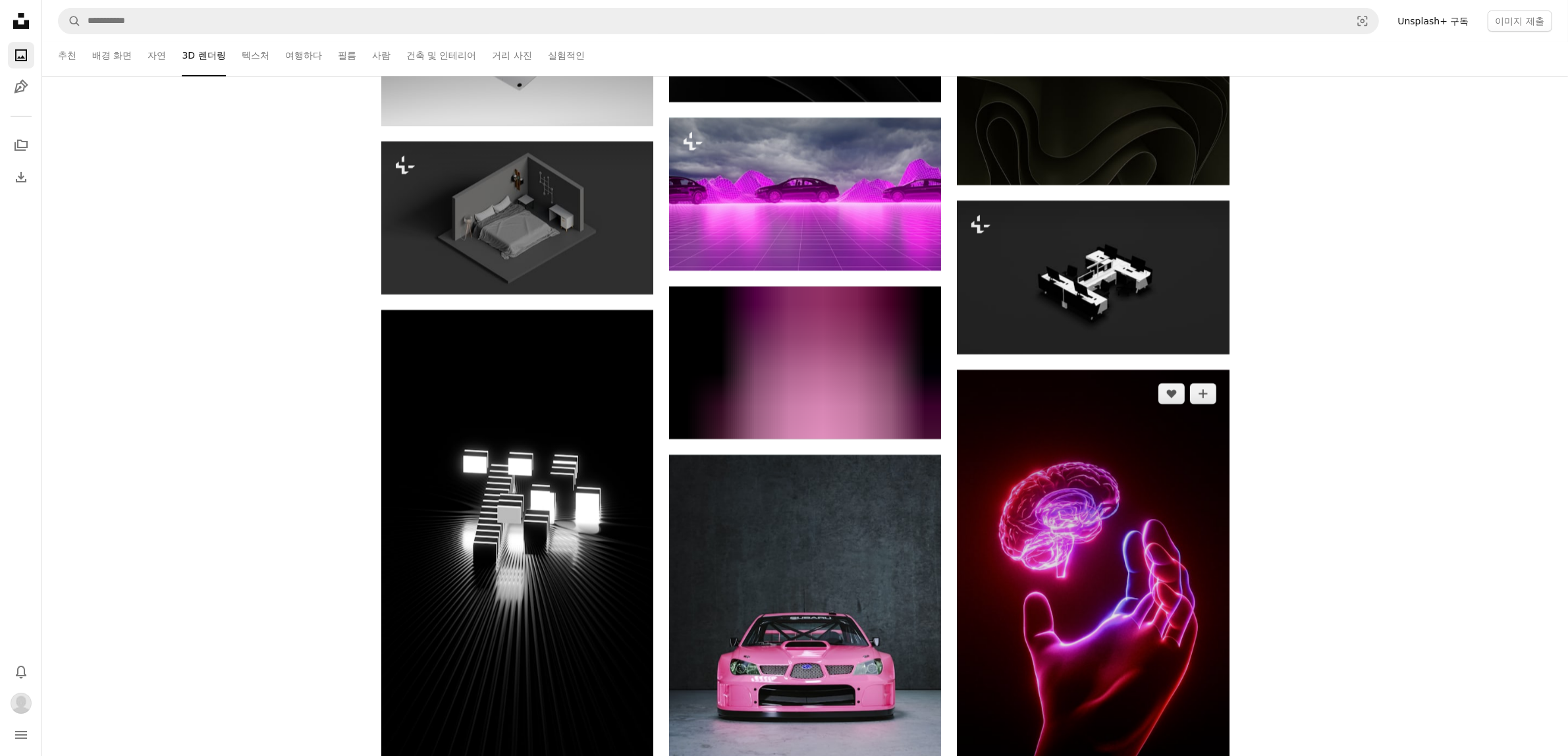
scroll to position [50901, 0]
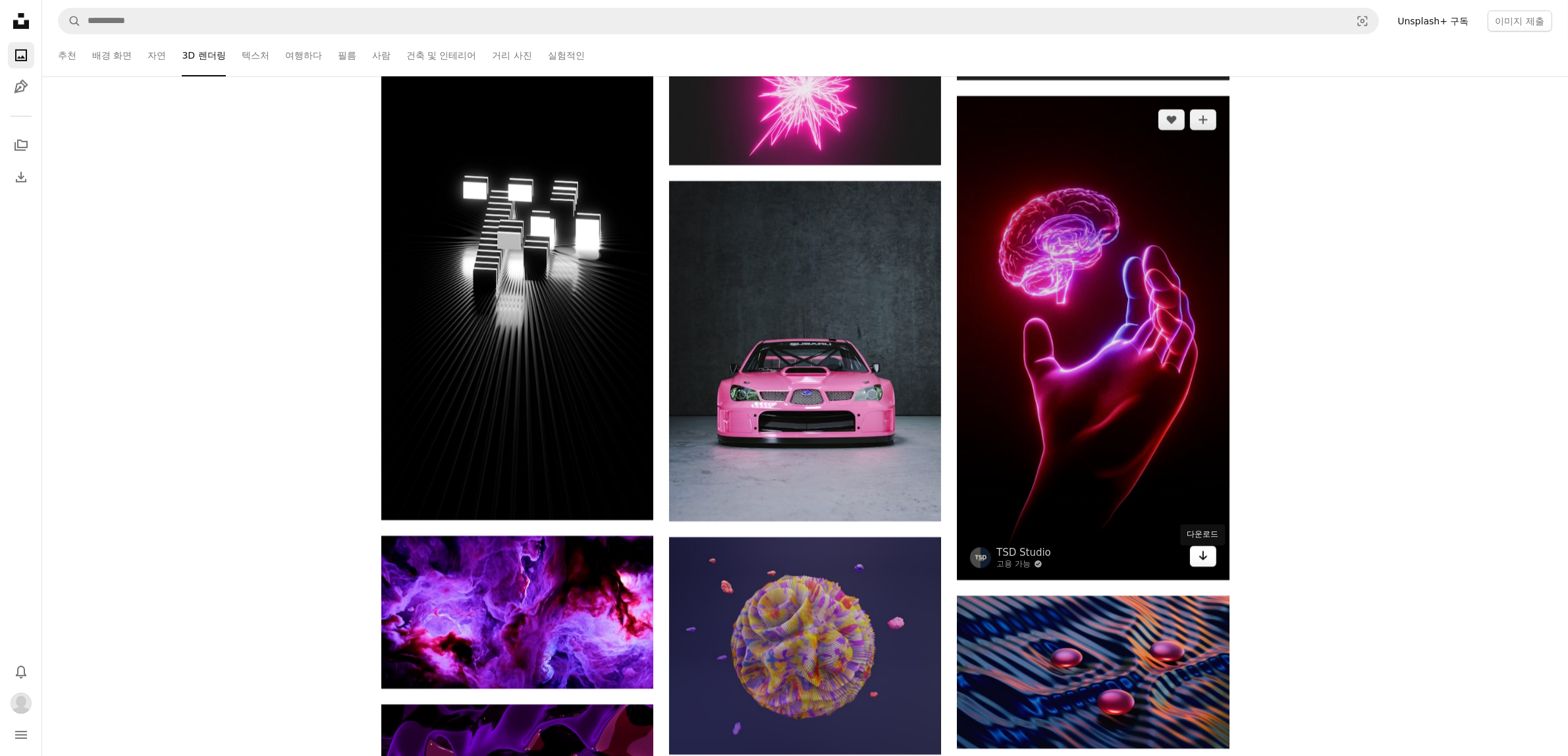
click at [1209, 561] on link "Arrow pointing down" at bounding box center [1202, 556] width 26 height 21
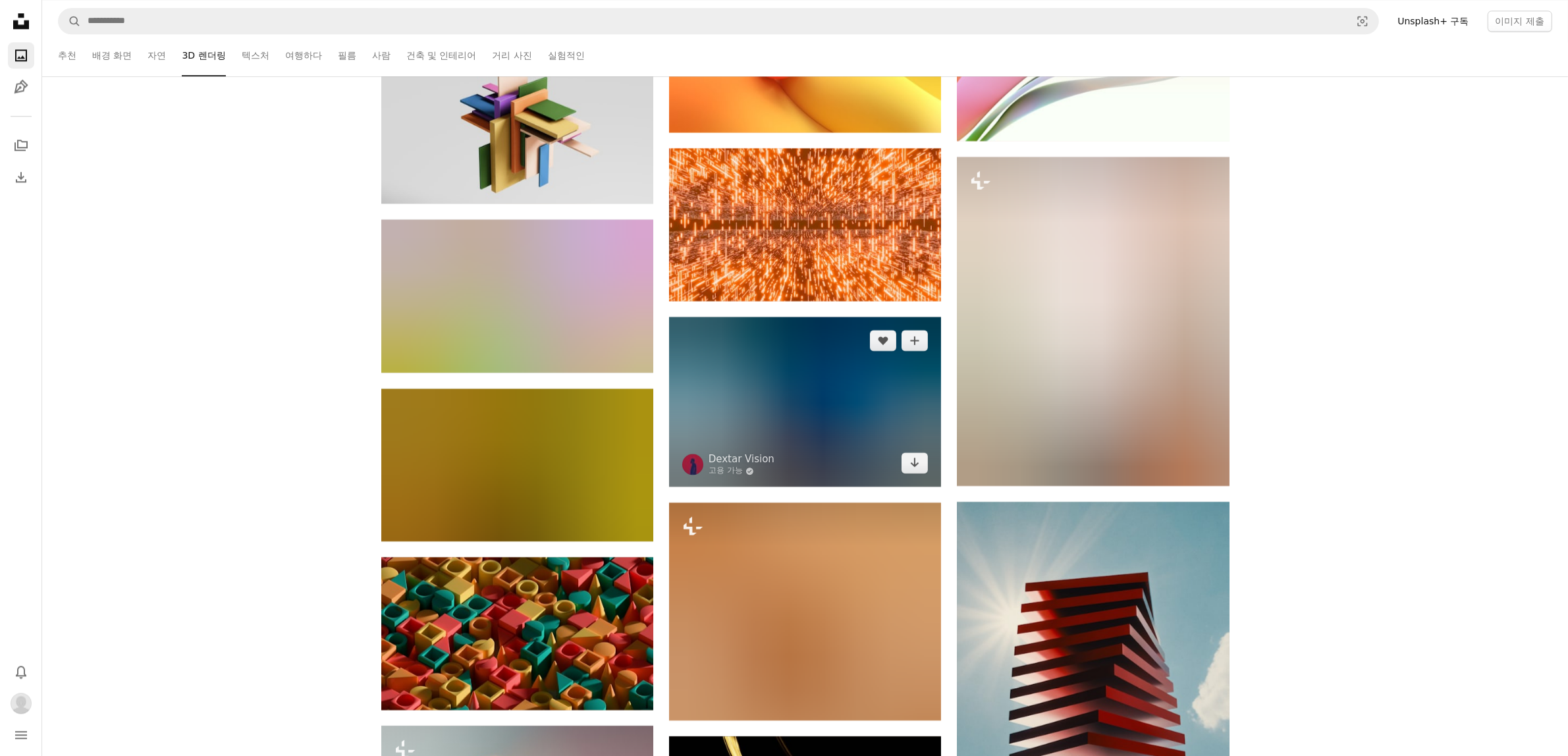
scroll to position [54879, 0]
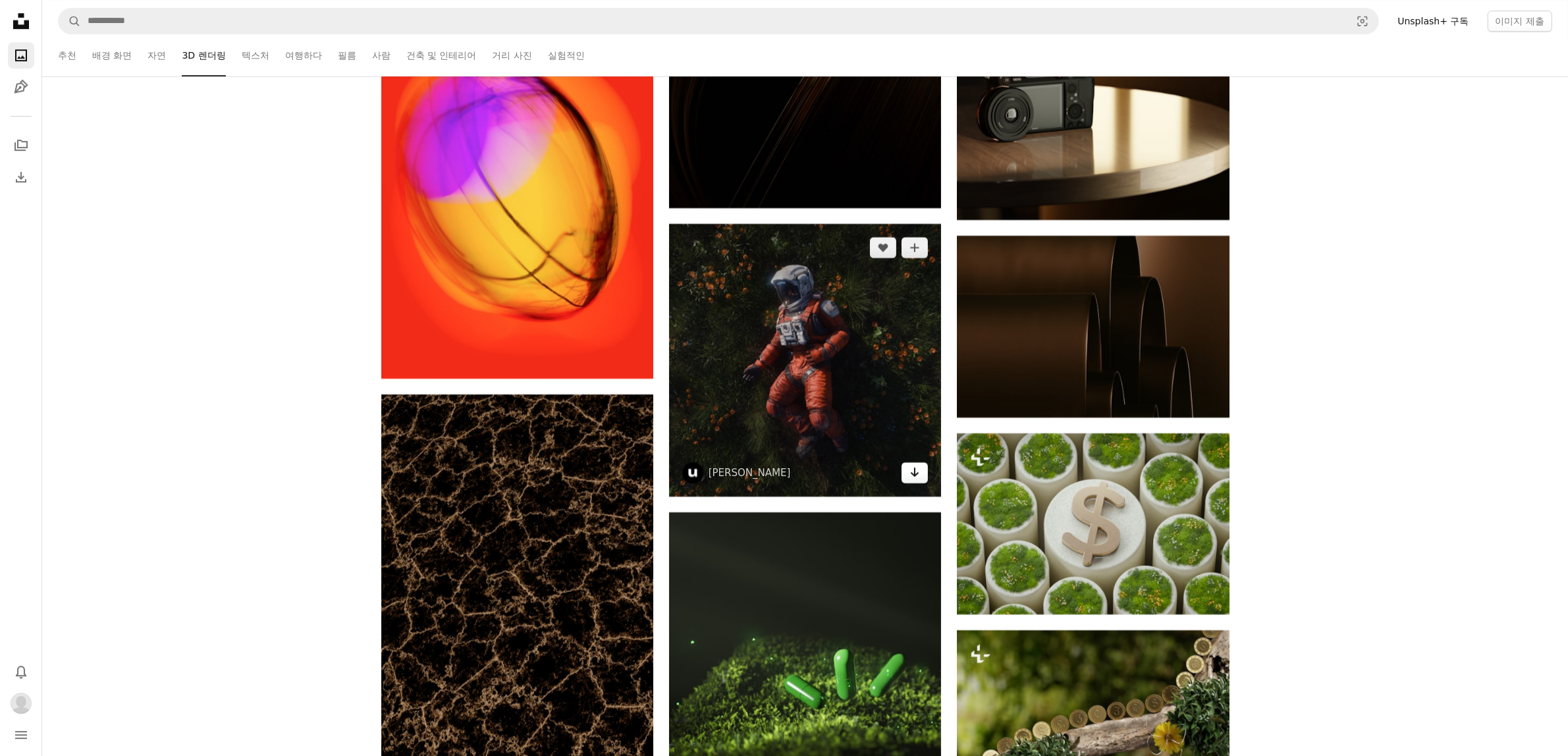
click at [919, 483] on link "Arrow pointing down" at bounding box center [915, 473] width 26 height 21
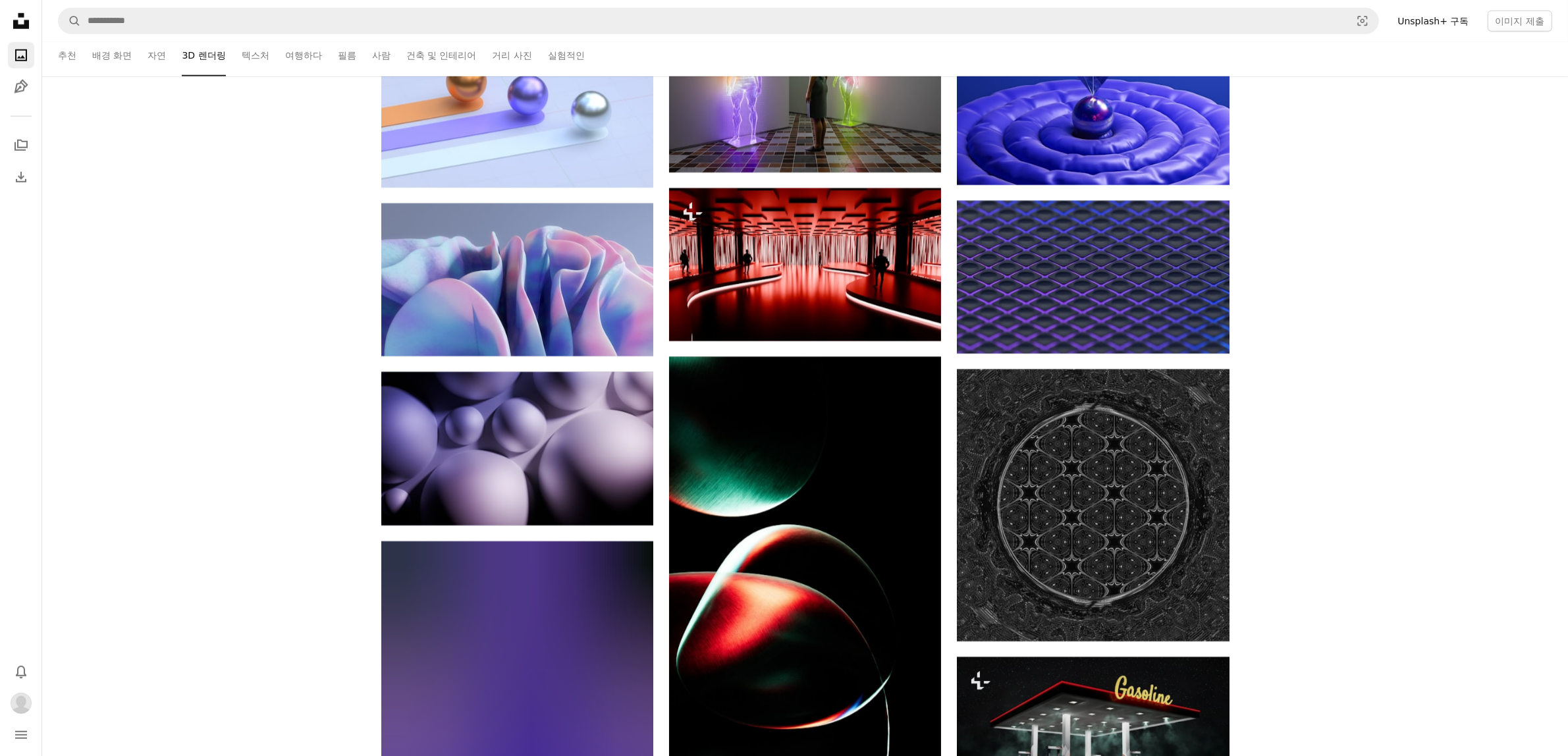
scroll to position [58172, 0]
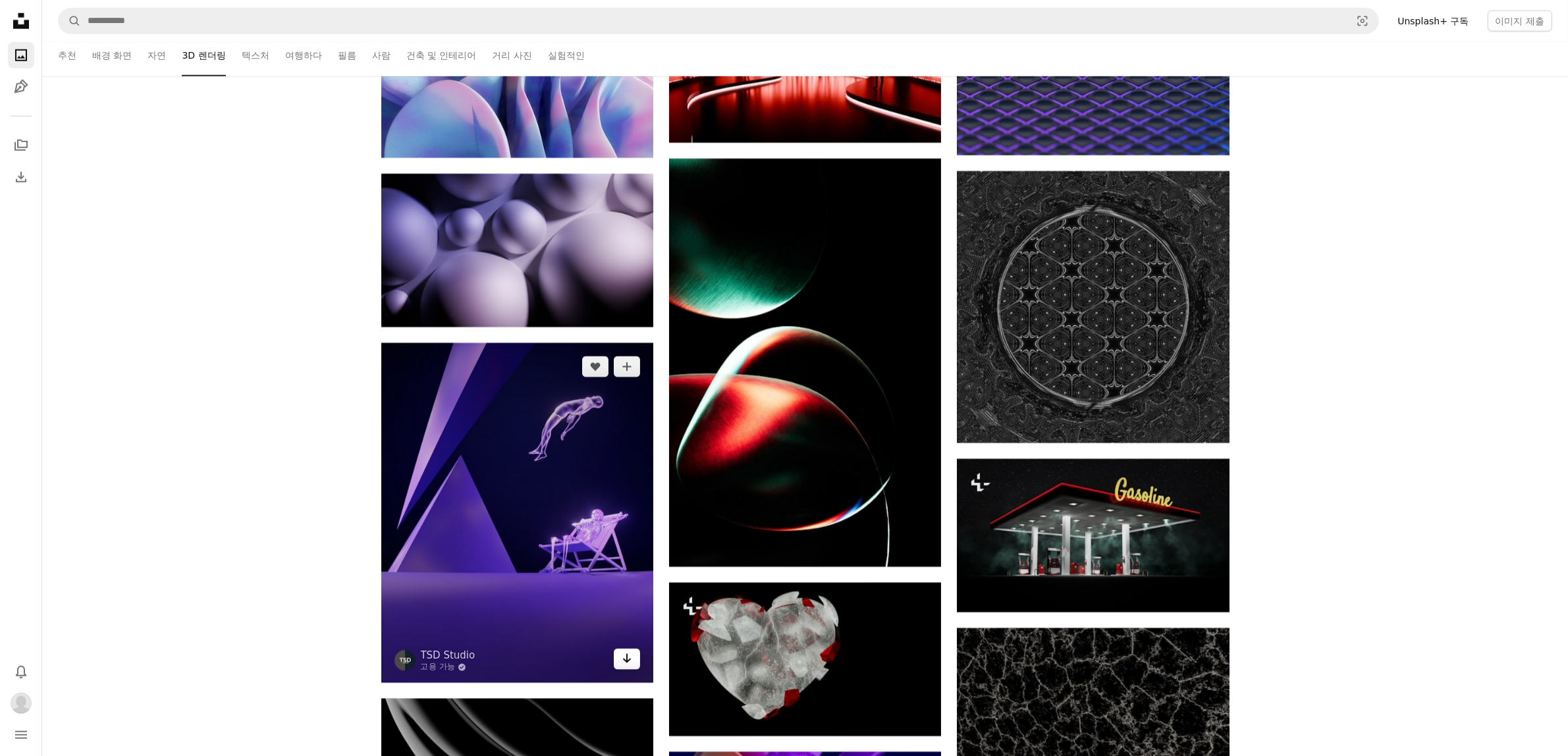
click at [620, 670] on link "Arrow pointing down" at bounding box center [627, 659] width 26 height 21
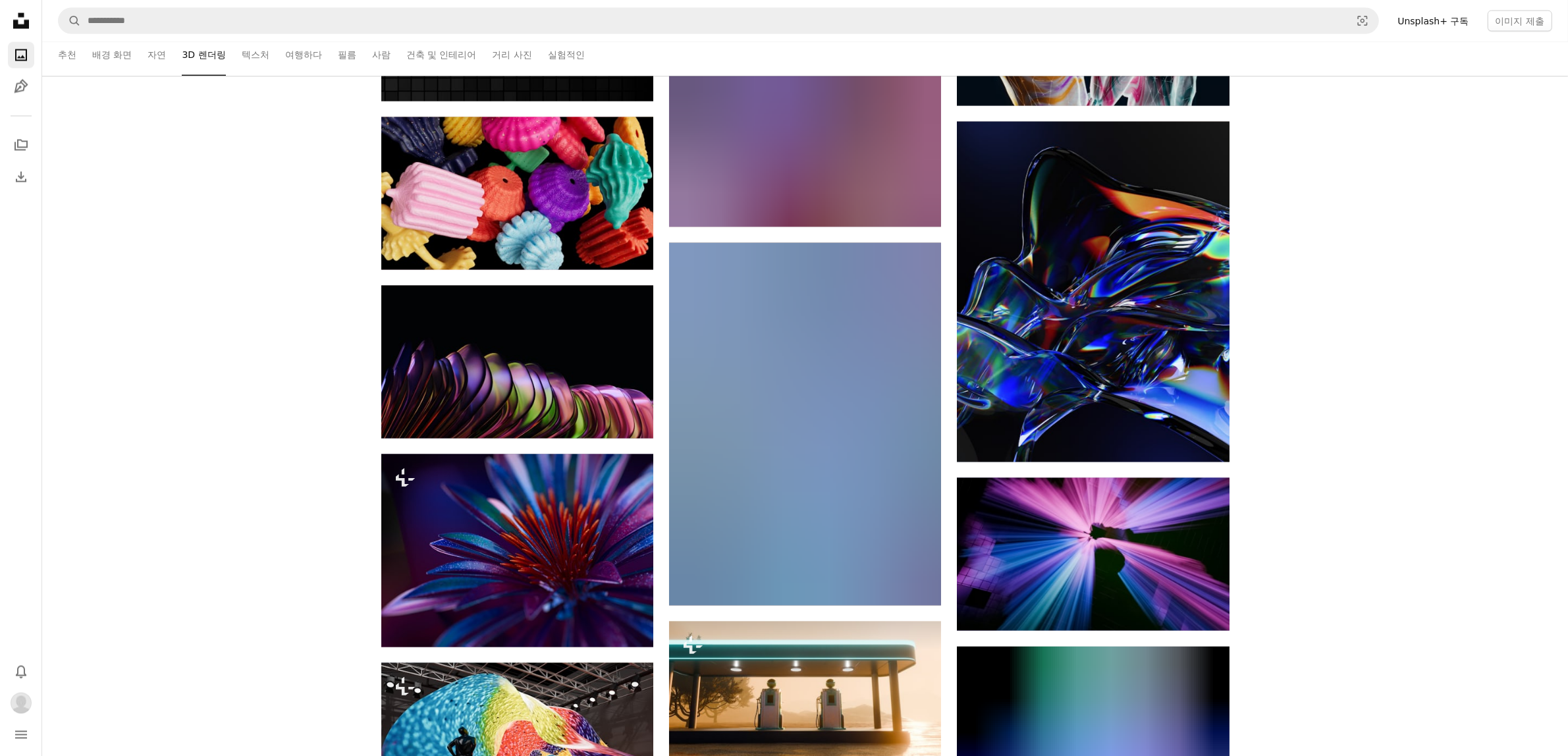
scroll to position [59132, 0]
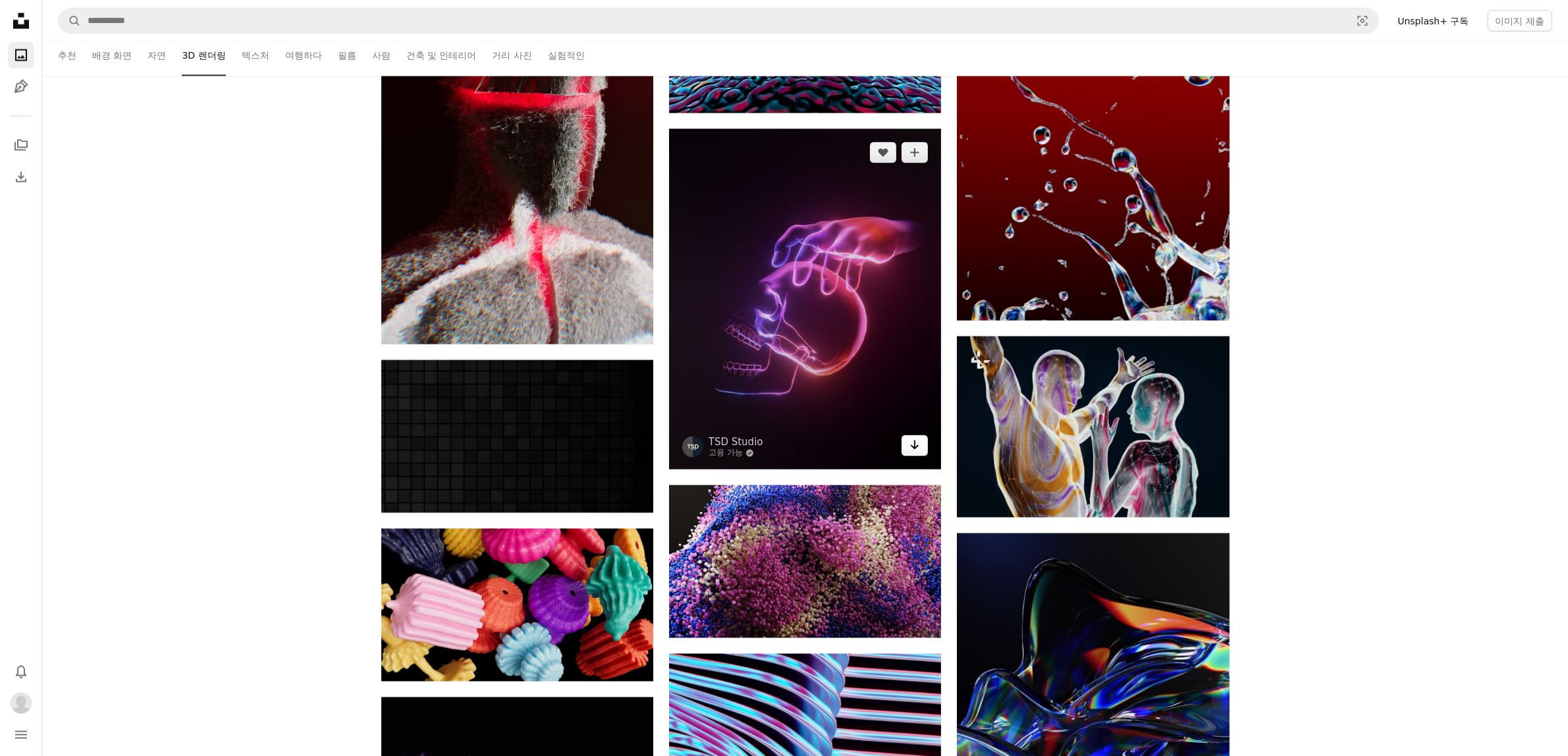
click at [920, 456] on link "Arrow pointing down" at bounding box center [915, 445] width 26 height 21
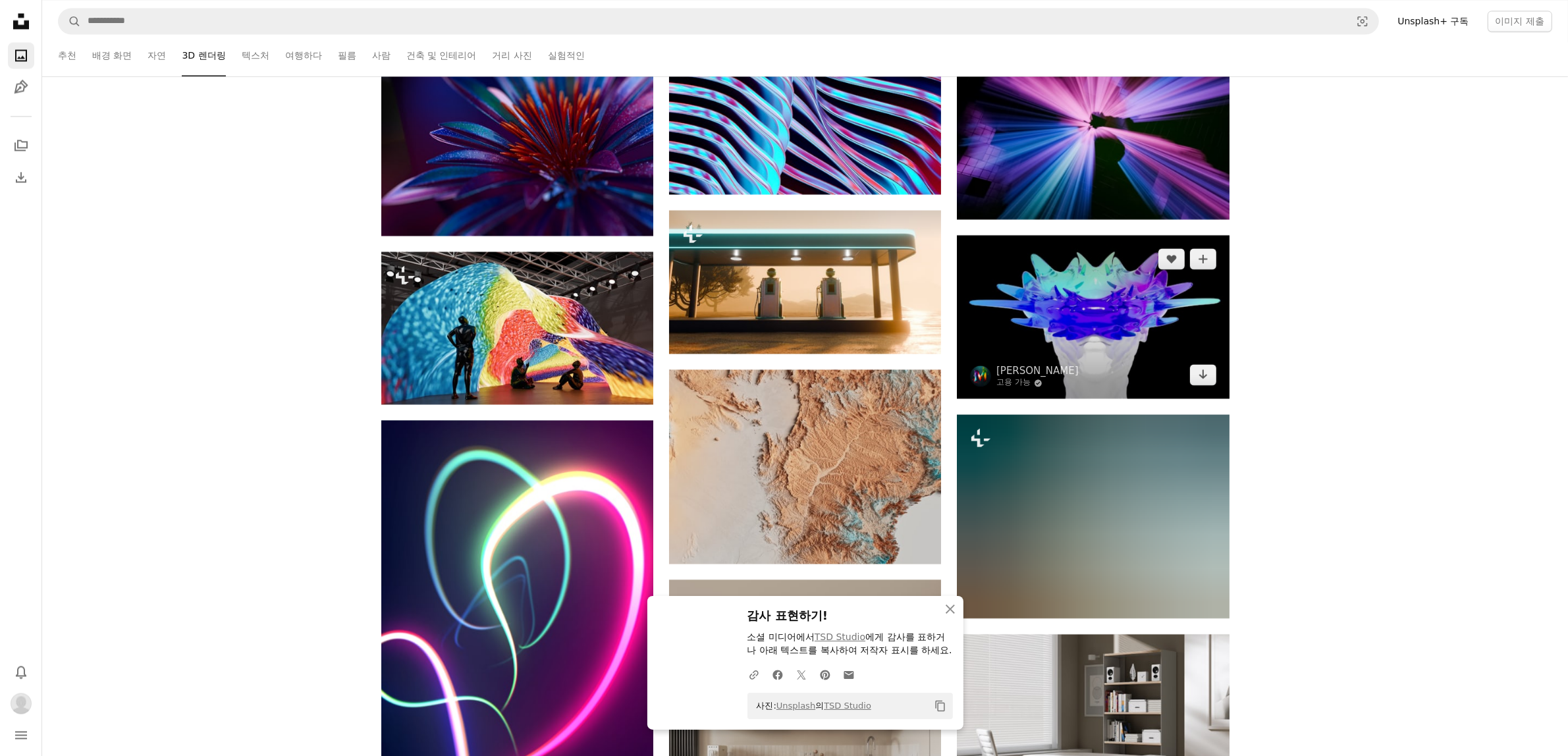
scroll to position [60093, 0]
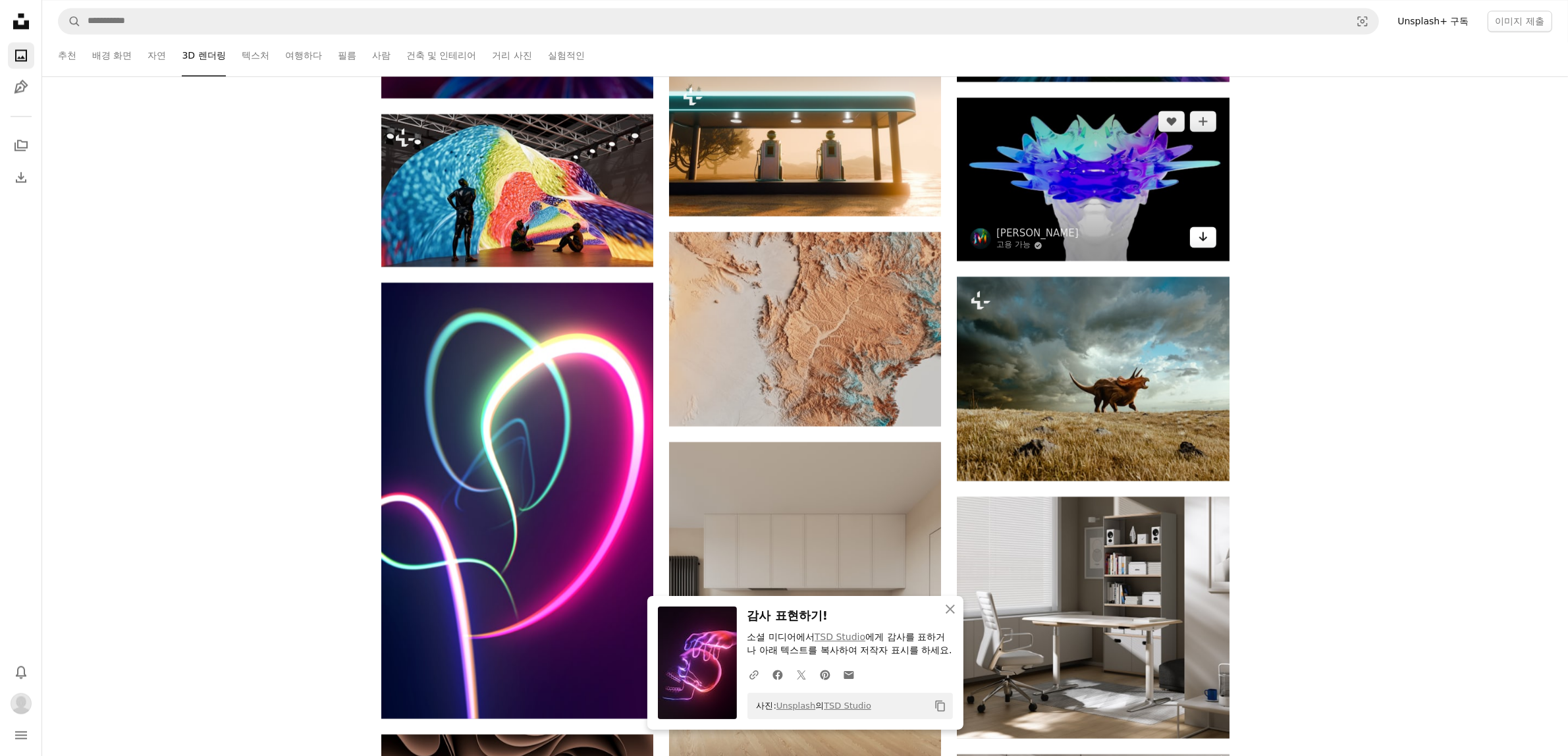
click at [1203, 244] on icon "Arrow pointing down" at bounding box center [1202, 236] width 10 height 16
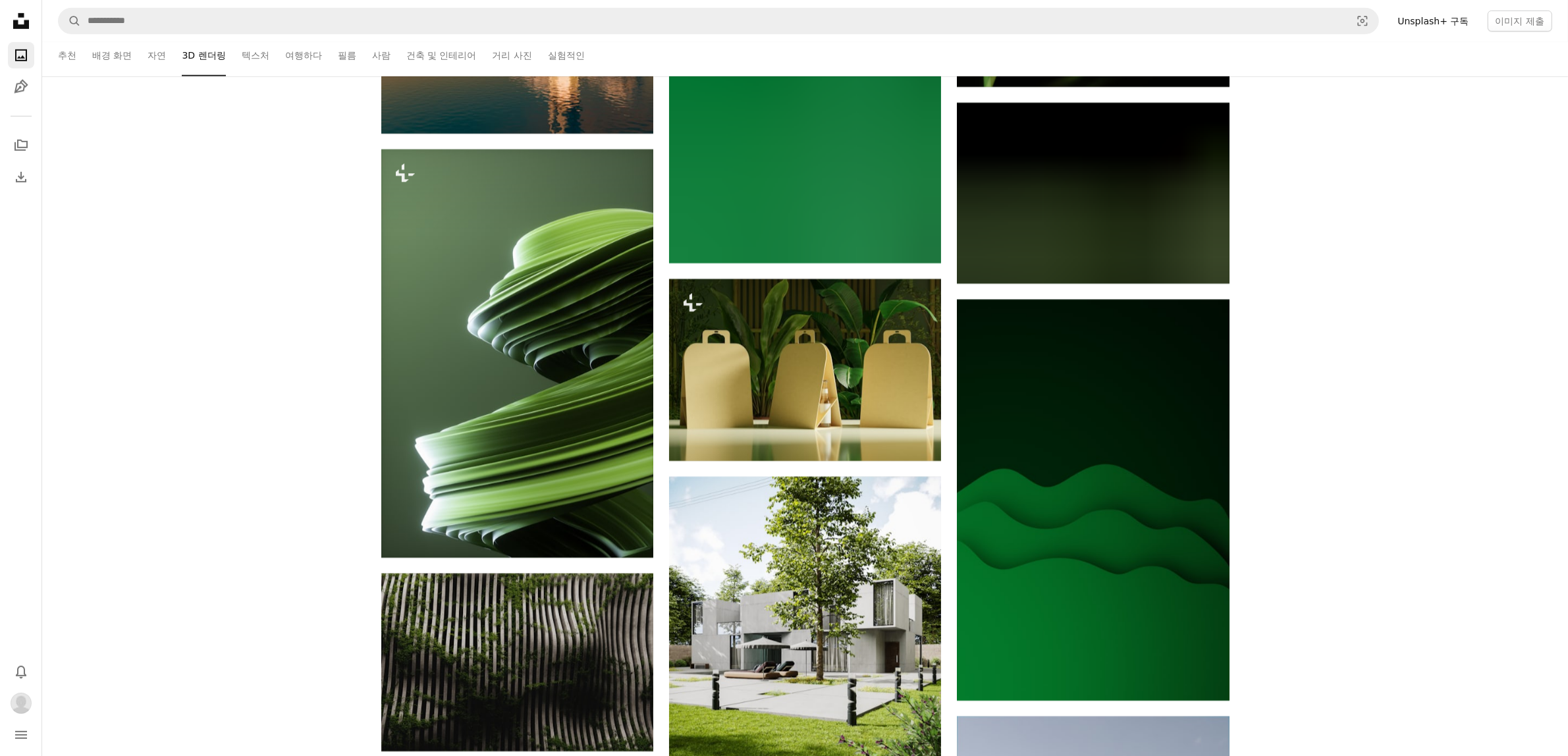
scroll to position [70559, 0]
